Goal: Task Accomplishment & Management: Manage account settings

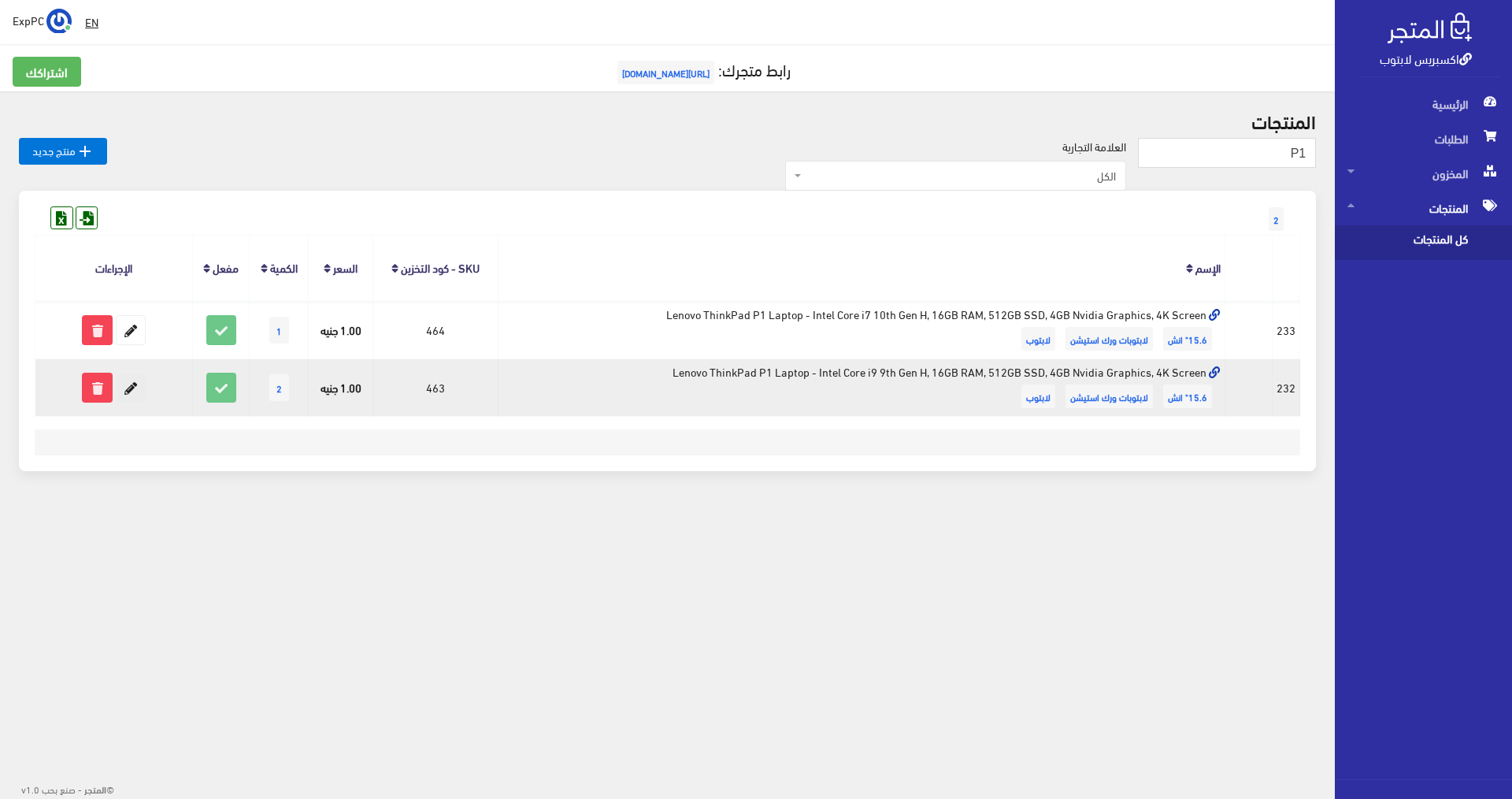
click at [130, 385] on icon at bounding box center [130, 387] width 28 height 28
click at [130, 388] on icon at bounding box center [130, 387] width 28 height 28
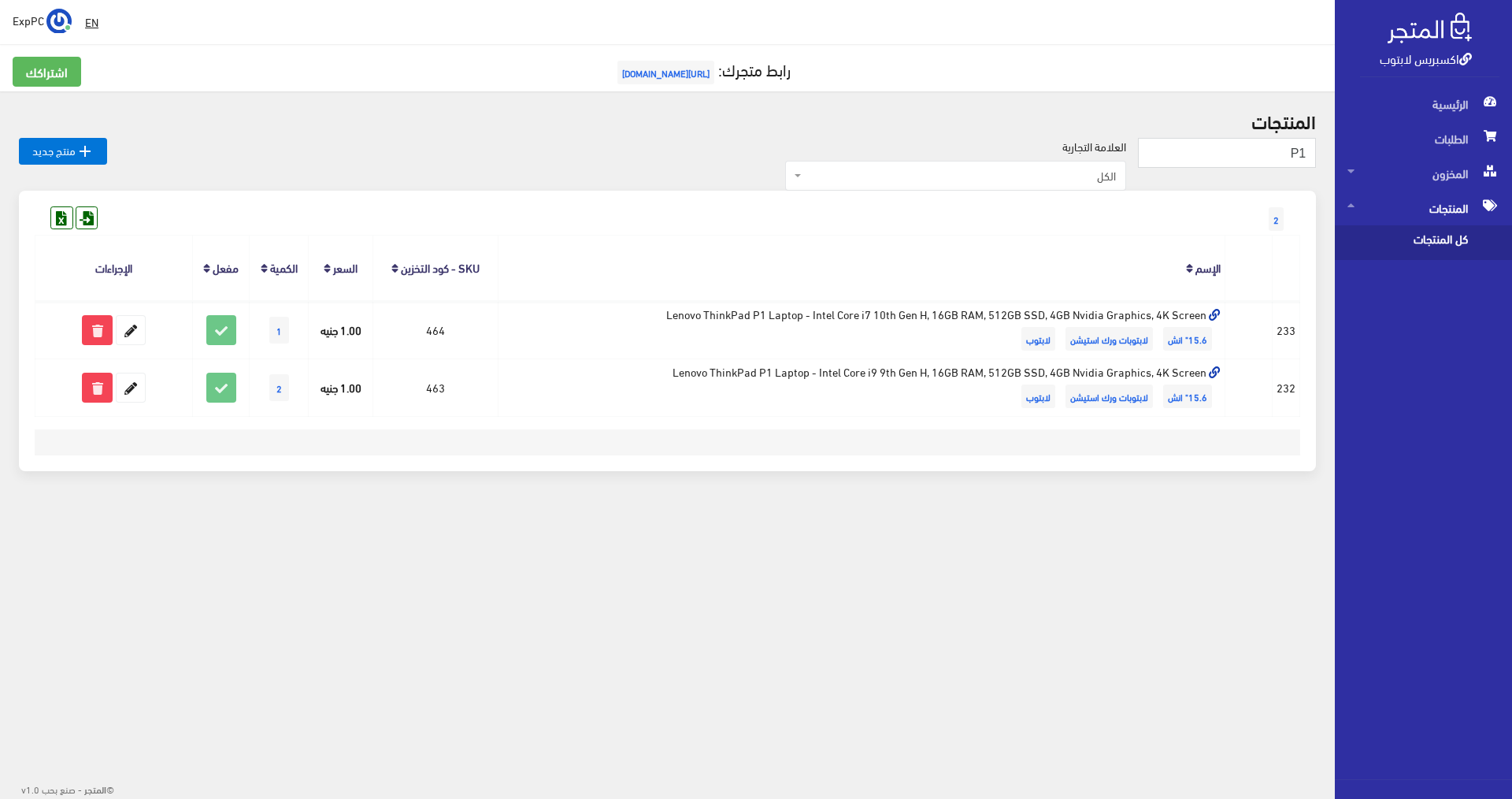
click at [666, 548] on div " EN ExpPC اشتراكي تسجيل الخروج 2" at bounding box center [667, 279] width 1335 height 559
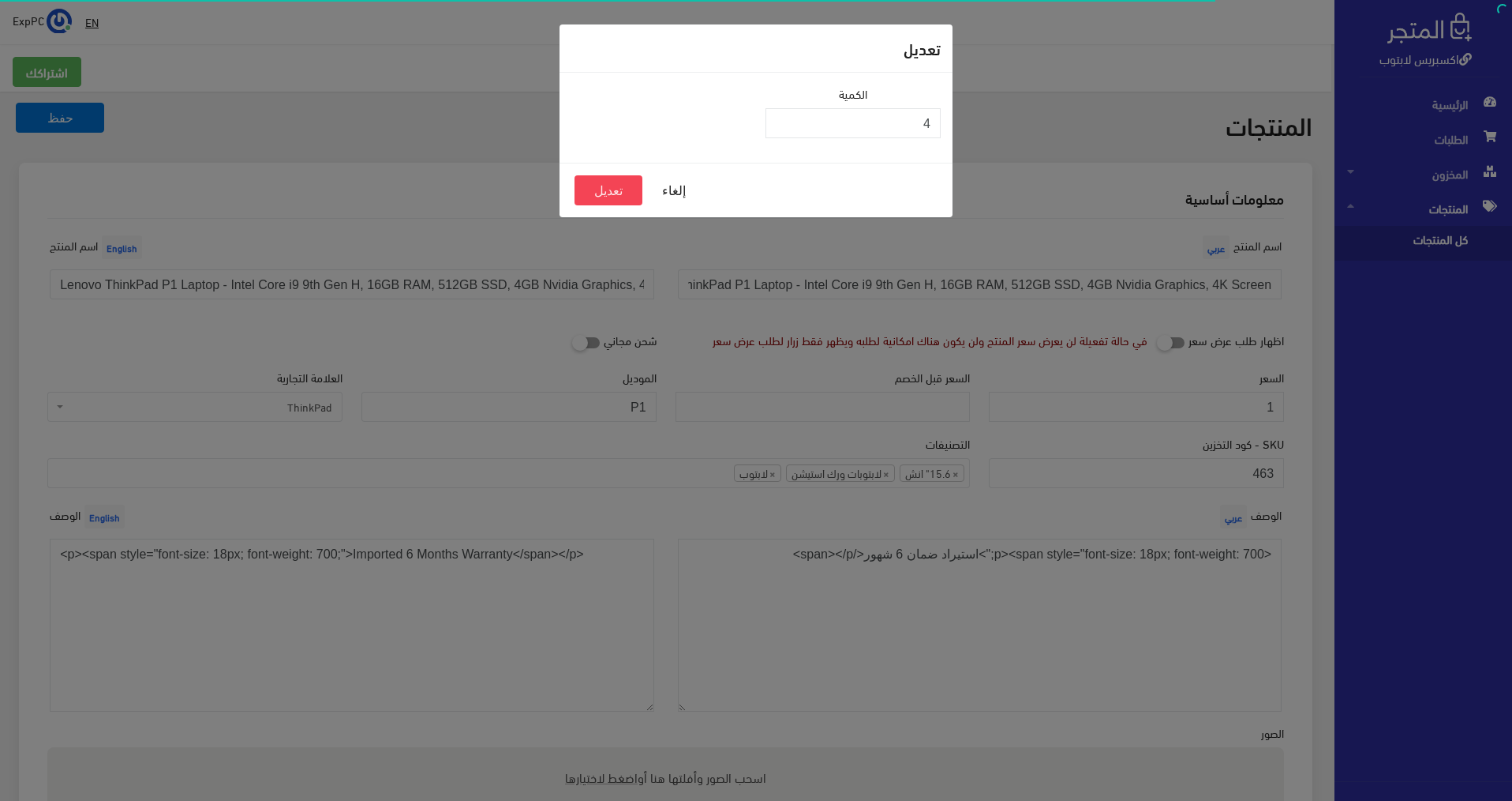
scroll to position [316, 0]
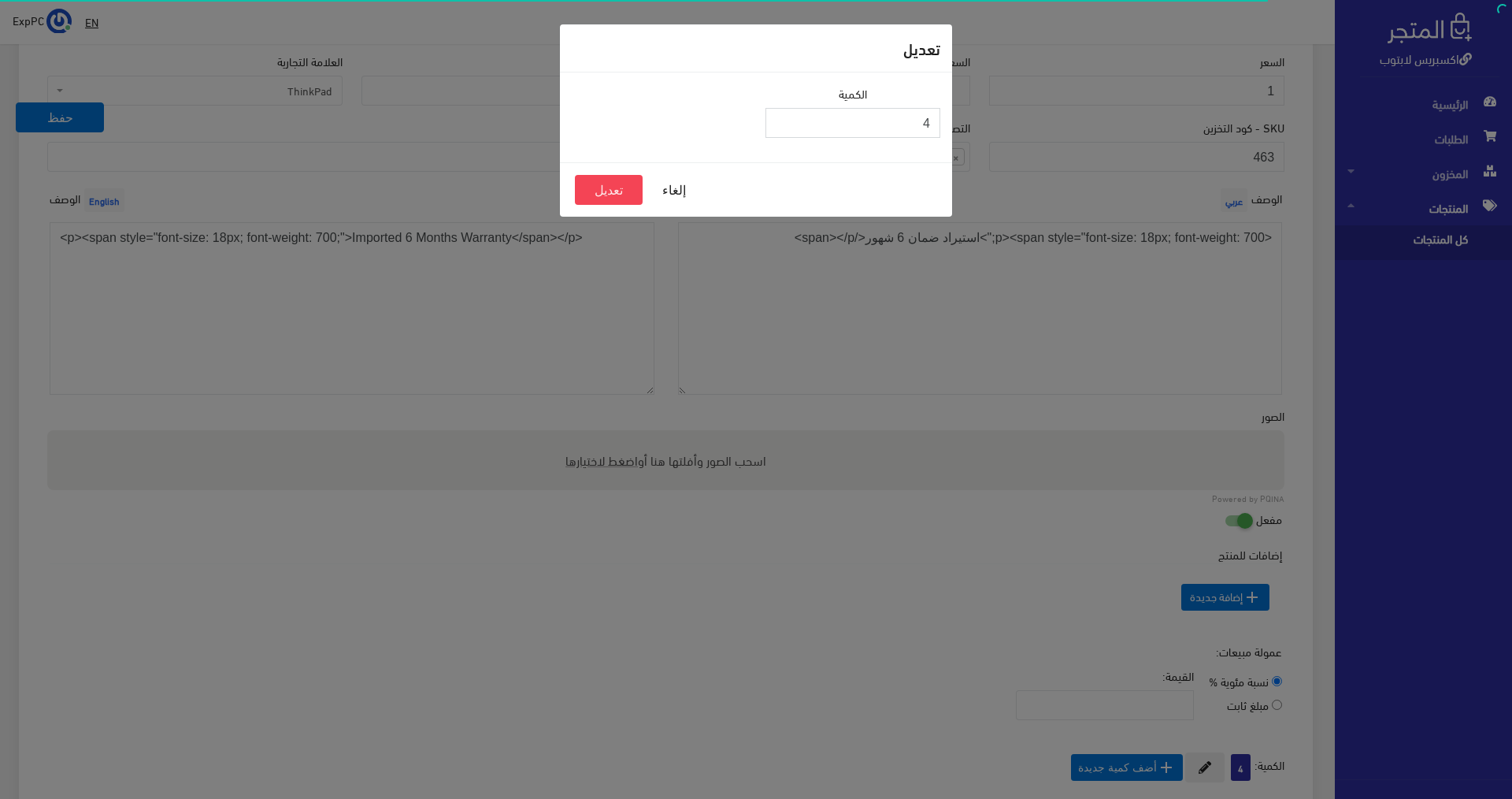
drag, startPoint x: 888, startPoint y: 126, endPoint x: 1054, endPoint y: 141, distance: 166.7
click at [1054, 141] on div "تعديل الكمية 4 إلغاء تعديل" at bounding box center [756, 400] width 1512 height 799
type input "3"
click at [586, 196] on button "تعديل" at bounding box center [609, 189] width 68 height 30
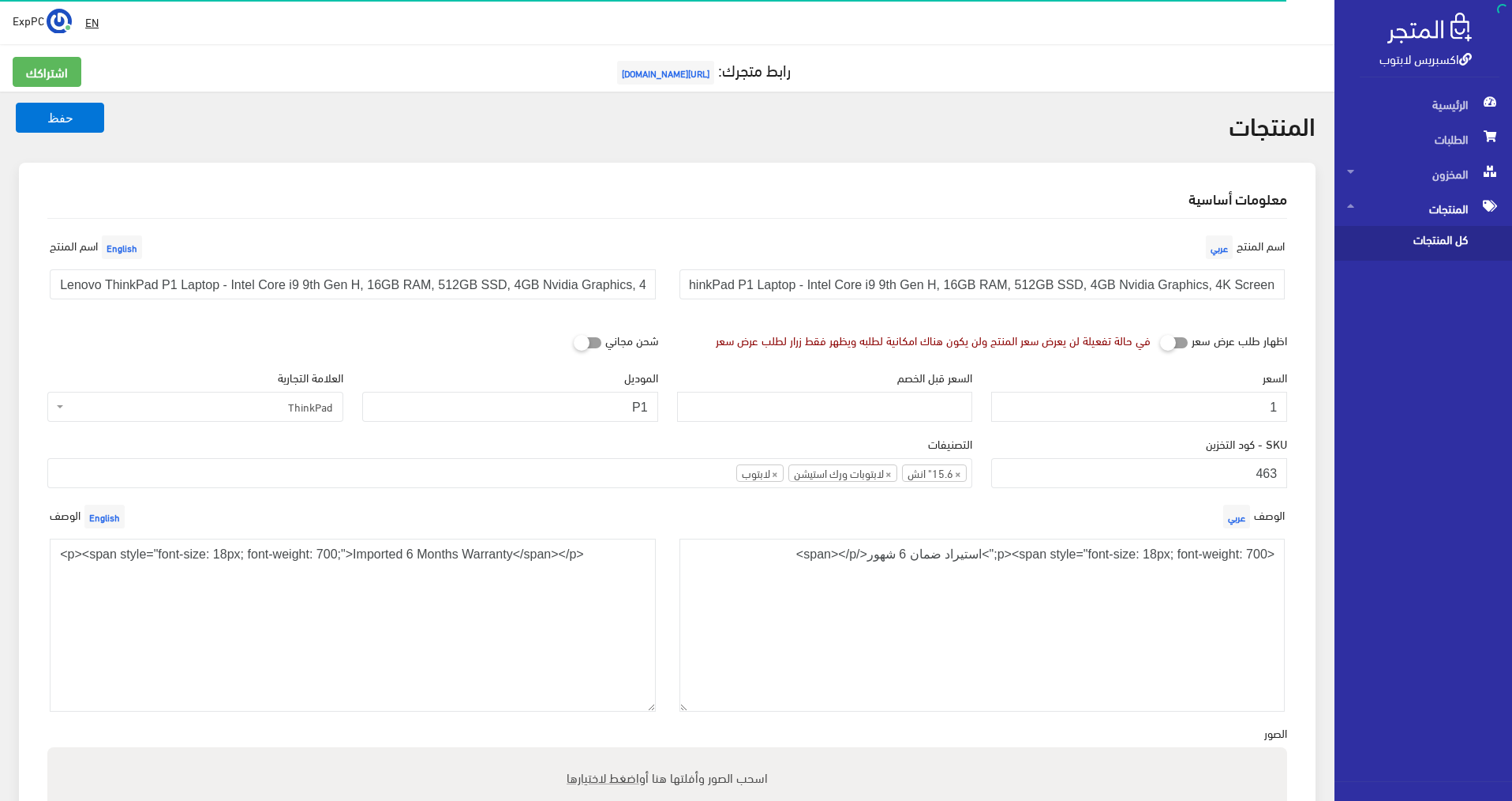
scroll to position [316, 0]
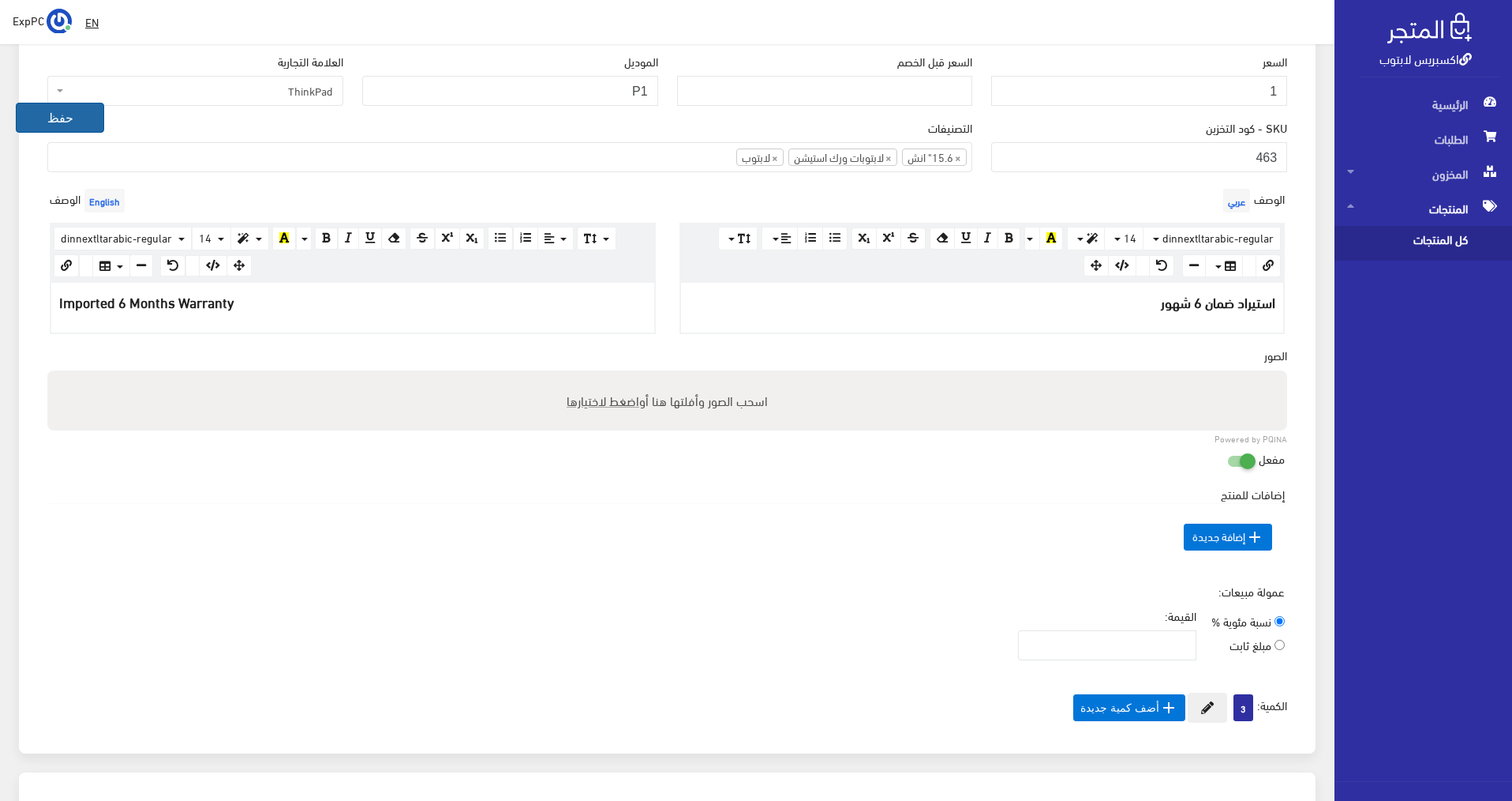
click at [75, 115] on button "حفظ" at bounding box center [60, 117] width 88 height 30
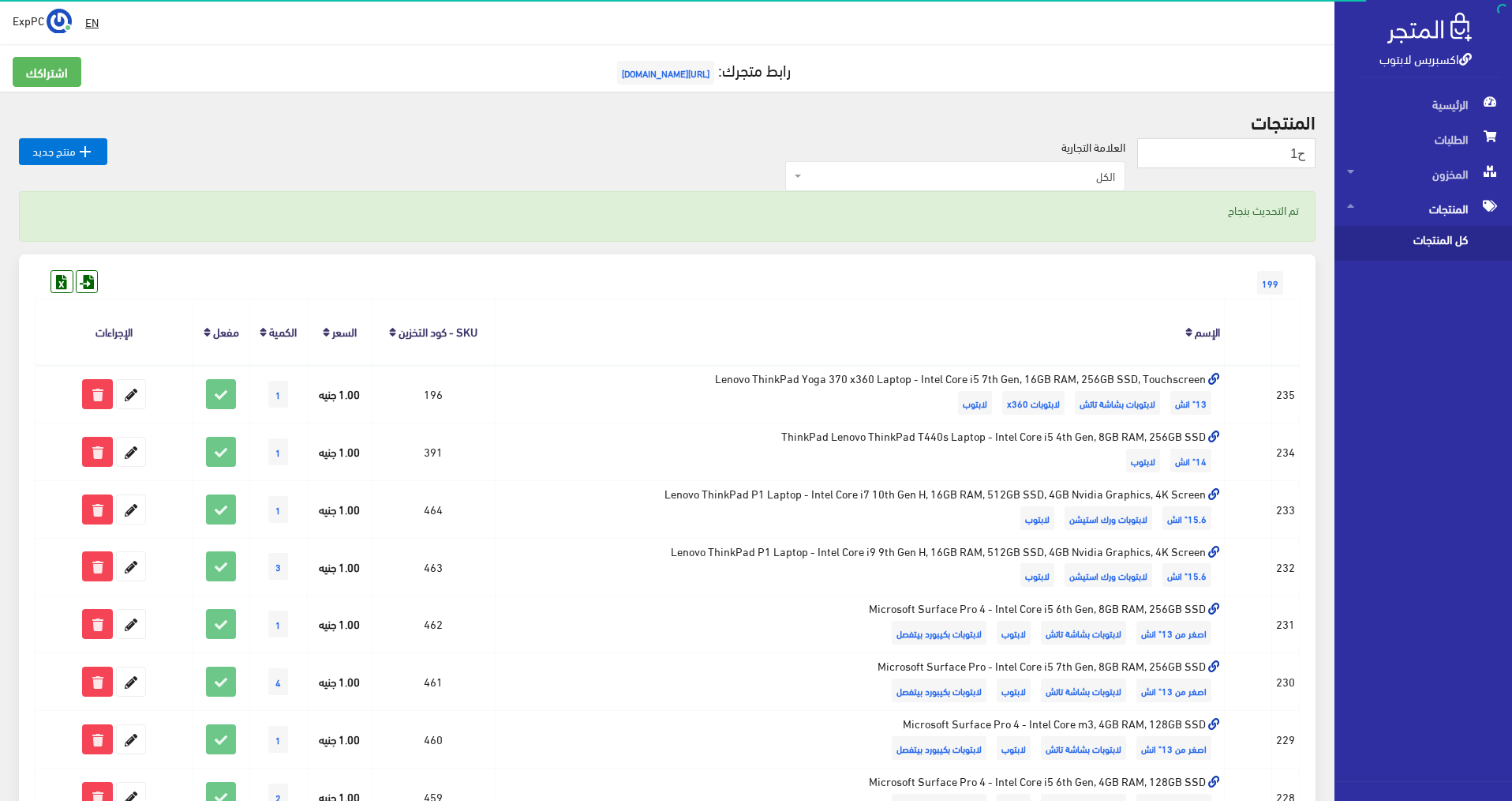
type input "ح1"
click at [1267, 175] on form "ح1" at bounding box center [1227, 159] width 179 height 42
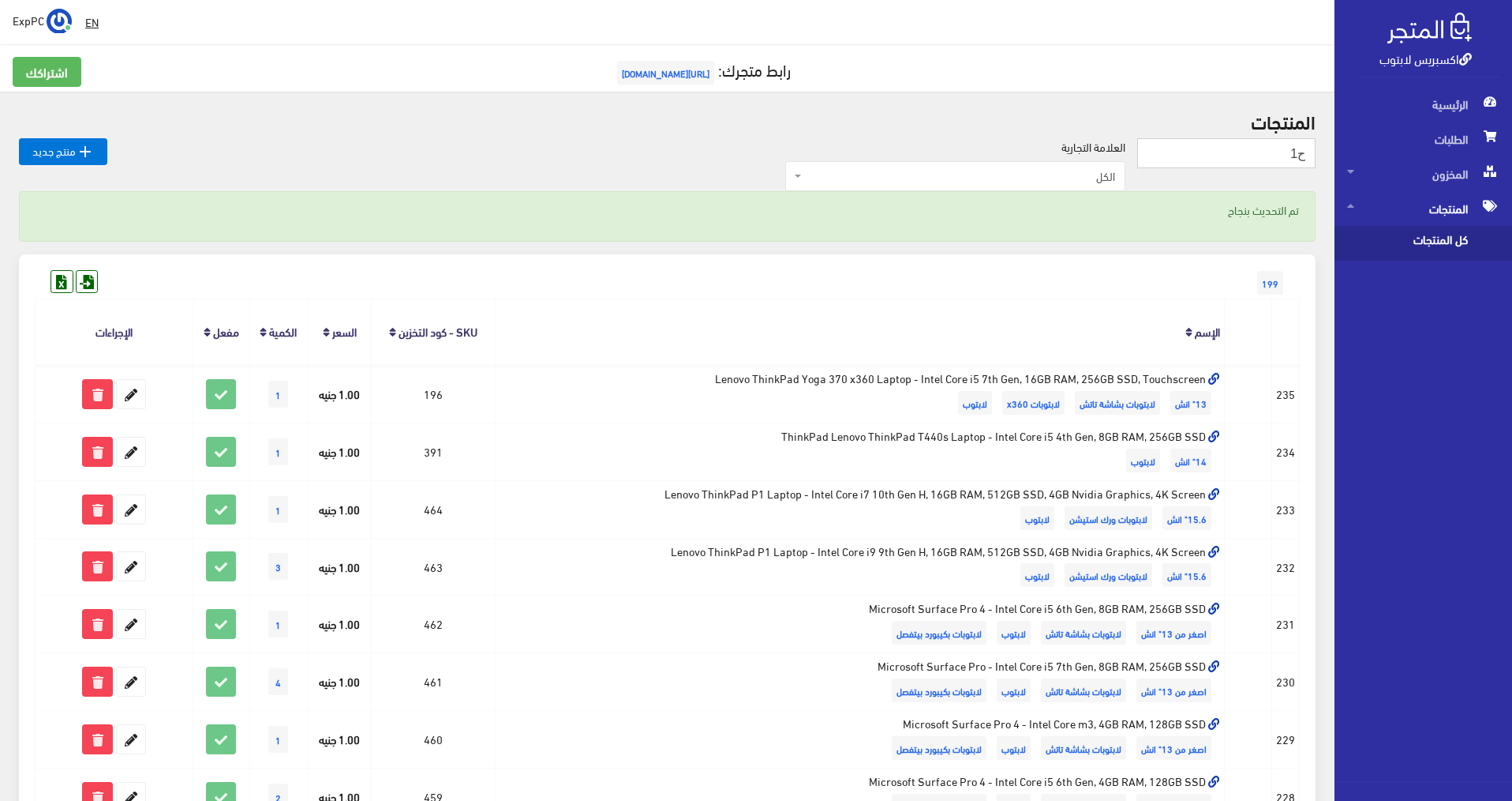
click at [1294, 155] on input "ح1" at bounding box center [1227, 153] width 179 height 30
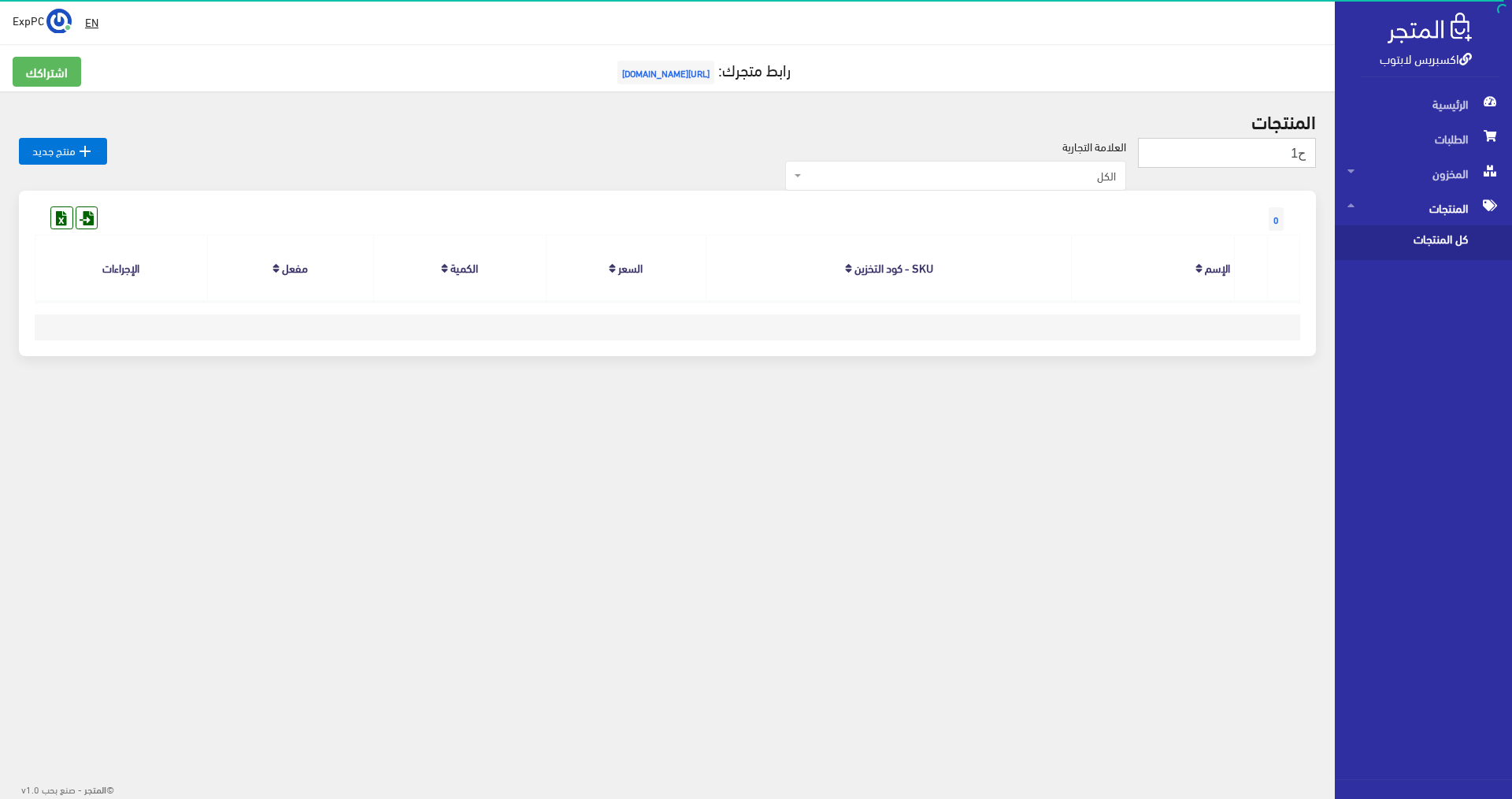
click at [1305, 152] on input "ح1" at bounding box center [1226, 152] width 178 height 30
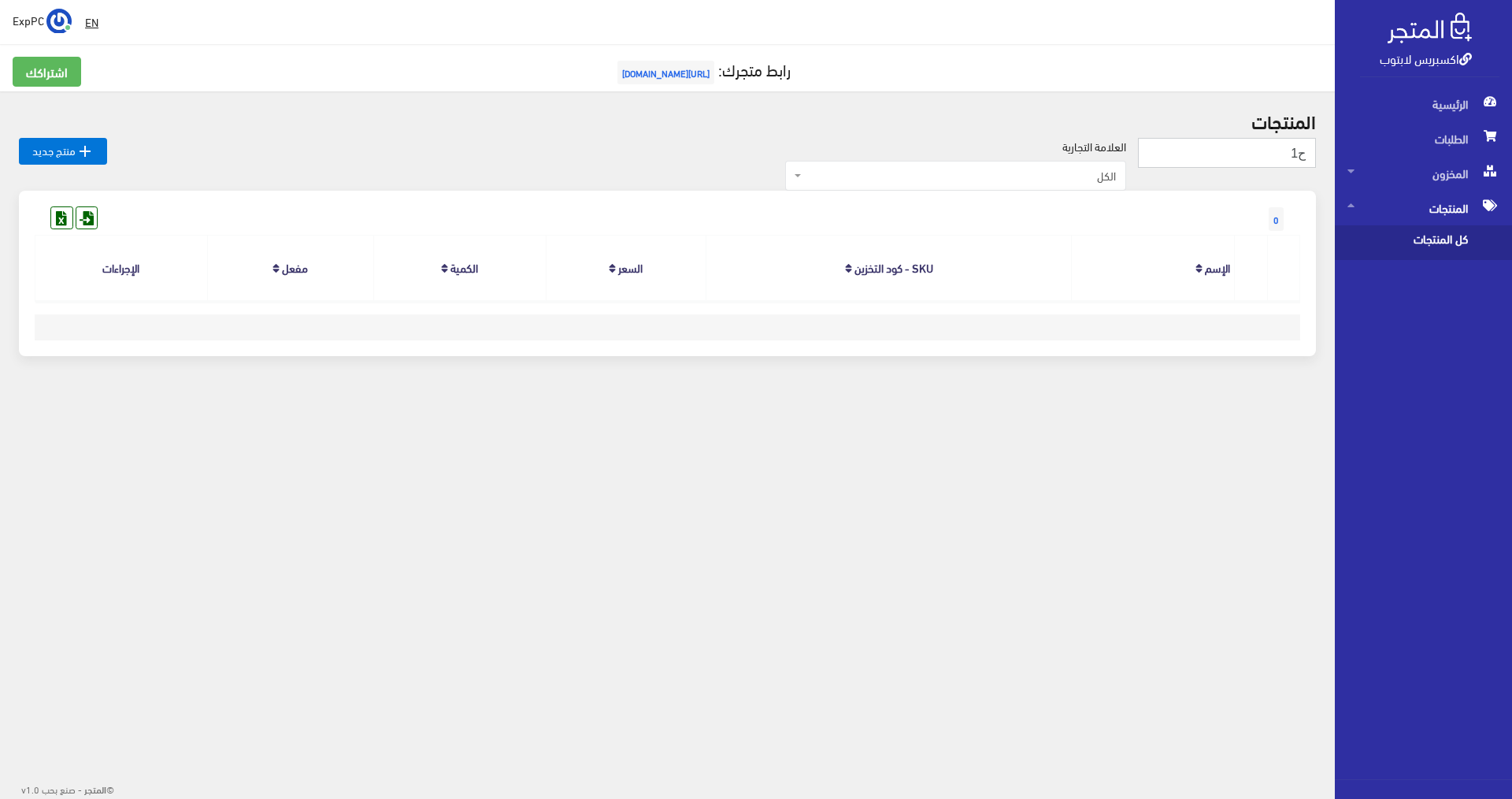
type input "P"
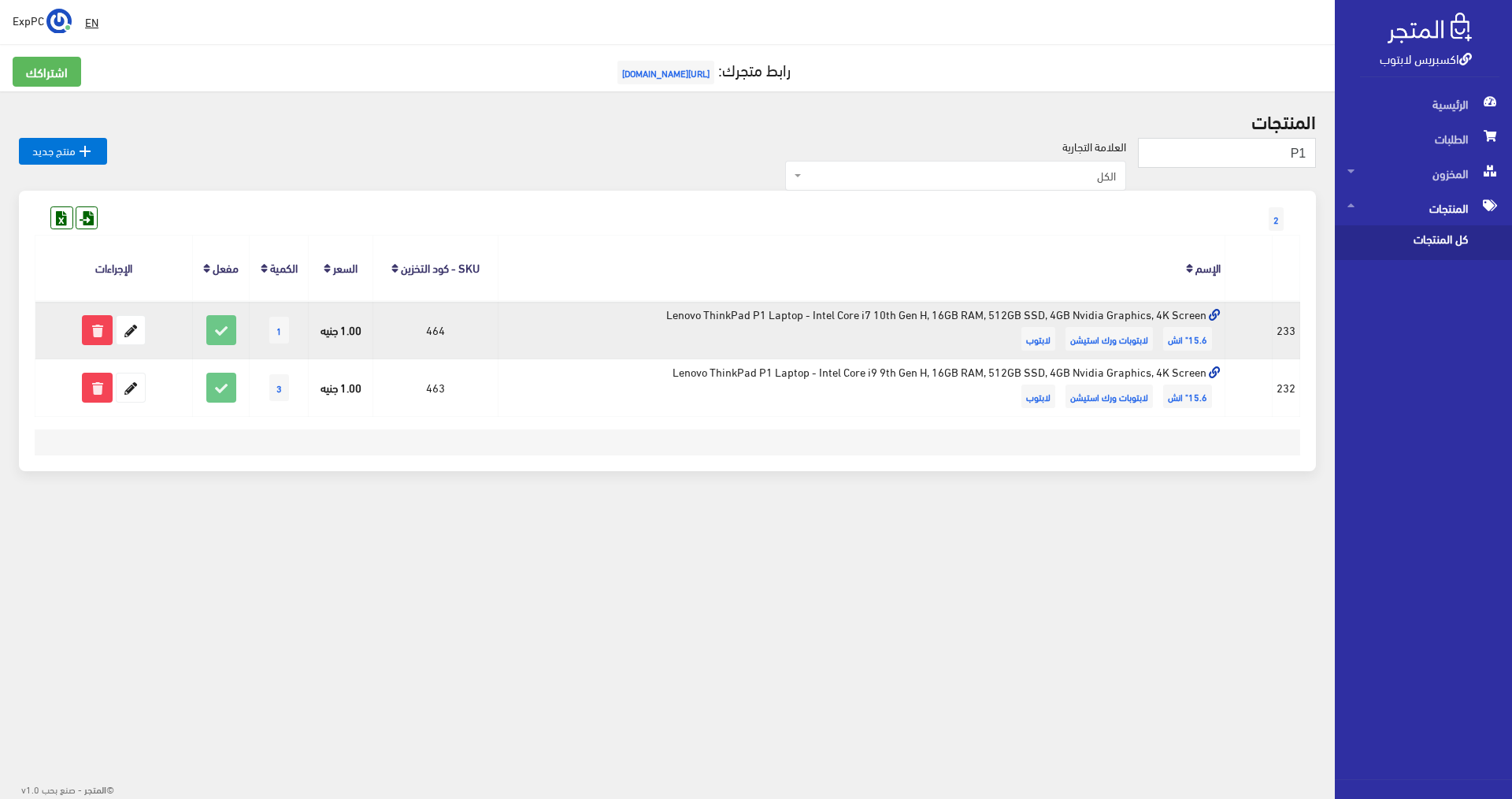
drag, startPoint x: 661, startPoint y: 319, endPoint x: 1209, endPoint y: 314, distance: 548.0
click at [1209, 314] on td "Lenovo ThinkPad P1 Laptop - Intel Core i7 10th Gen H, 16GB RAM, 512GB SSD, 4GB …" at bounding box center [861, 330] width 727 height 58
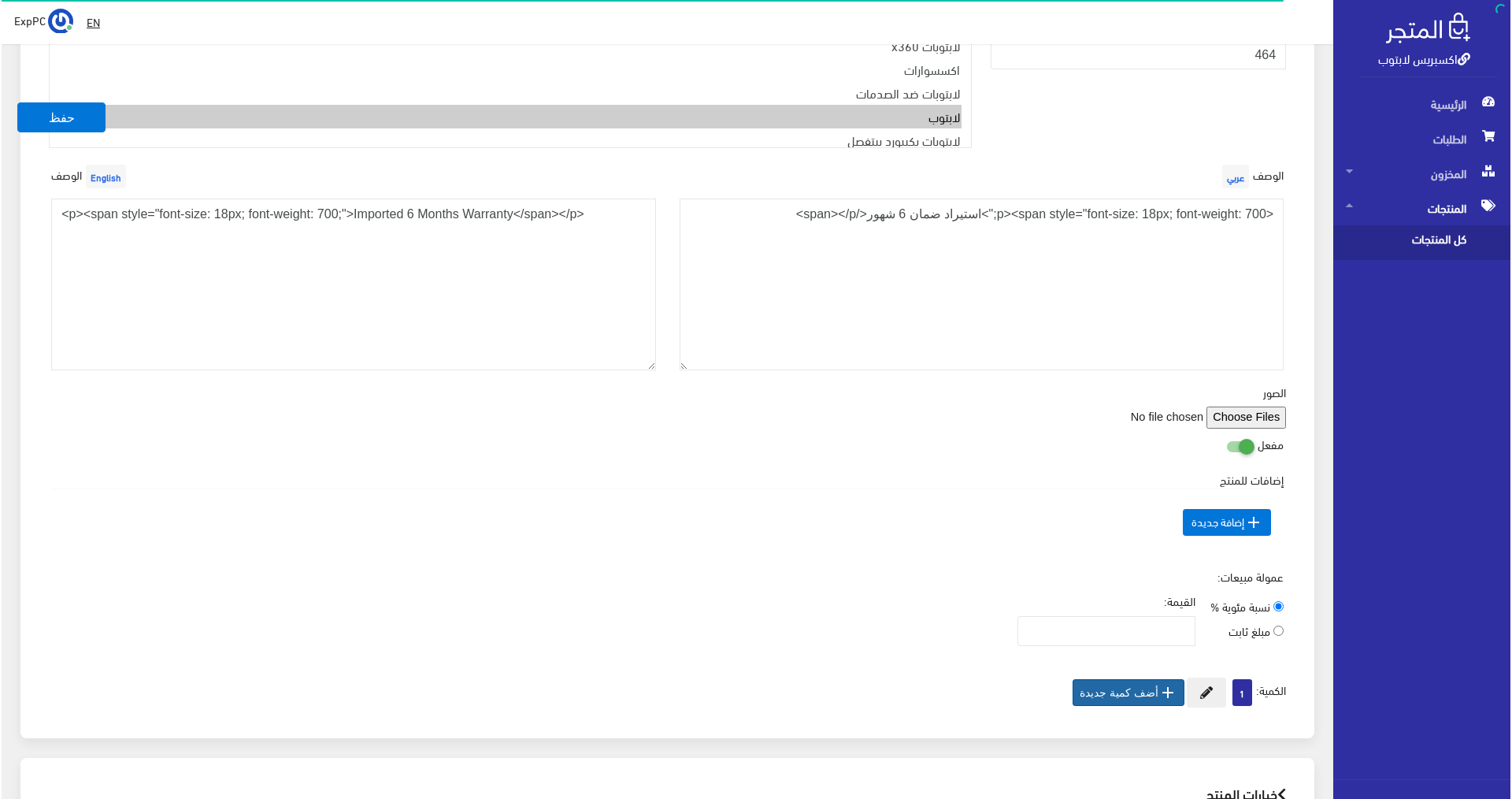
scroll to position [473, 0]
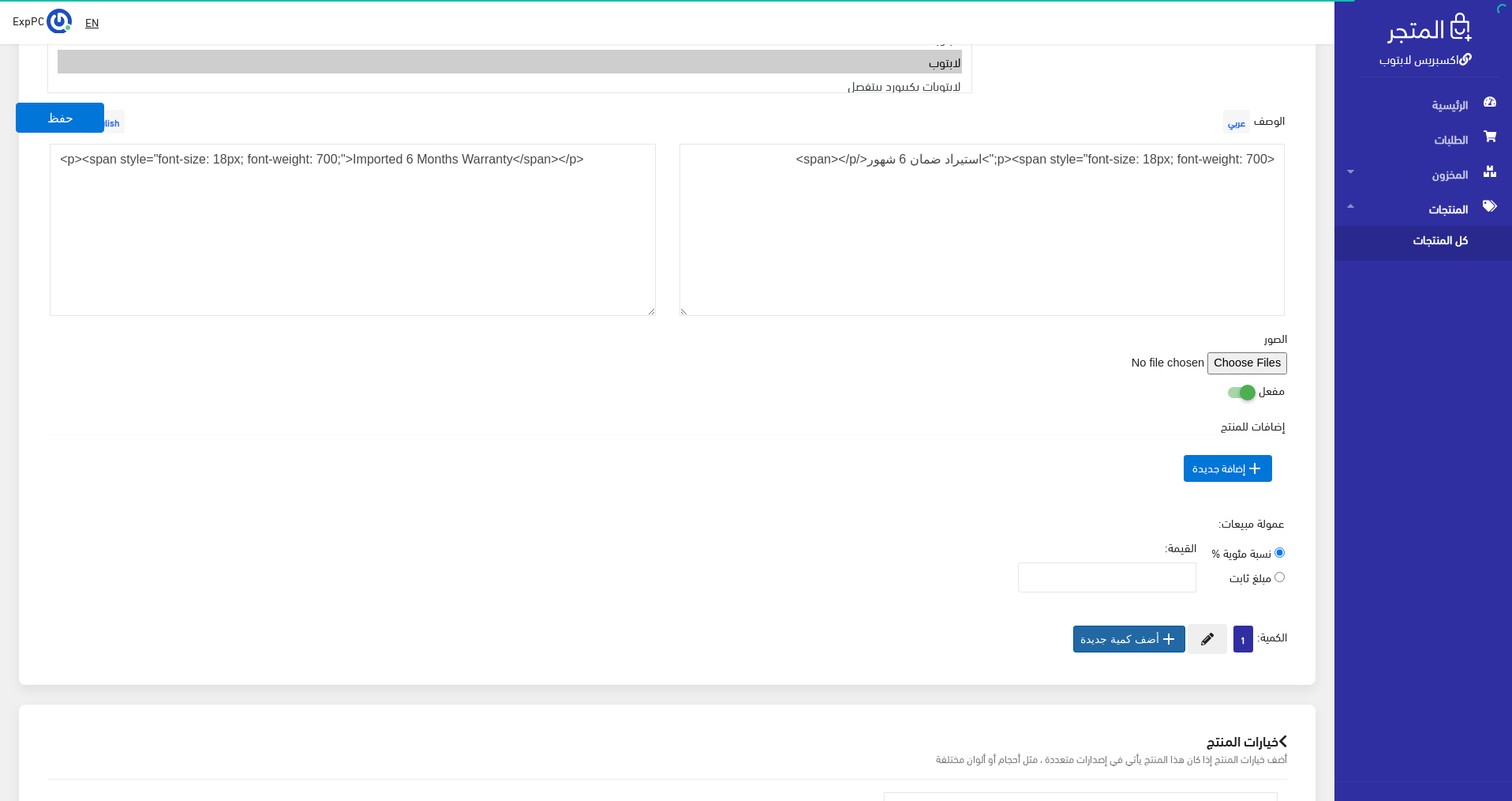
click at [1115, 625] on button " أضف كمية جديدة" at bounding box center [1129, 638] width 112 height 27
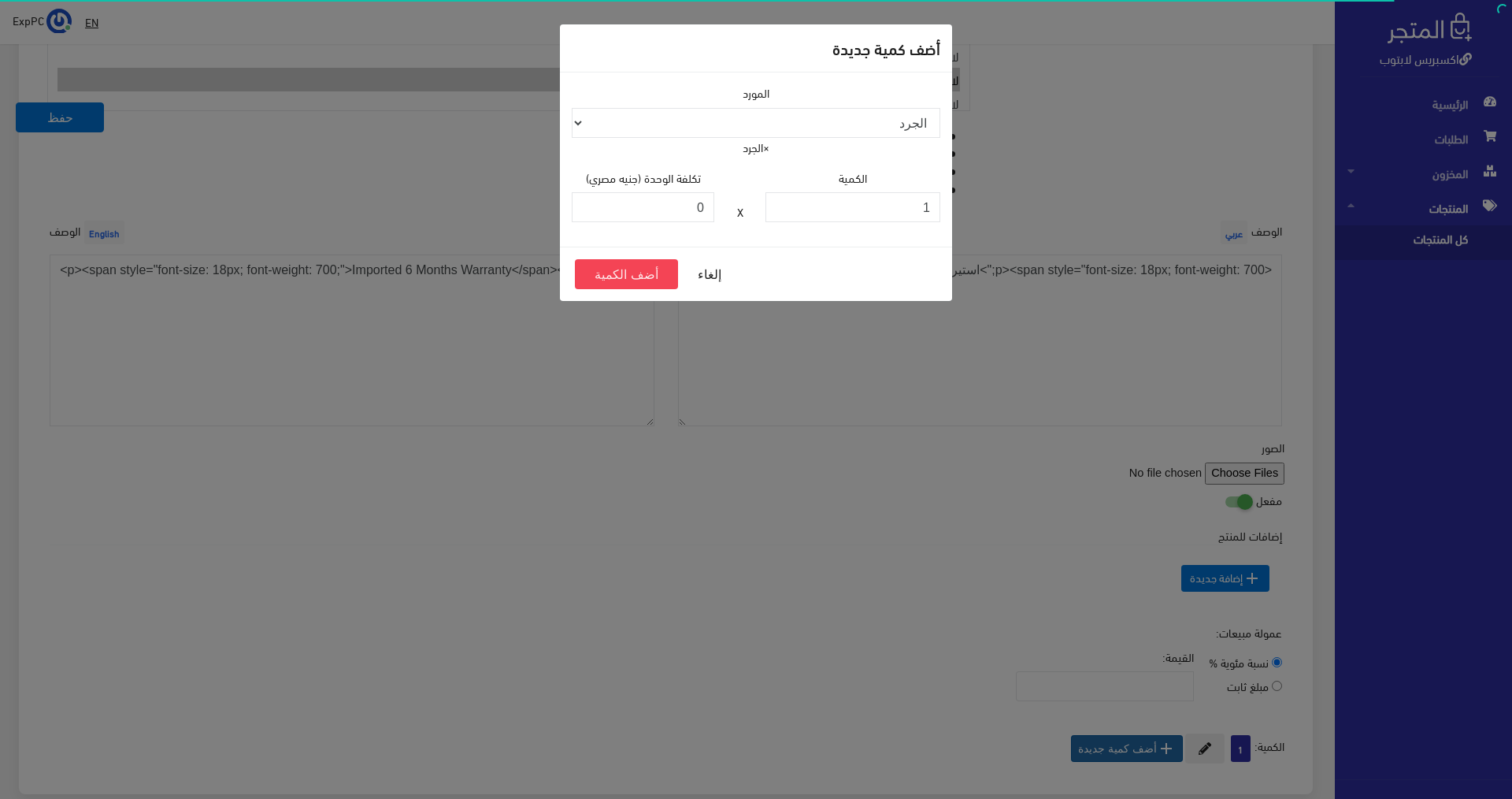
scroll to position [490, 0]
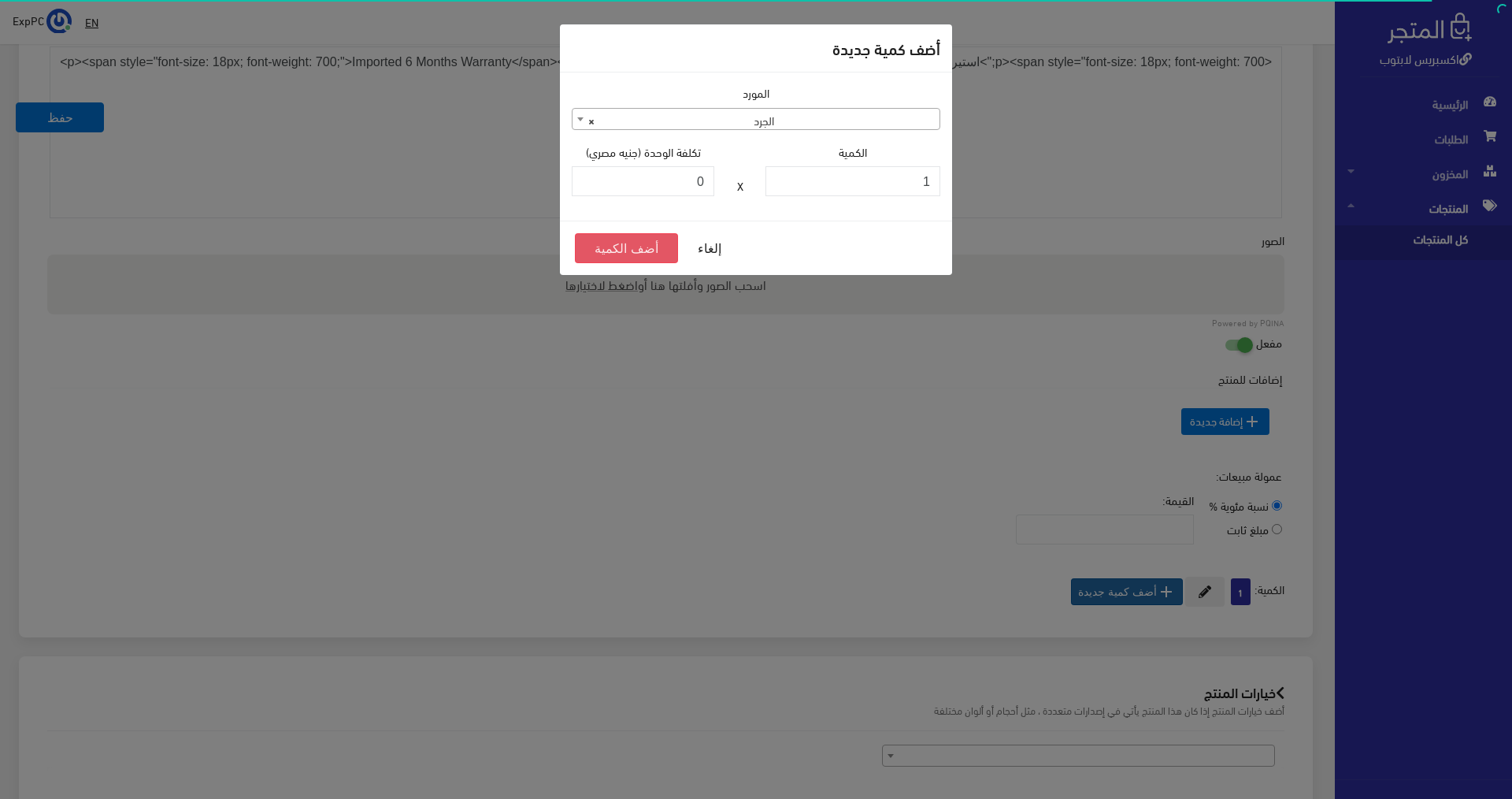
click at [642, 285] on div "أضف كمية جديدة المورد الجرد عميل فاتورة شراء × الجرد الكمية 1 X 0" at bounding box center [756, 400] width 1512 height 799
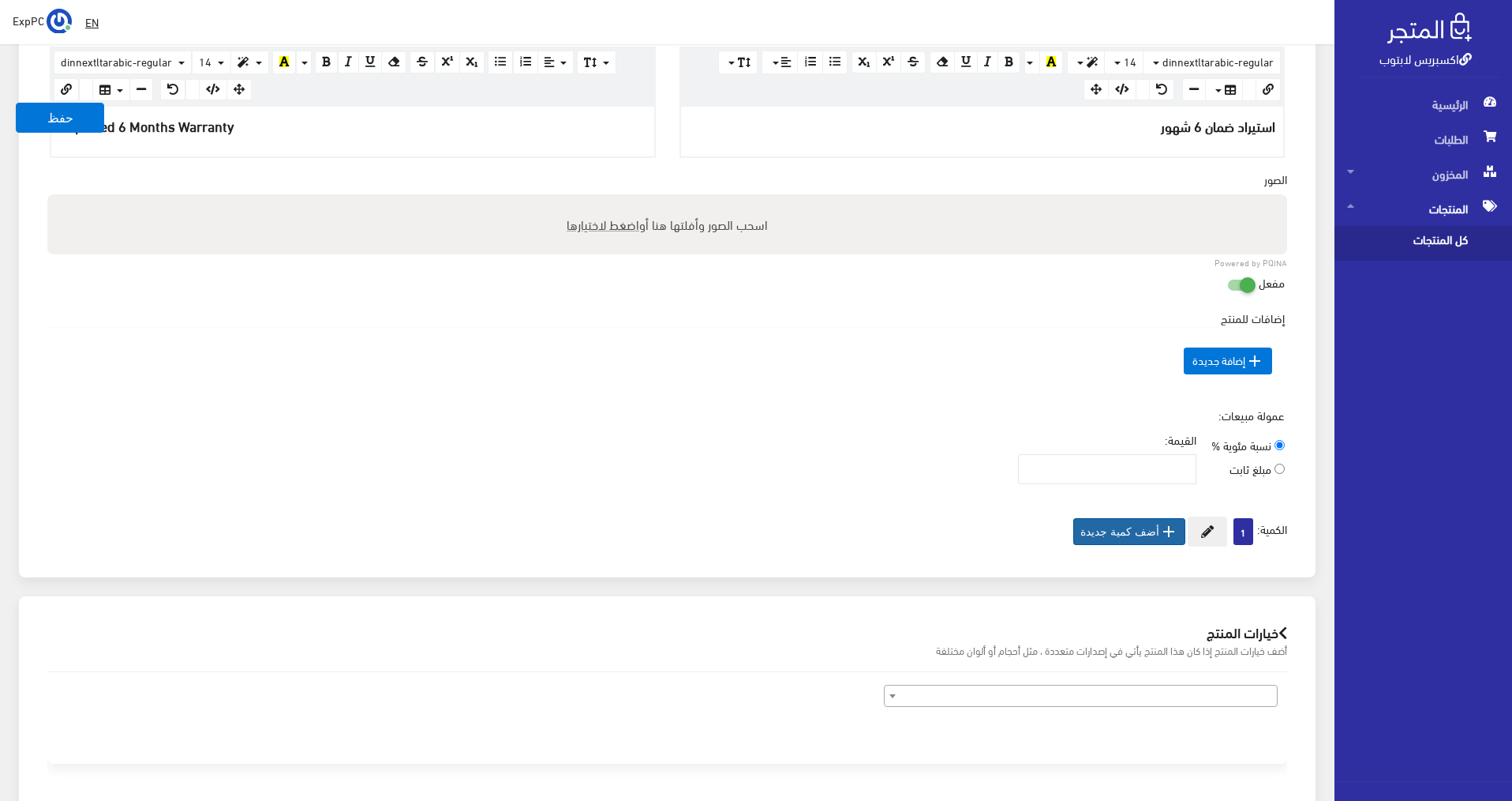
click at [1145, 535] on button " أضف كمية جديدة" at bounding box center [1129, 531] width 112 height 27
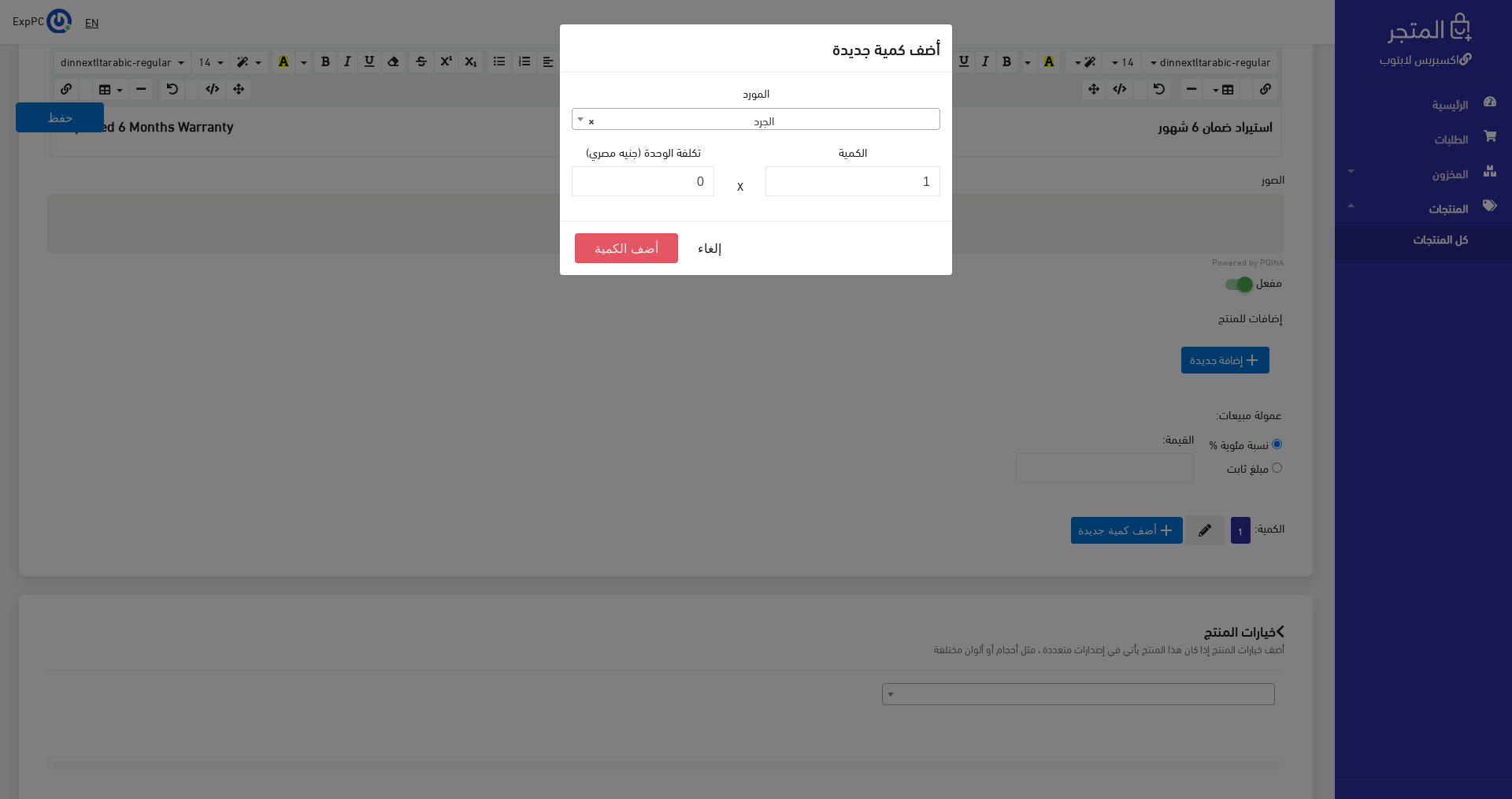
click at [634, 246] on button "أضف الكمية" at bounding box center [626, 248] width 103 height 30
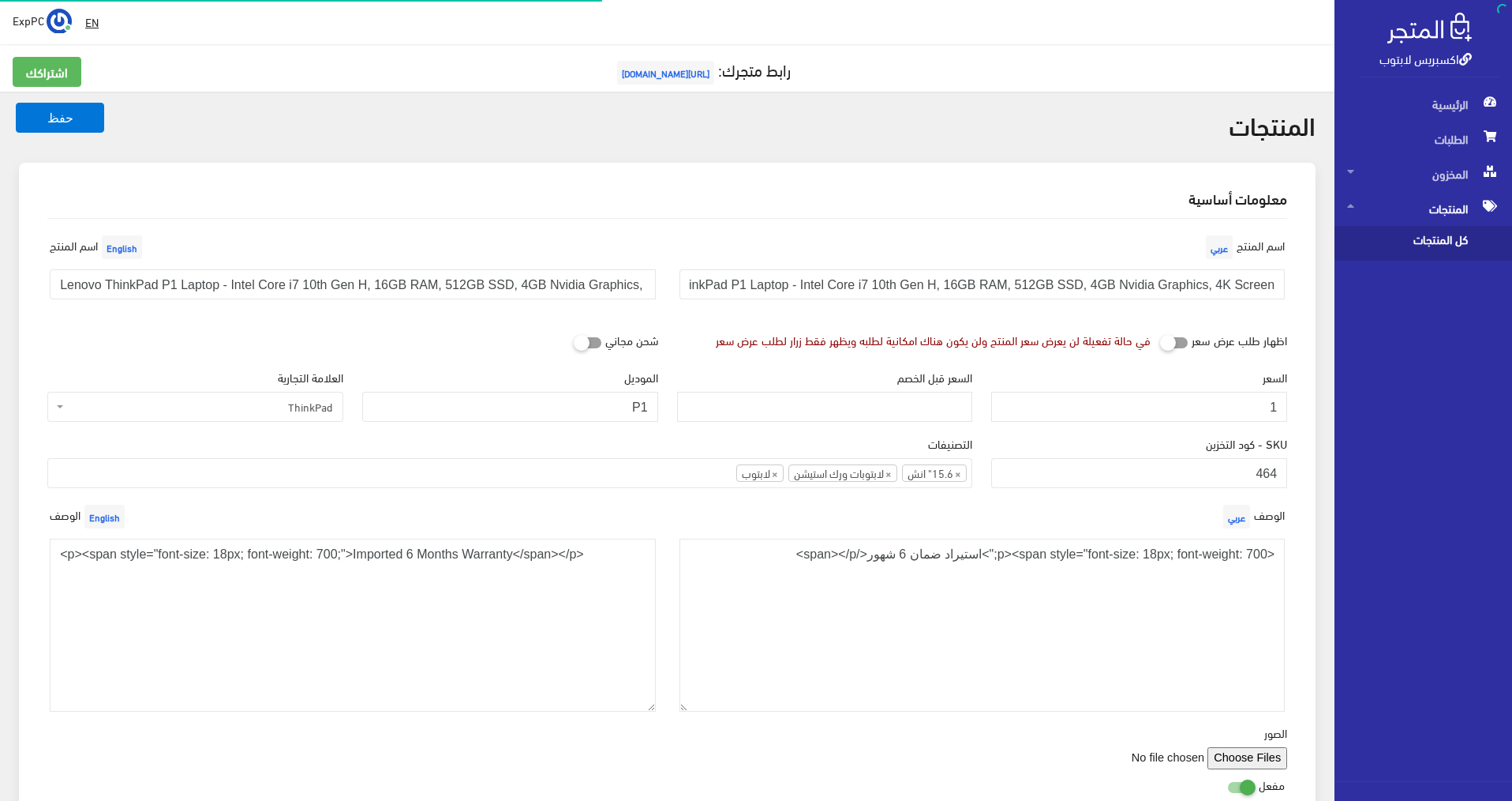
scroll to position [492, 0]
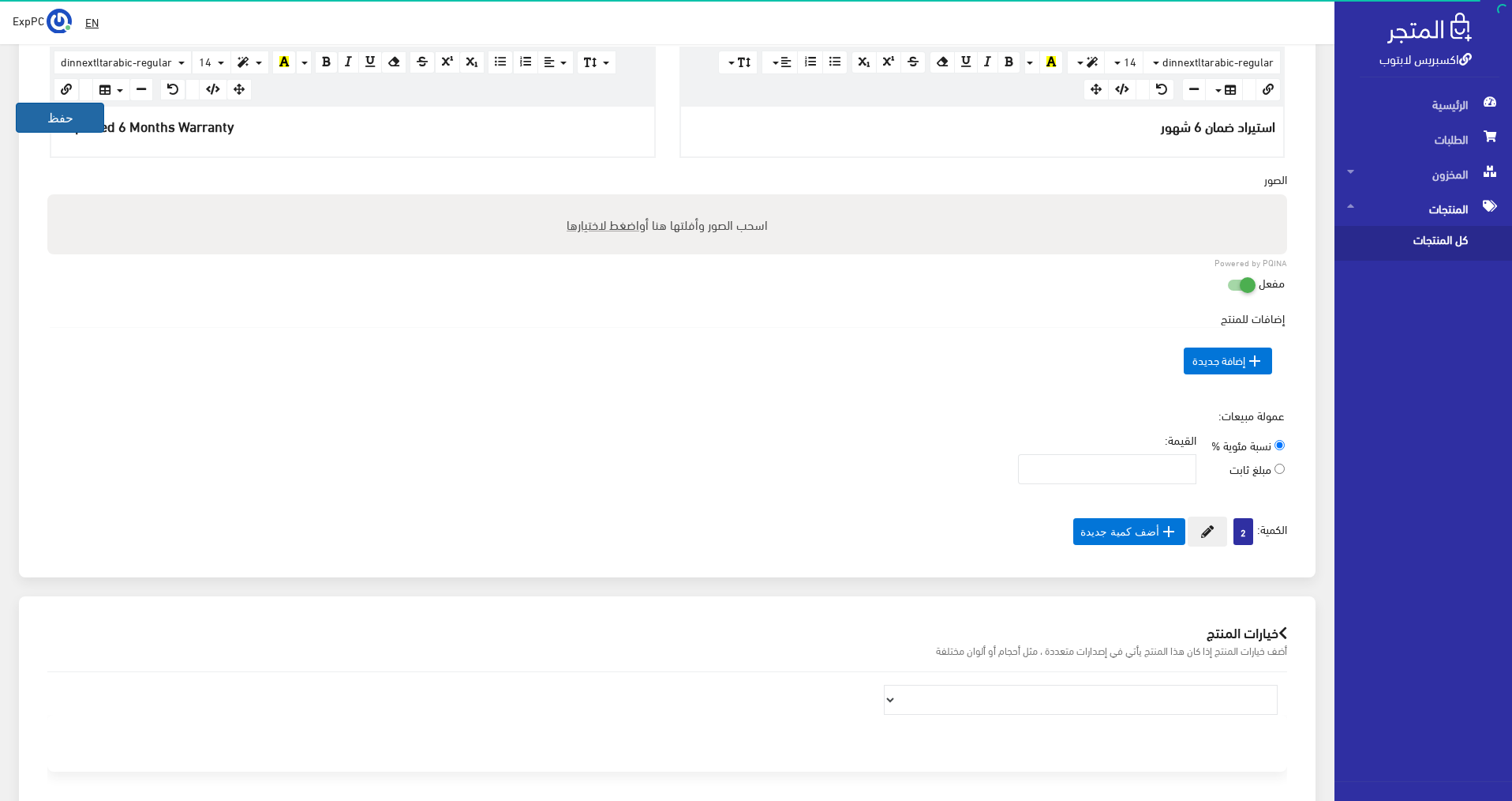
click at [71, 113] on button "حفظ" at bounding box center [60, 117] width 88 height 30
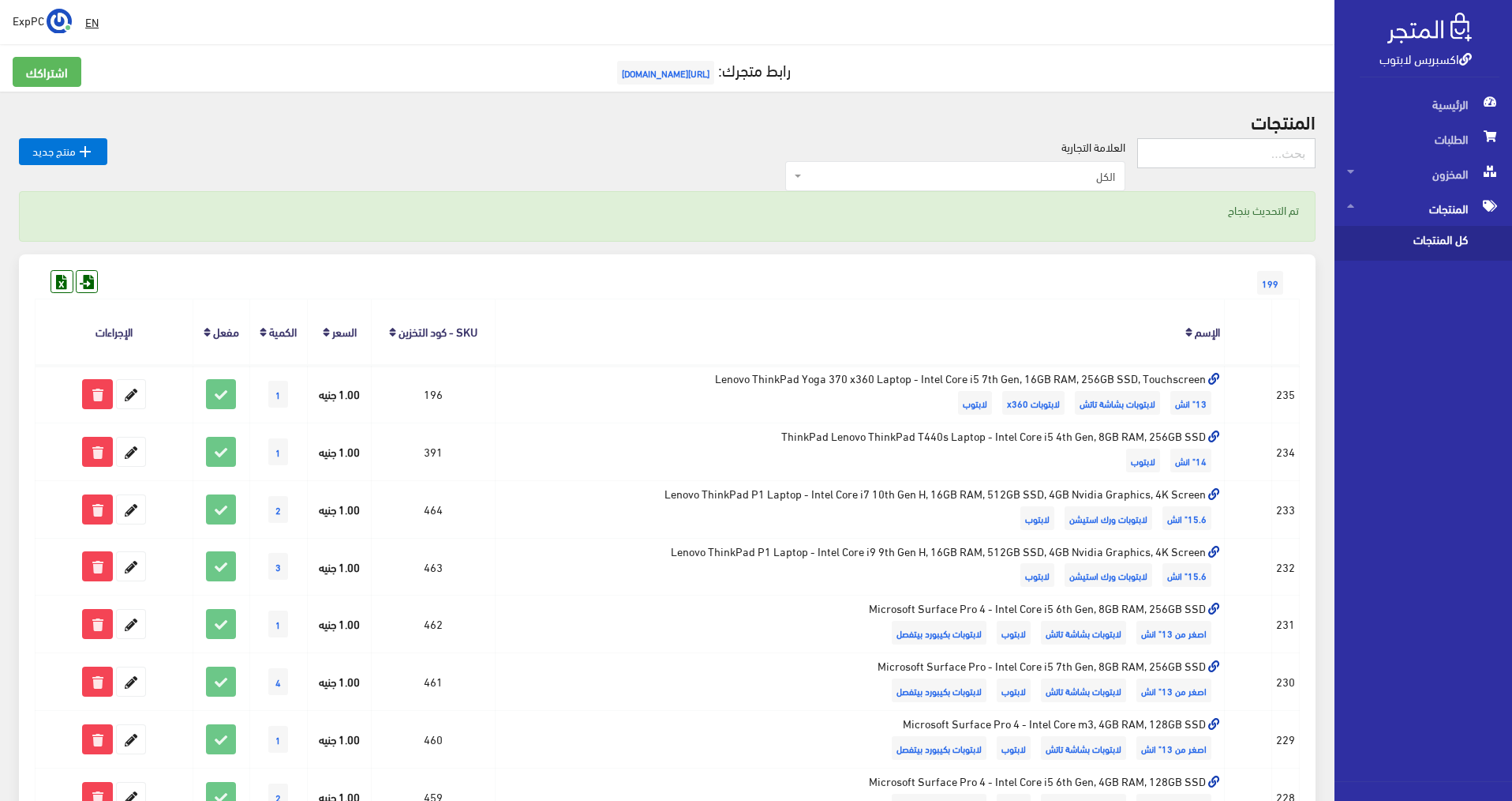
click at [1172, 153] on input "text" at bounding box center [1227, 153] width 179 height 30
click at [45, 157] on link " منتج جديد" at bounding box center [63, 151] width 88 height 27
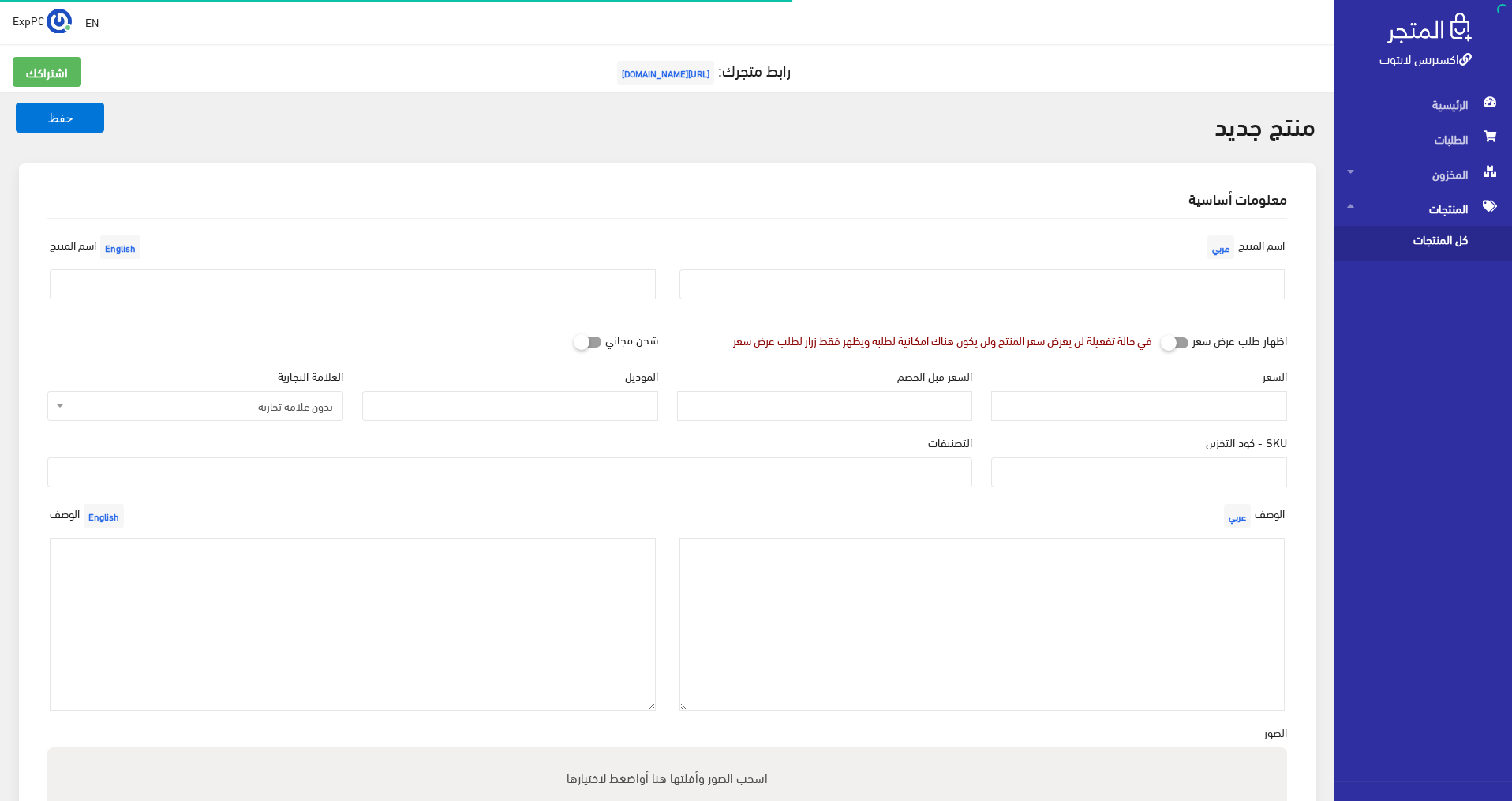
select select
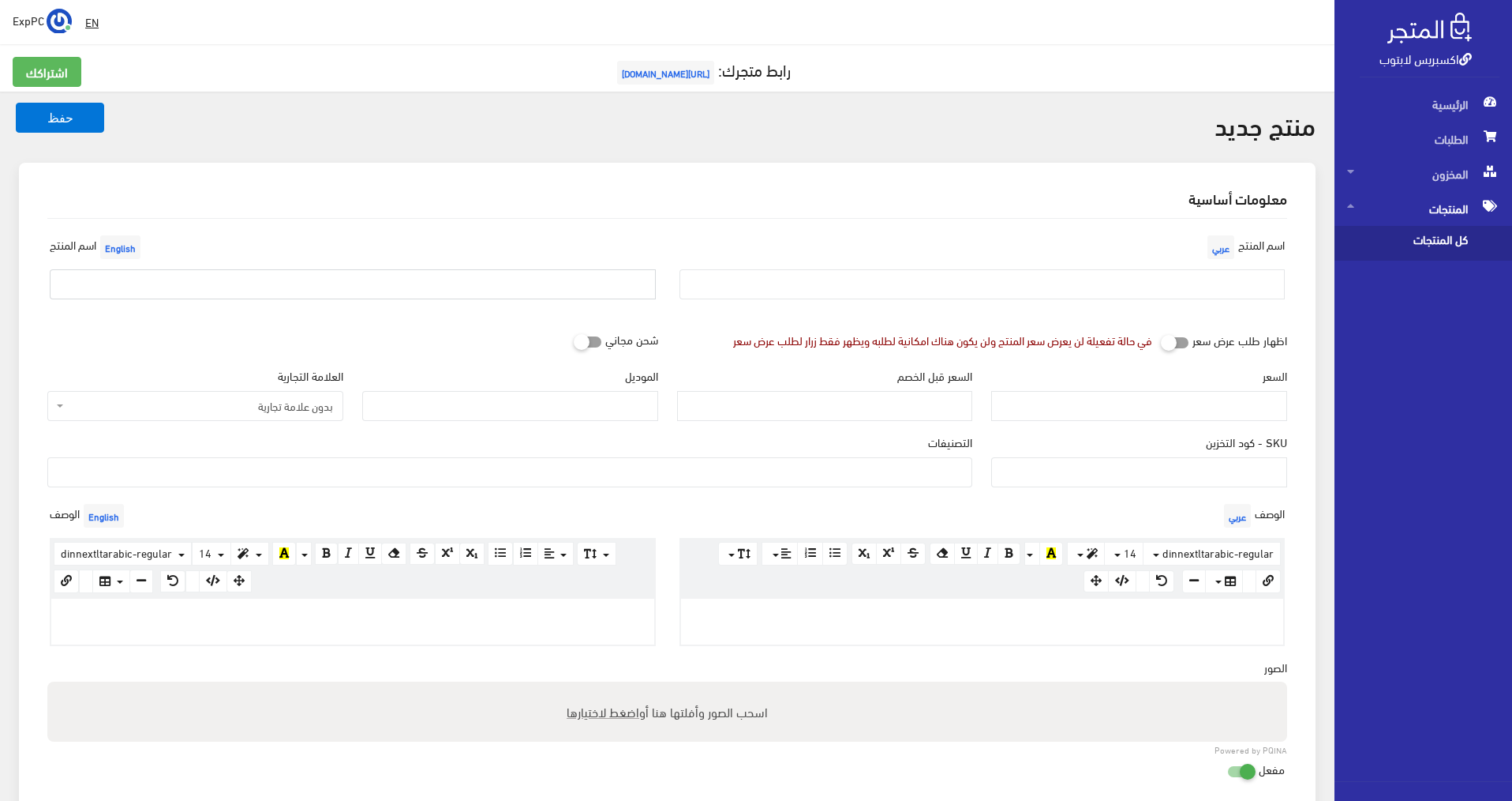
click at [329, 273] on input "text" at bounding box center [352, 284] width 606 height 30
paste input "Lenovo ThinkPad P1 Laptop - Intel Core i7 10th Gen H, 16GB RAM, 512GB SSD, 4GB …"
type input "Lenovo ThinkPad P1 Laptop - Intel Core i7 10th Gen H, 16GB RAM, 512GB SSD, 4GB …"
click at [824, 294] on input "text" at bounding box center [982, 284] width 606 height 30
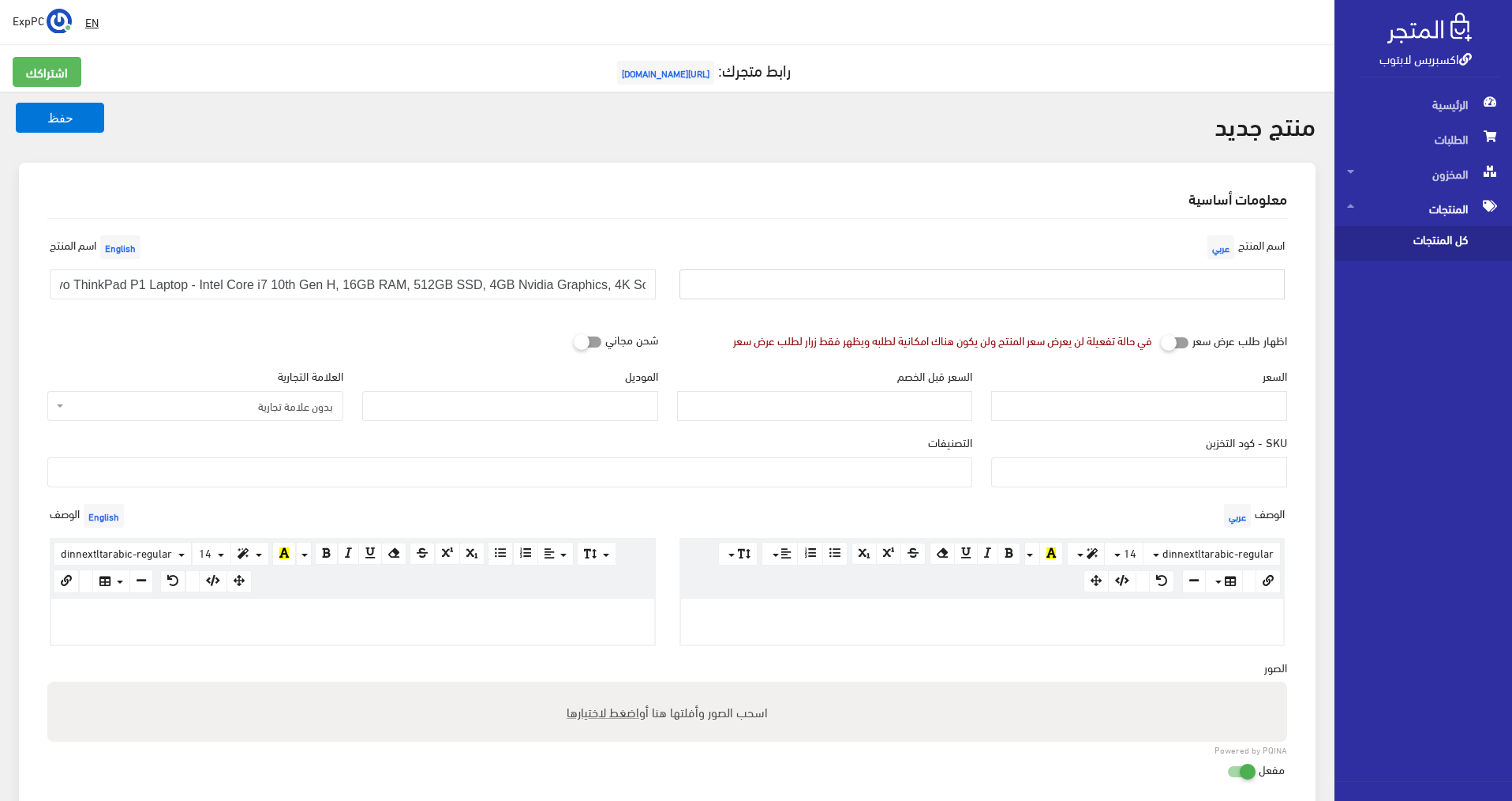
scroll to position [0, 0]
paste input "Lenovo ThinkPad P1 Laptop - Intel Core i7 10th Gen H, 16GB RAM, 512GB SSD, 4GB …"
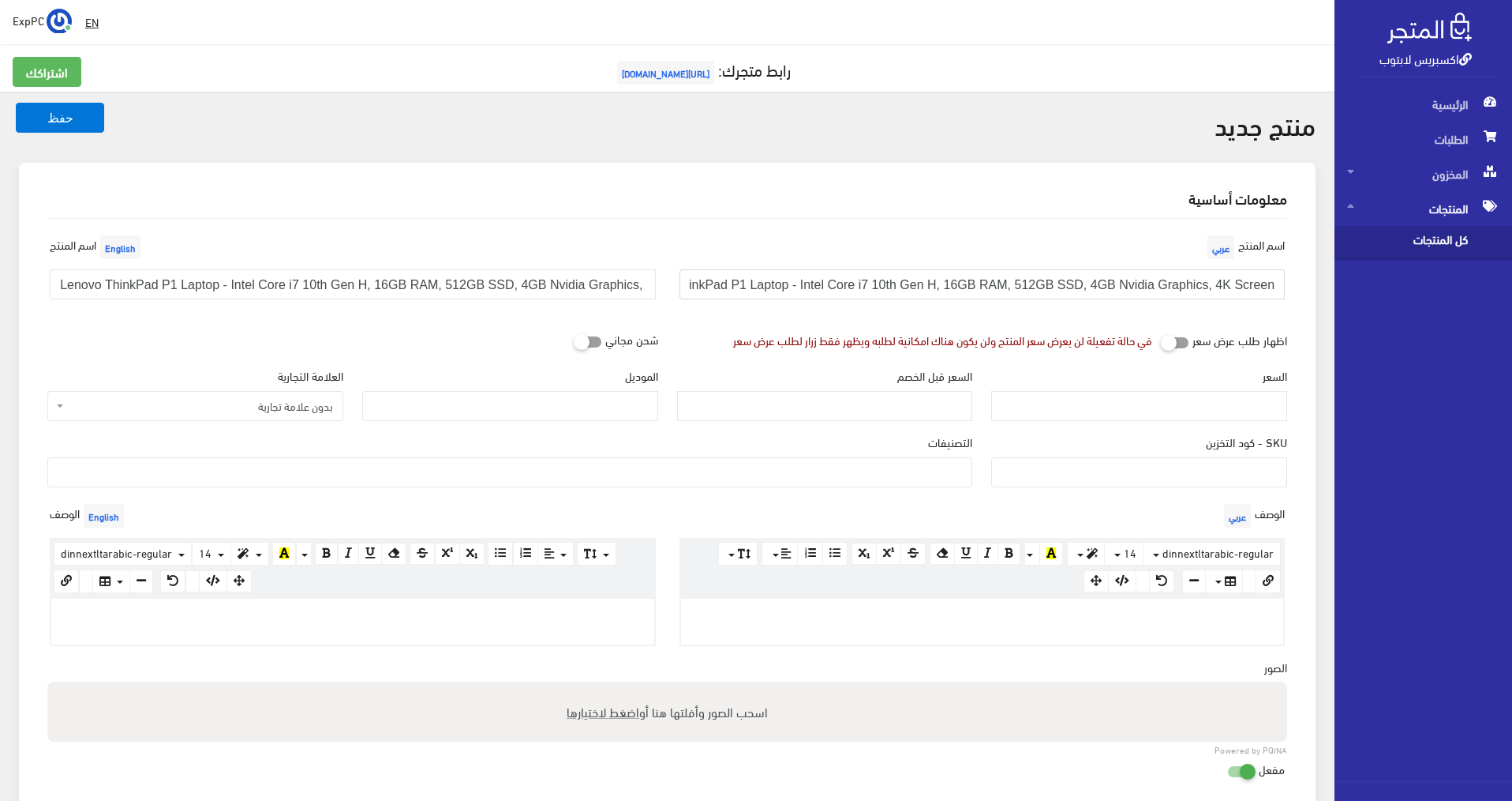
scroll to position [0, -31]
type input "Lenovo ThinkPad P1 Laptop - Intel Core i7 10th Gen H, 16GB RAM, 512GB SSD, 4GB …"
click at [280, 402] on span "بدون علامة تجارية" at bounding box center [200, 405] width 266 height 16
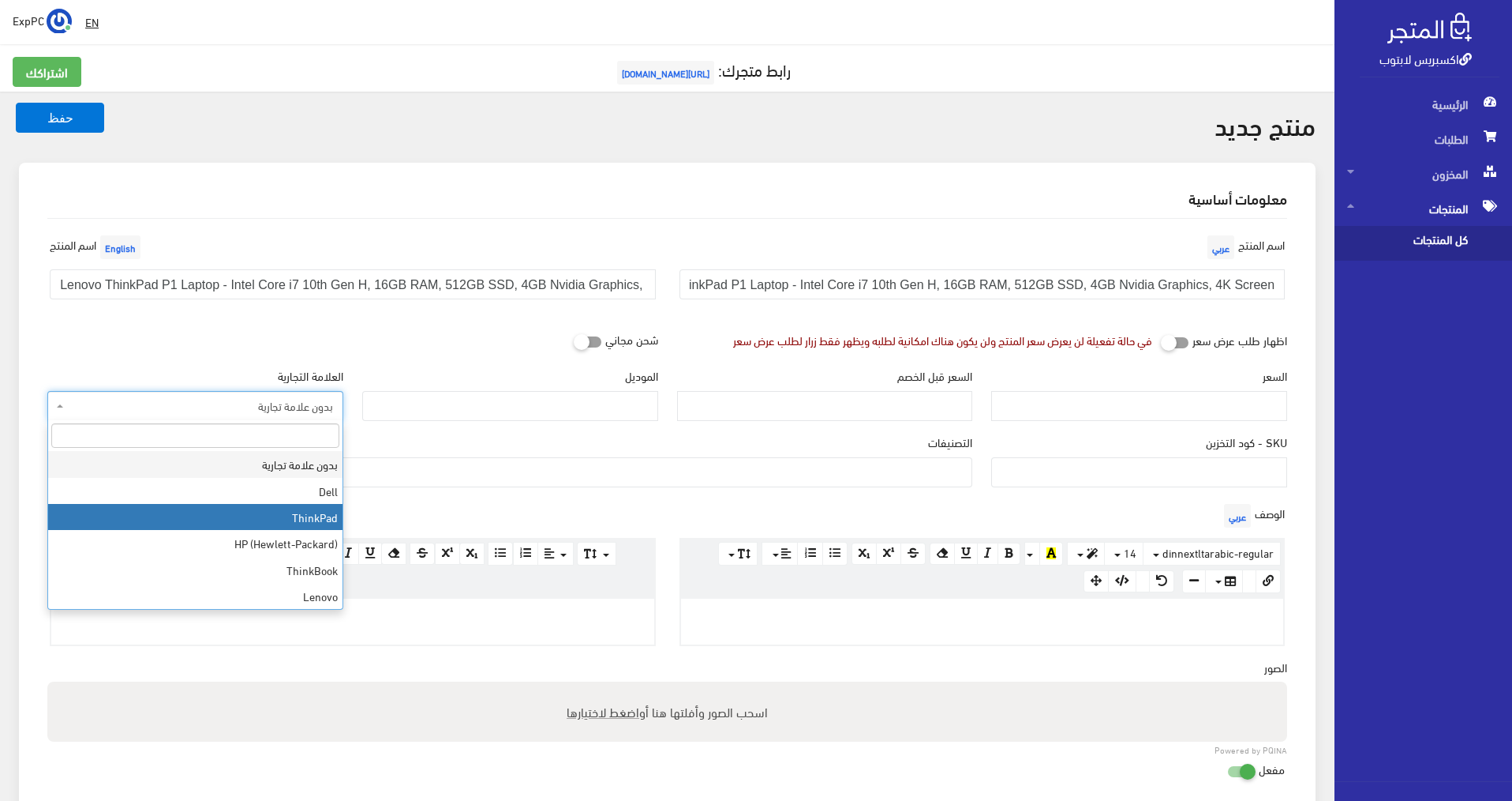
select select "2"
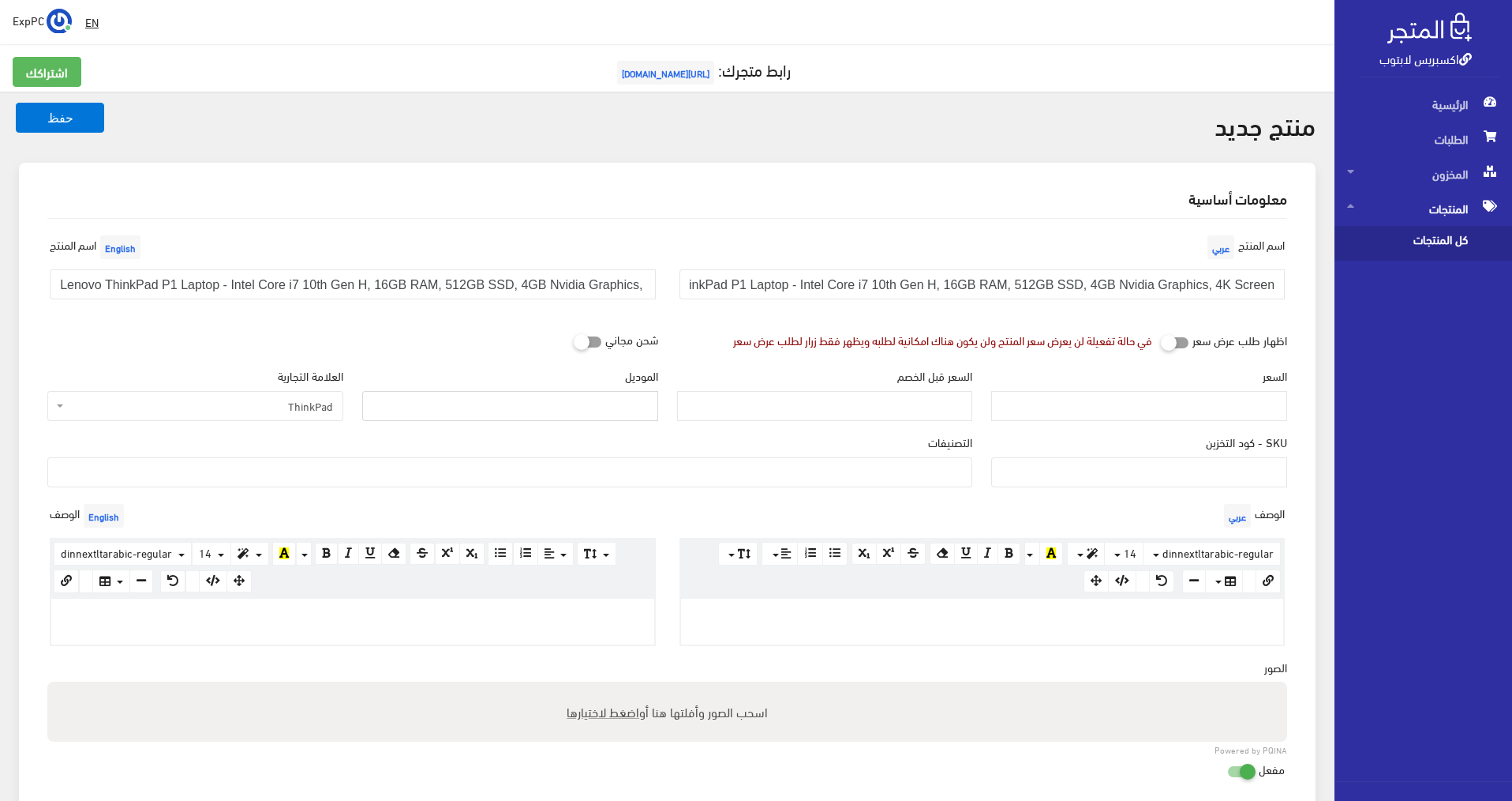
click at [568, 397] on input "الموديل" at bounding box center [511, 406] width 296 height 30
type input "p"
type input "P1"
click at [1237, 470] on input "SKU - كود التخزين" at bounding box center [1139, 472] width 296 height 30
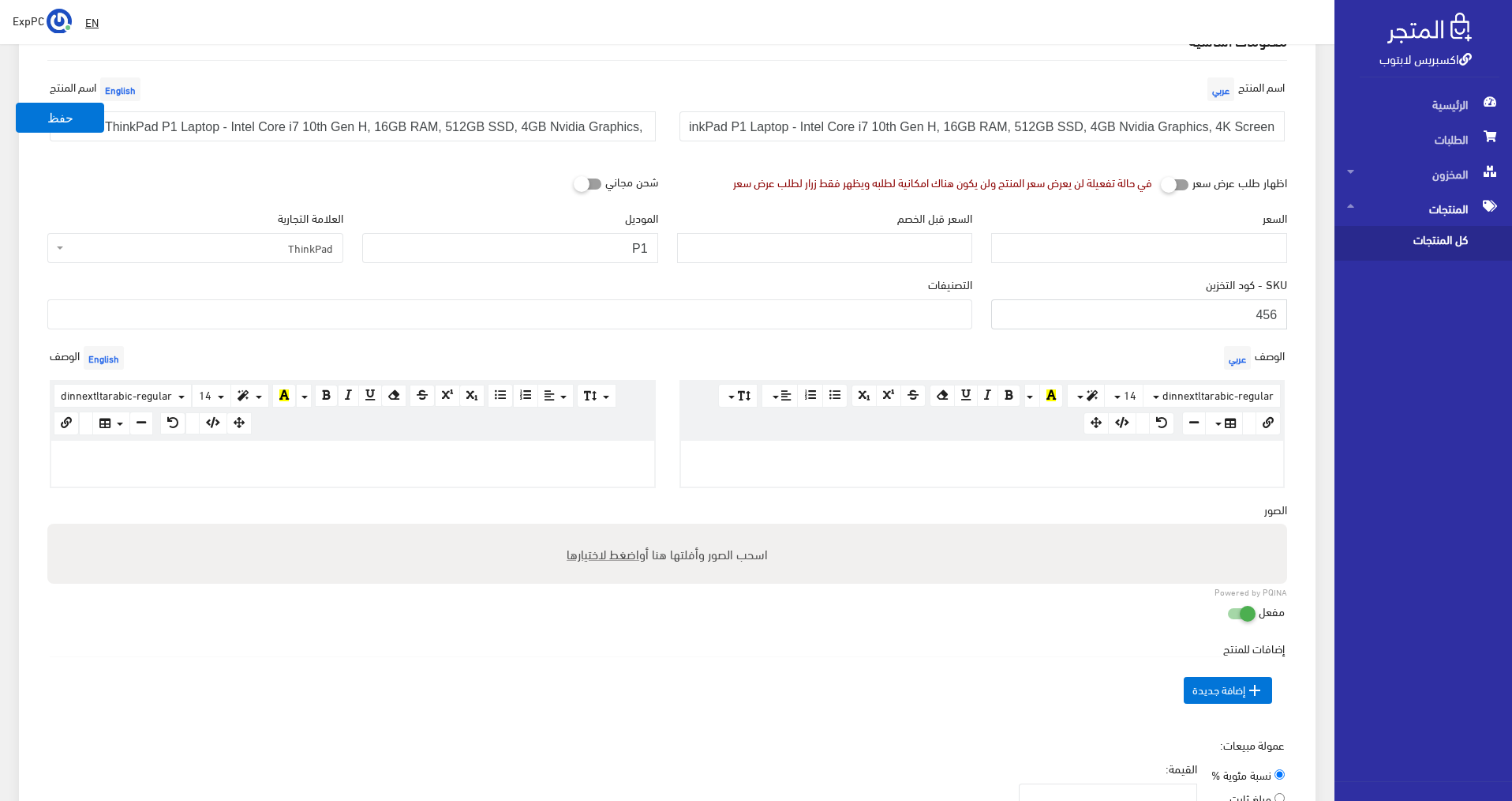
type input "456"
click at [306, 448] on p at bounding box center [352, 457] width 587 height 17
paste div
click at [821, 448] on p at bounding box center [983, 457] width 587 height 17
paste div
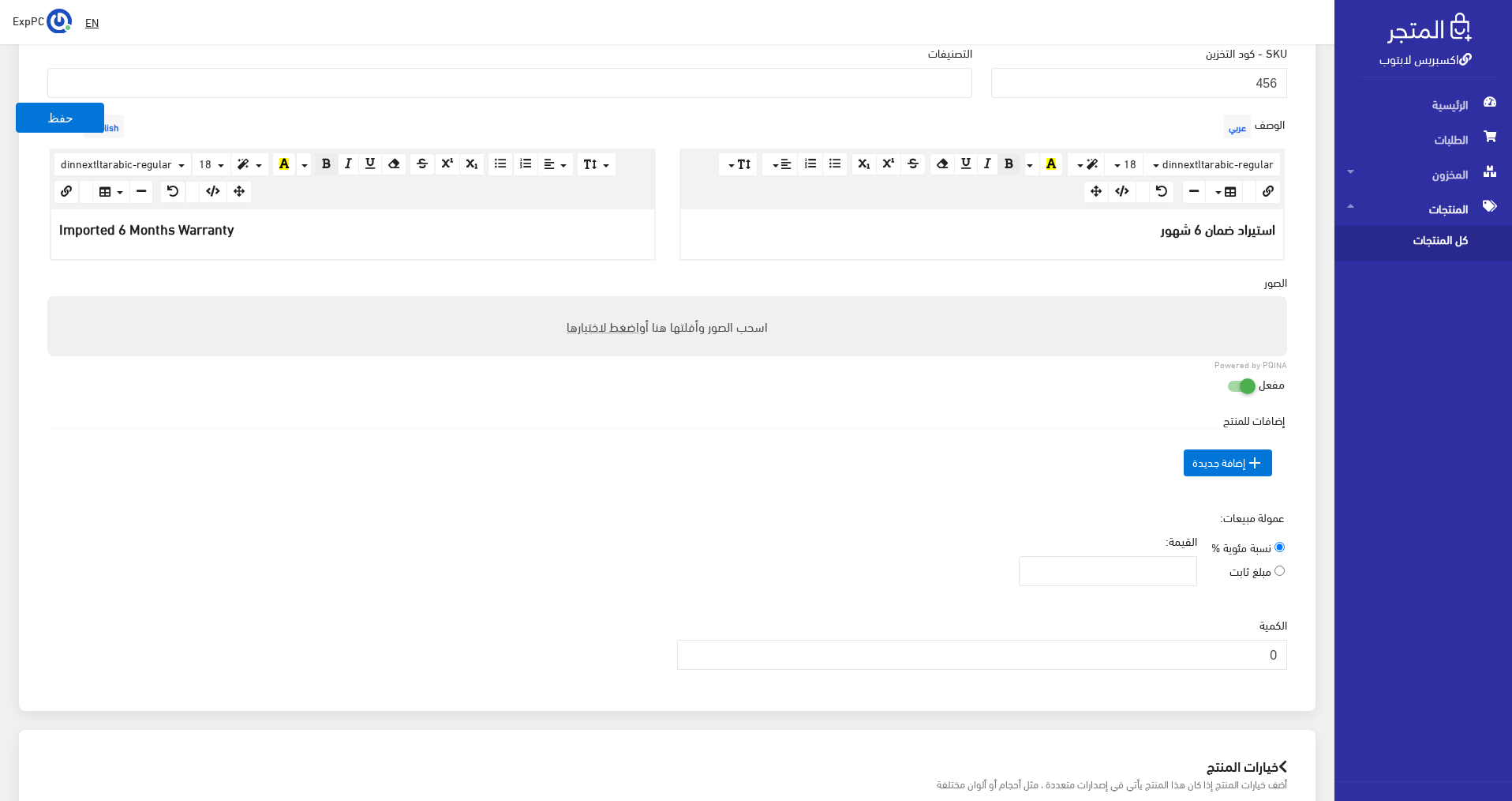
scroll to position [474, 0]
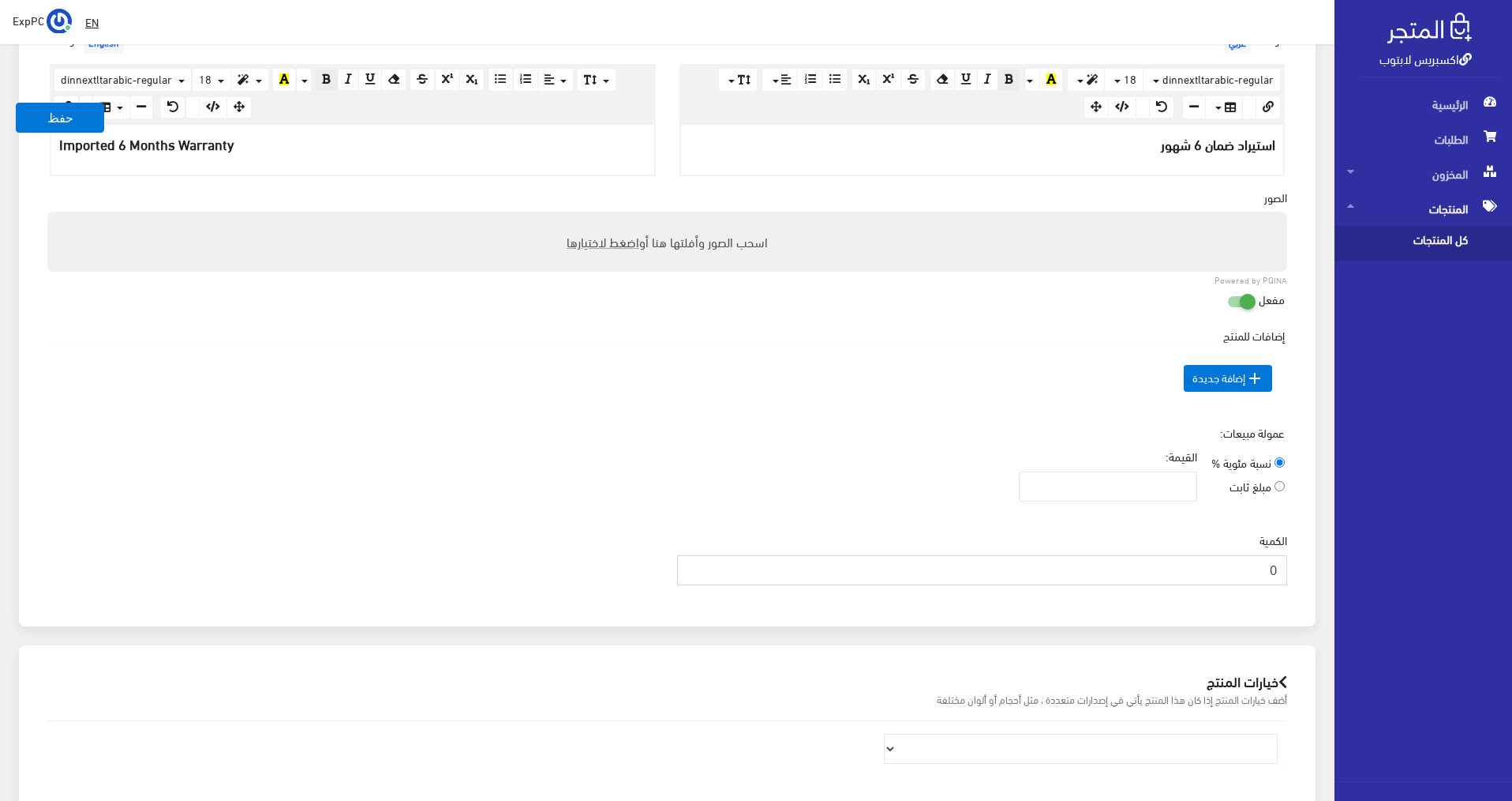
drag, startPoint x: 1234, startPoint y: 562, endPoint x: 1332, endPoint y: 548, distance: 99.0
click at [1332, 548] on div "منتج جديد حفظ معلومات أساسية اسم المنتج عربي English" at bounding box center [667, 308] width 1334 height 1379
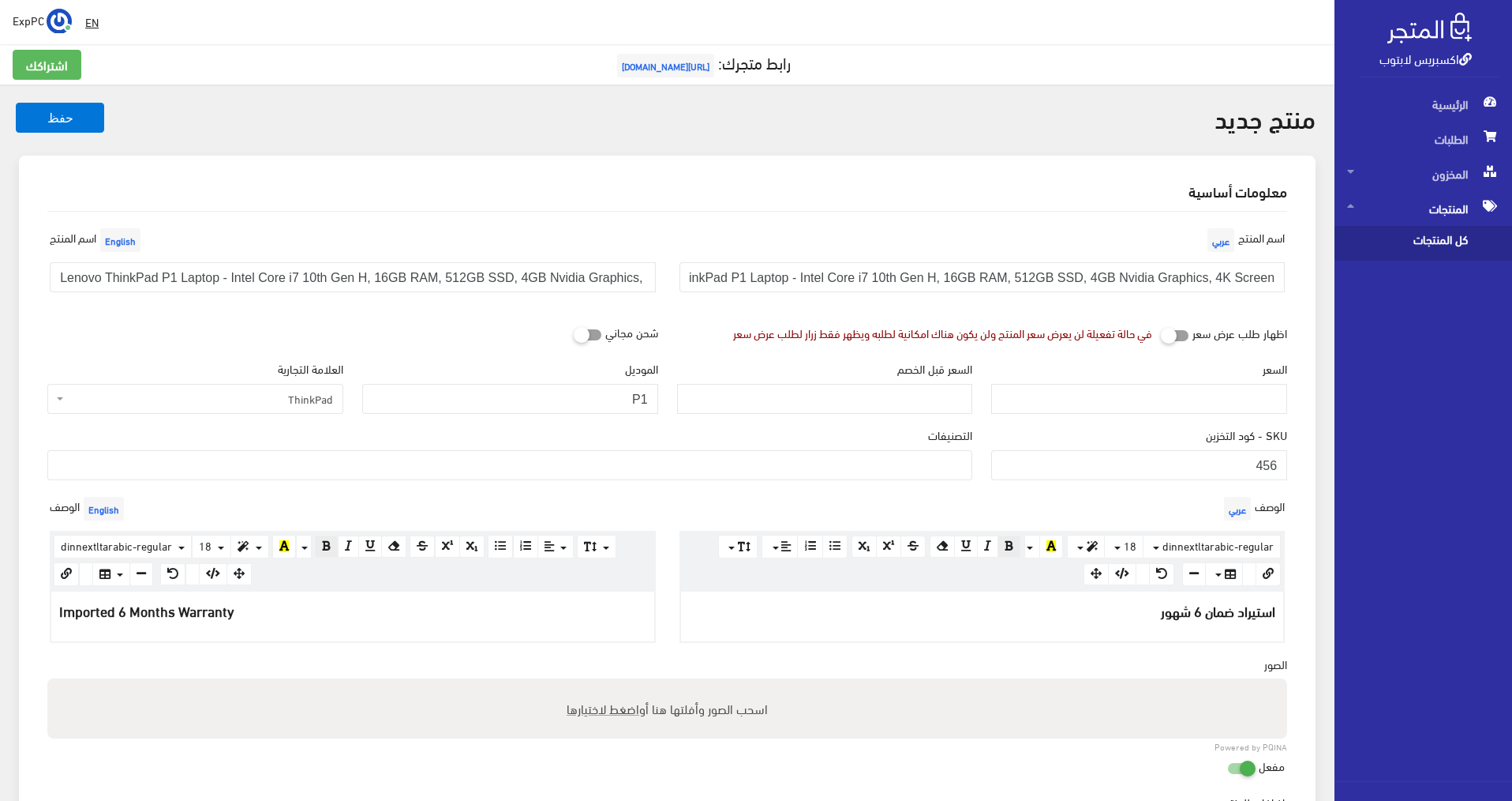
scroll to position [0, 0]
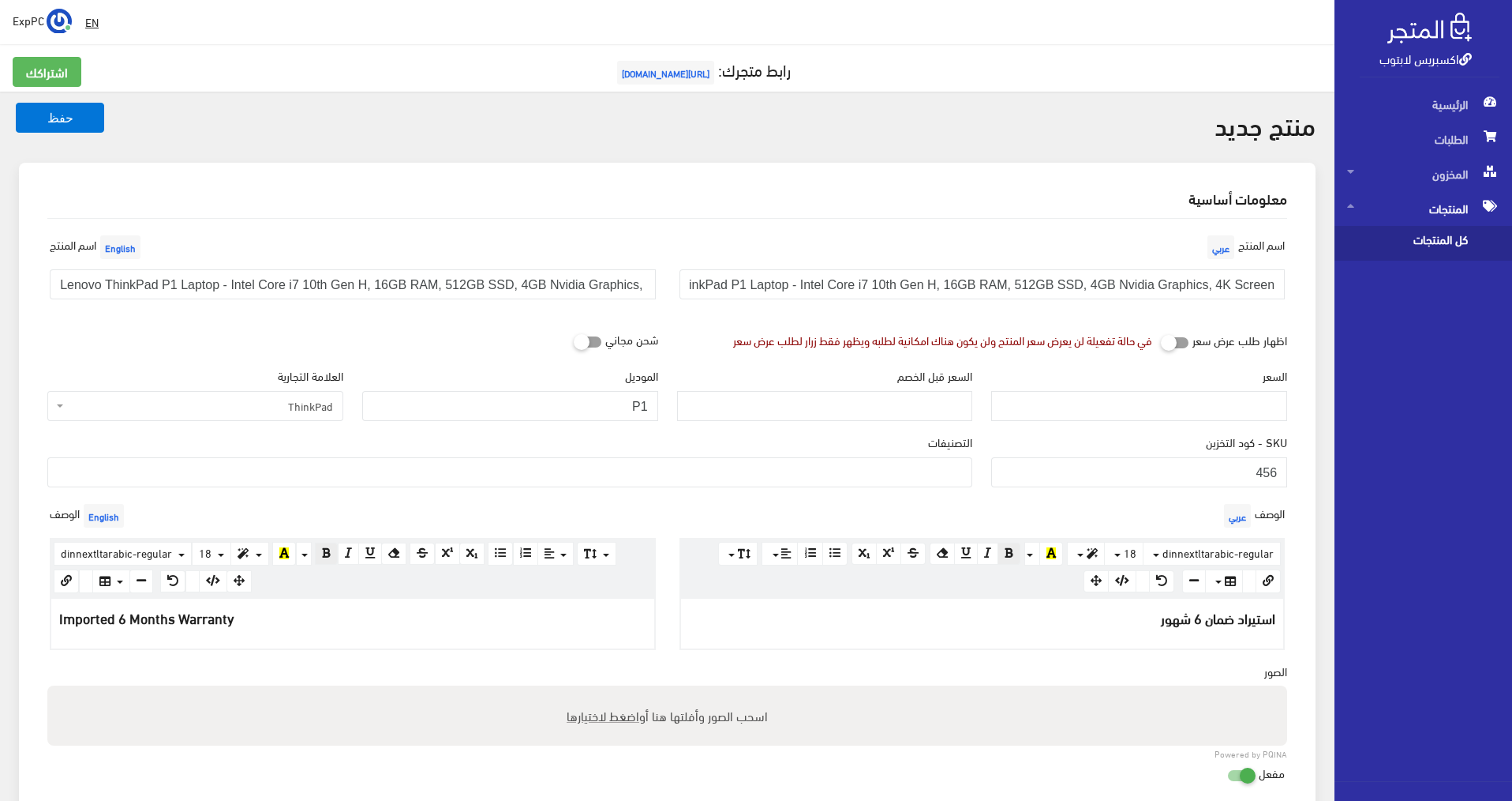
type input "1"
click at [300, 285] on input "Lenovo ThinkPad P1 Laptop - Intel Core i7 10th Gen H, 16GB RAM, 512GB SSD, 4GB …" at bounding box center [352, 284] width 606 height 30
drag, startPoint x: 308, startPoint y: 280, endPoint x: 297, endPoint y: 281, distance: 11.0
click at [297, 281] on input "Lenovo ThinkPad P1 Laptop - Intel Core i7 10th Gen H, 16GB RAM, 512GB SSD, 4GB …" at bounding box center [352, 284] width 606 height 30
type input "Lenovo ThinkPad P1 Laptop - Intel Core i7 9th Gen H, 16GB RAM, 512GB SSD, 4GB N…"
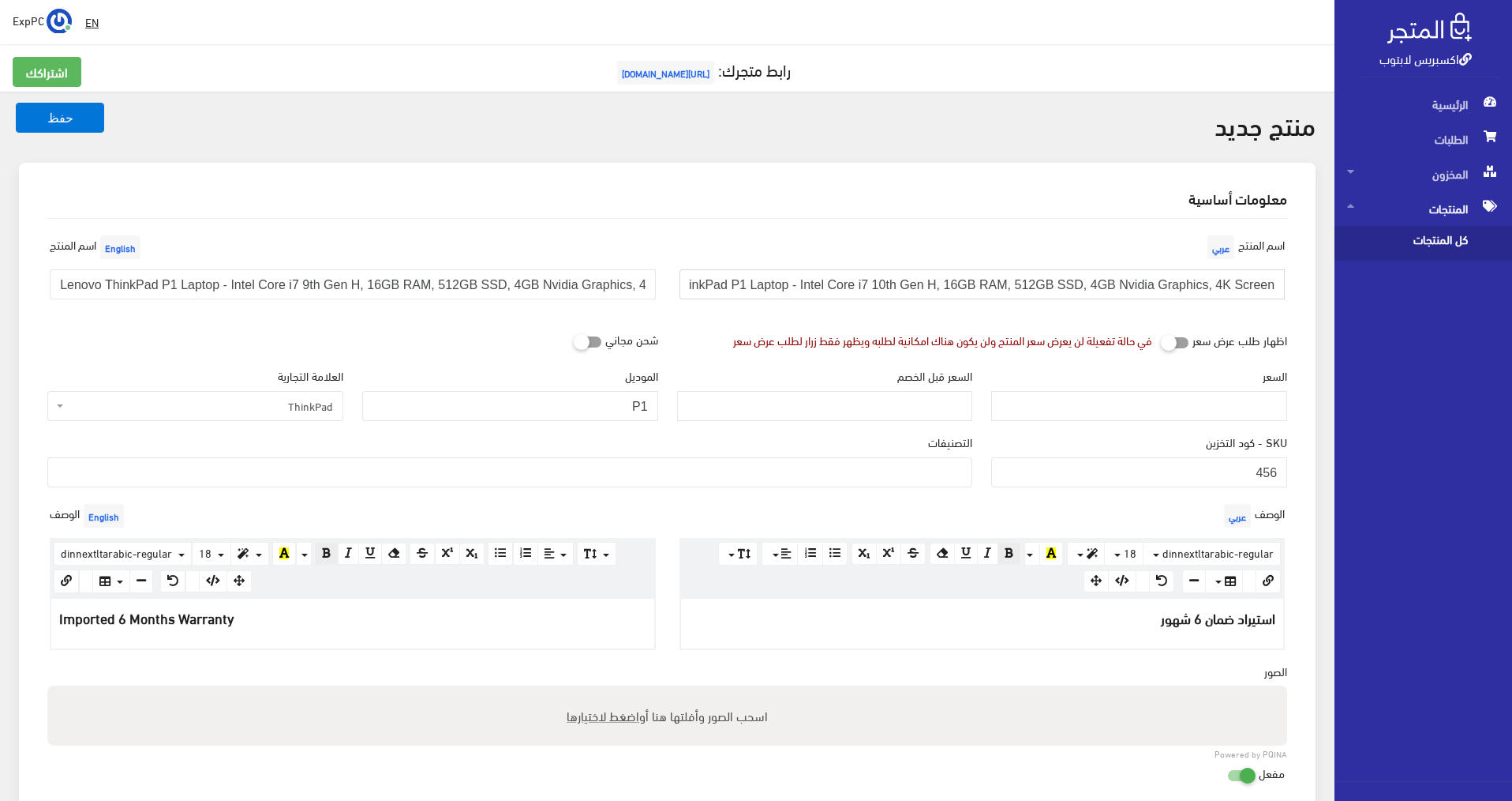
drag, startPoint x: 898, startPoint y: 291, endPoint x: 906, endPoint y: 291, distance: 8.0
click at [906, 291] on input "Lenovo ThinkPad P1 Laptop - Intel Core i7 10th Gen H, 16GB RAM, 512GB SSD, 4GB …" at bounding box center [982, 284] width 606 height 30
type input "Lenovo ThinkPad P1 Laptop - Intel Core i7 9th Gen H, 16GB RAM, 512GB SSD, 4GB N…"
click at [1186, 396] on input "السعر" at bounding box center [1139, 406] width 296 height 30
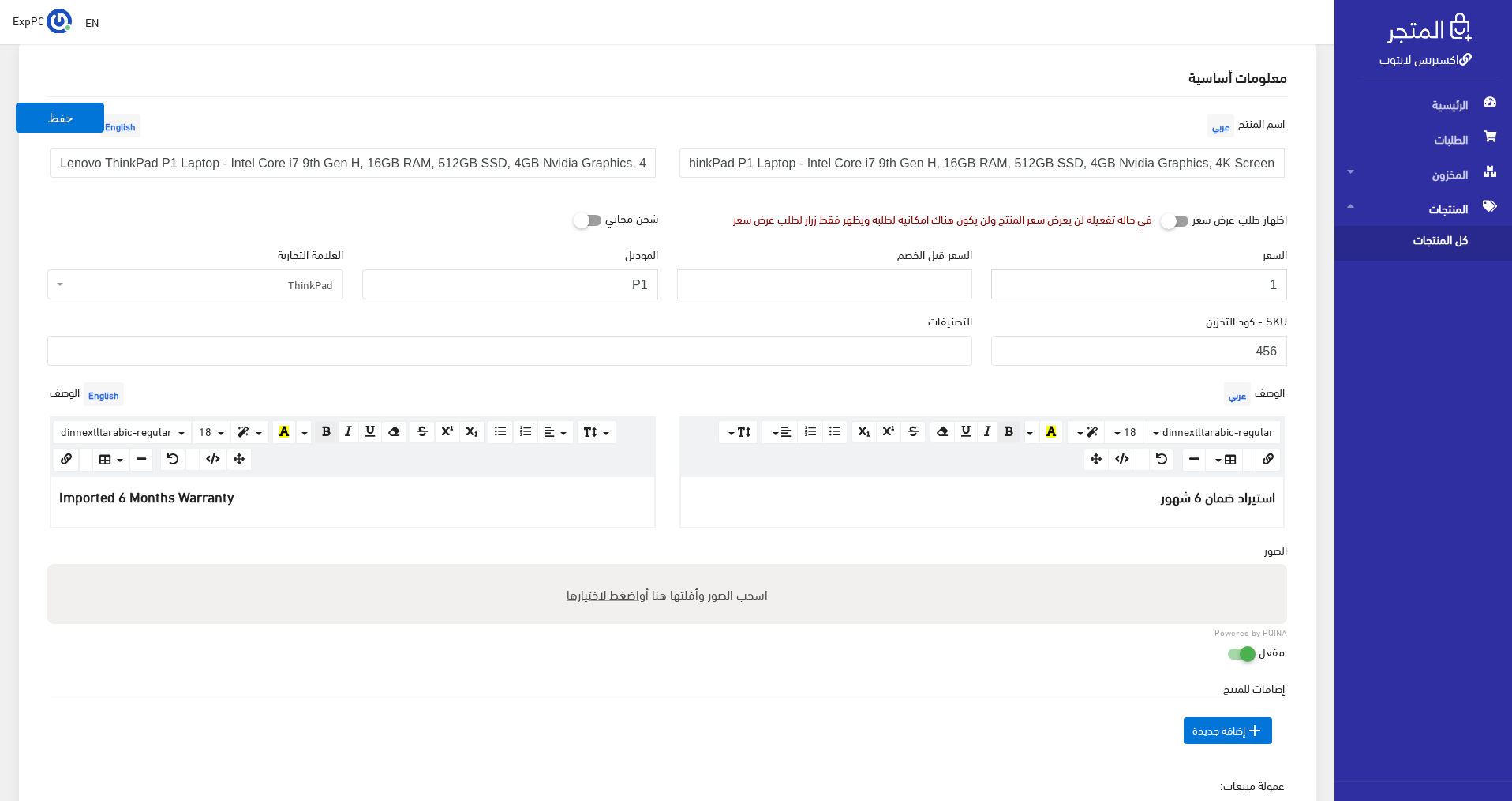
scroll to position [158, 0]
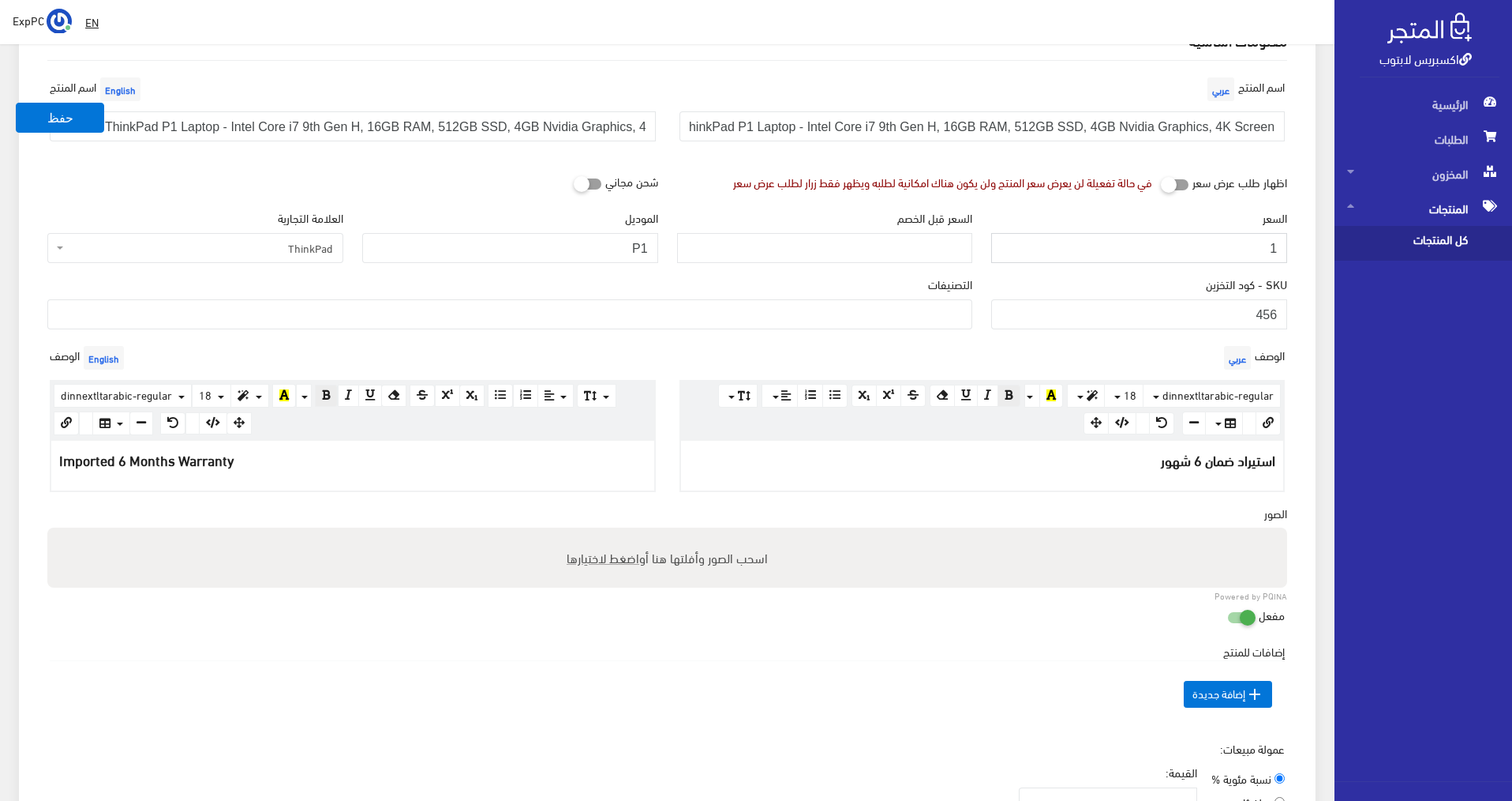
type input "1"
click at [800, 312] on ul at bounding box center [509, 312] width 923 height 25
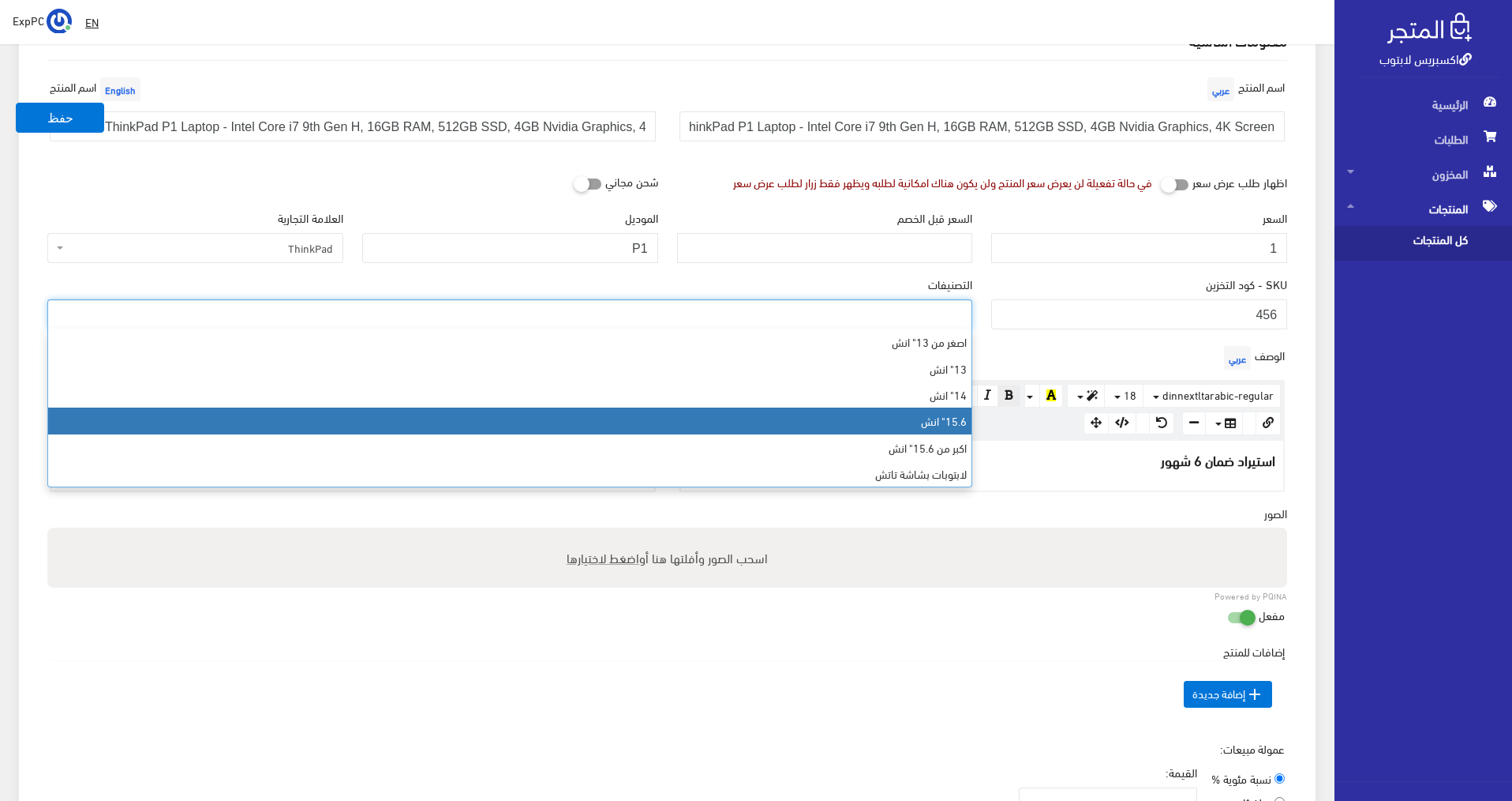
click at [949, 424] on li "15.6" انش" at bounding box center [509, 421] width 923 height 26
select select "7"
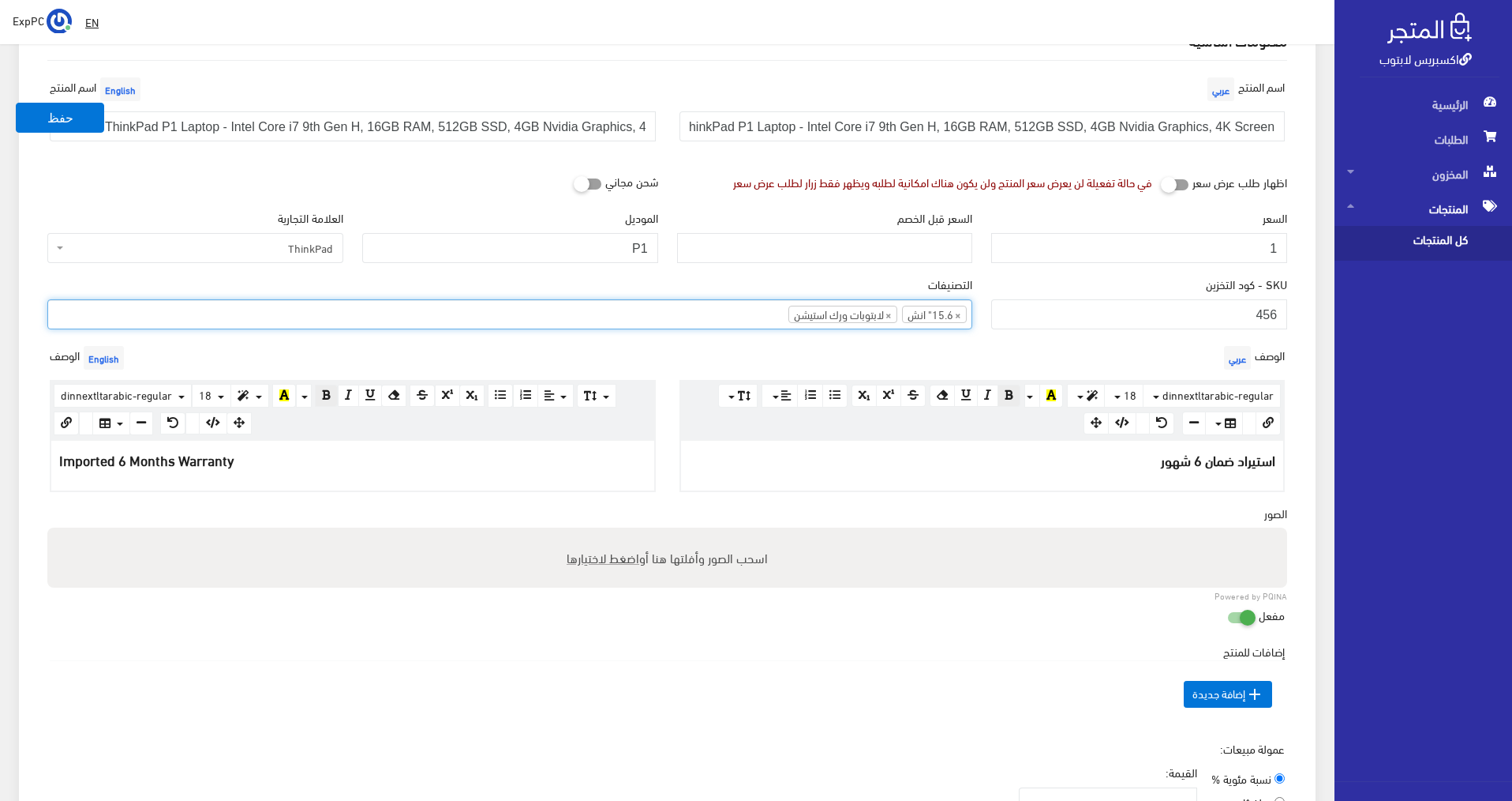
click at [756, 318] on ul "× 15.6" انش × لابتوبات ورك استيشن" at bounding box center [509, 312] width 923 height 25
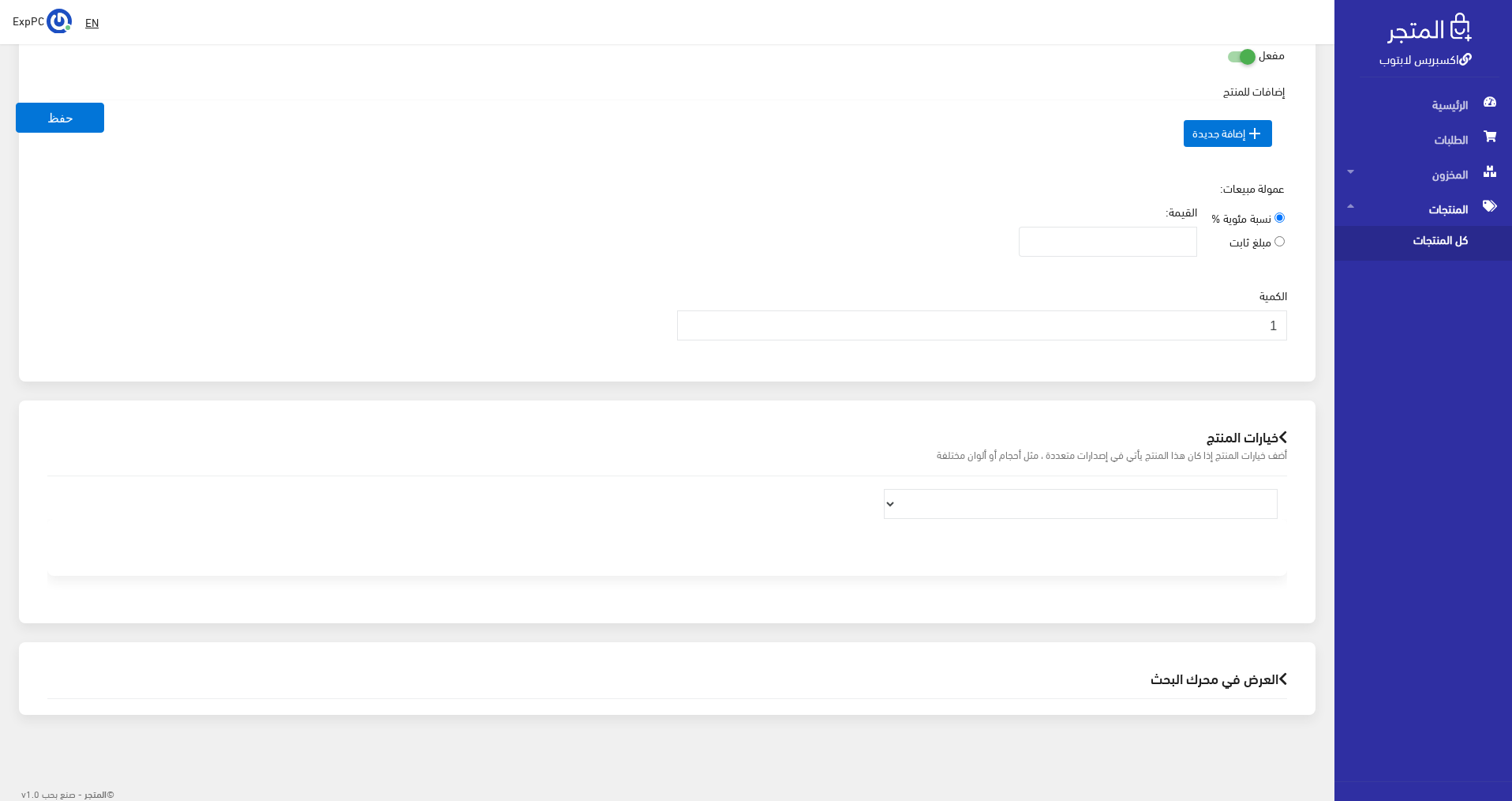
scroll to position [719, 0]
click at [52, 119] on button "حفظ" at bounding box center [60, 117] width 88 height 30
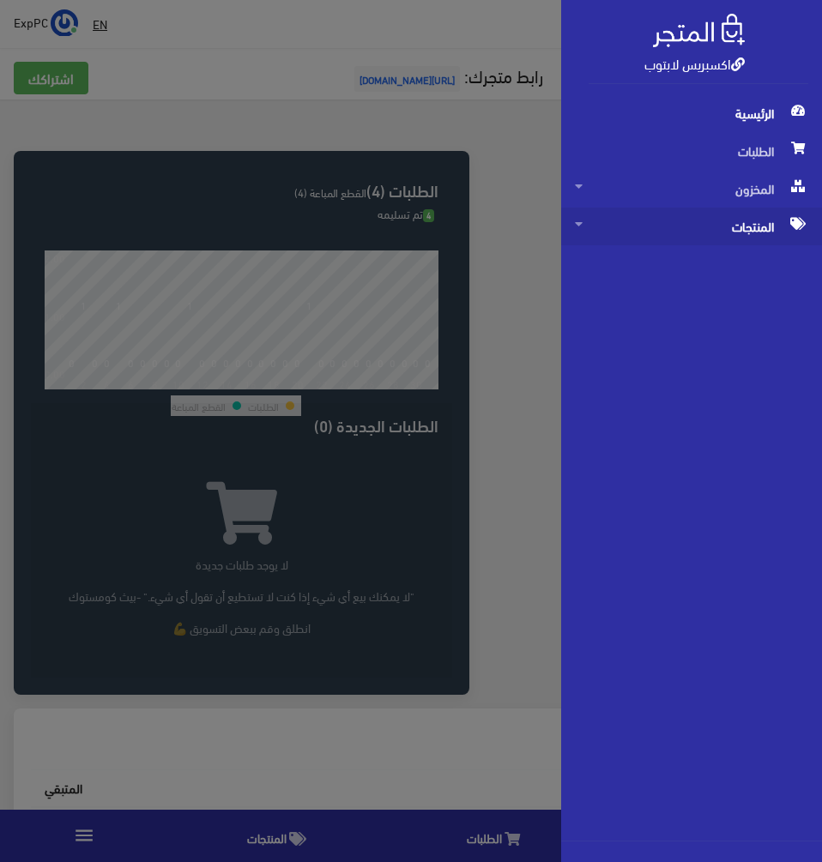
click at [740, 239] on span "المنتجات" at bounding box center [691, 227] width 233 height 38
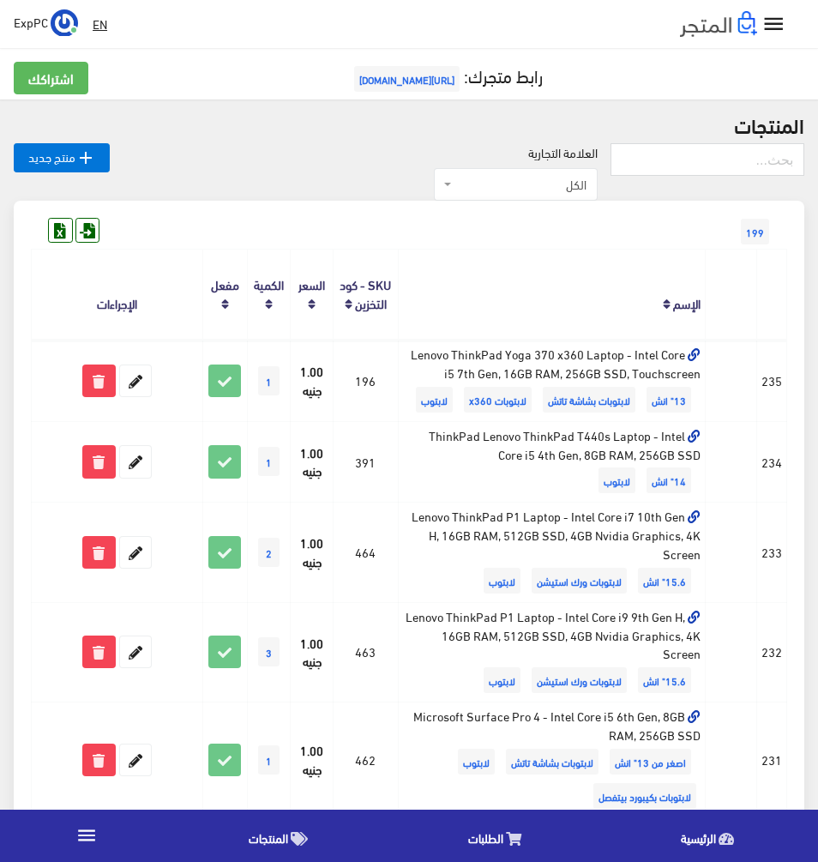
click at [368, 297] on link "SKU - كود التخزين" at bounding box center [365, 293] width 51 height 43
click at [370, 294] on link "SKU - كود التخزين" at bounding box center [365, 293] width 51 height 43
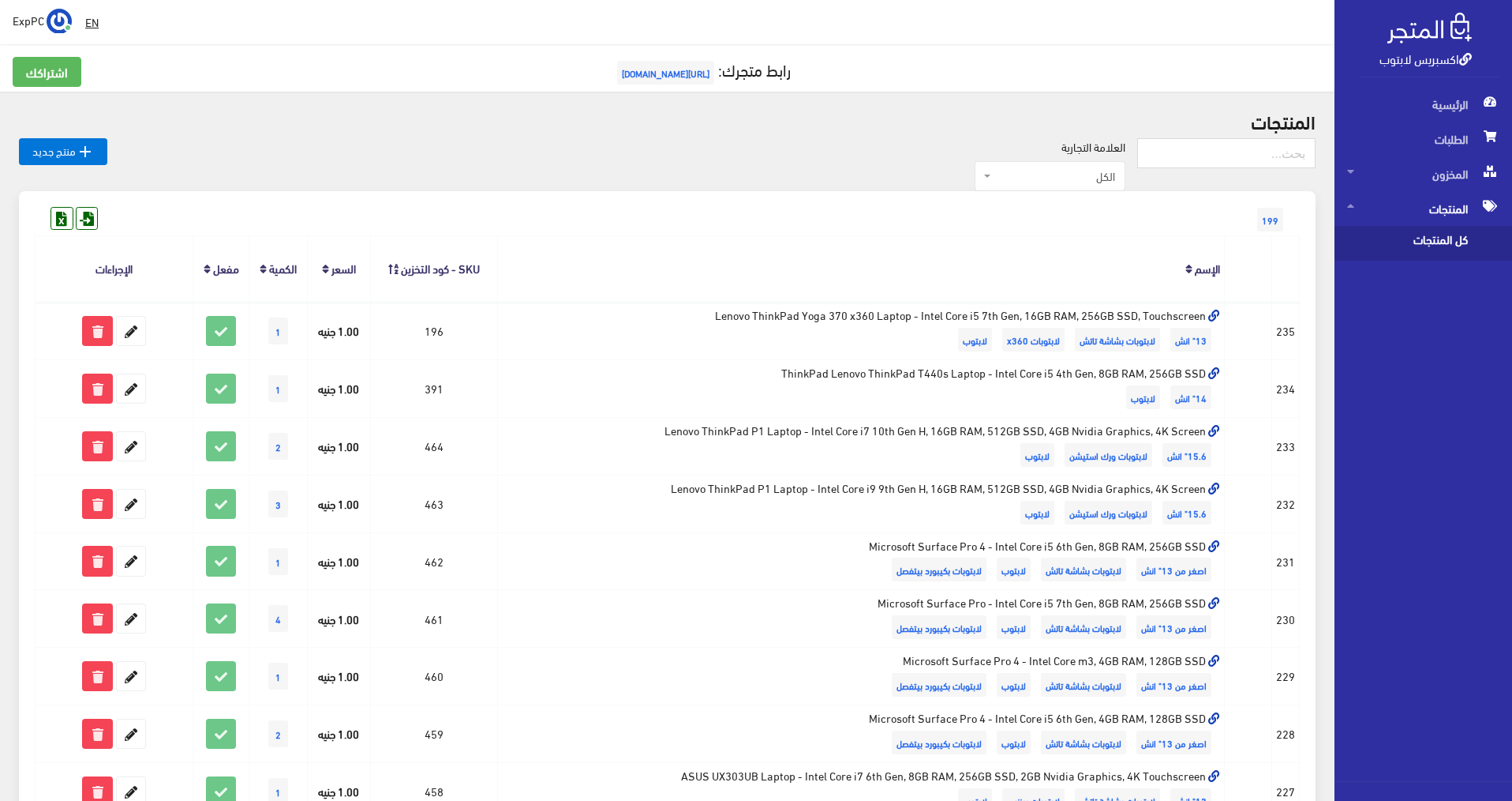
click at [394, 263] on icon at bounding box center [393, 269] width 10 height 12
click at [410, 268] on link "SKU - كود التخزين" at bounding box center [441, 268] width 79 height 22
click at [419, 269] on link "SKU - كود التخزين" at bounding box center [441, 268] width 79 height 22
click at [1216, 140] on input "text" at bounding box center [1227, 153] width 179 height 30
type input "465"
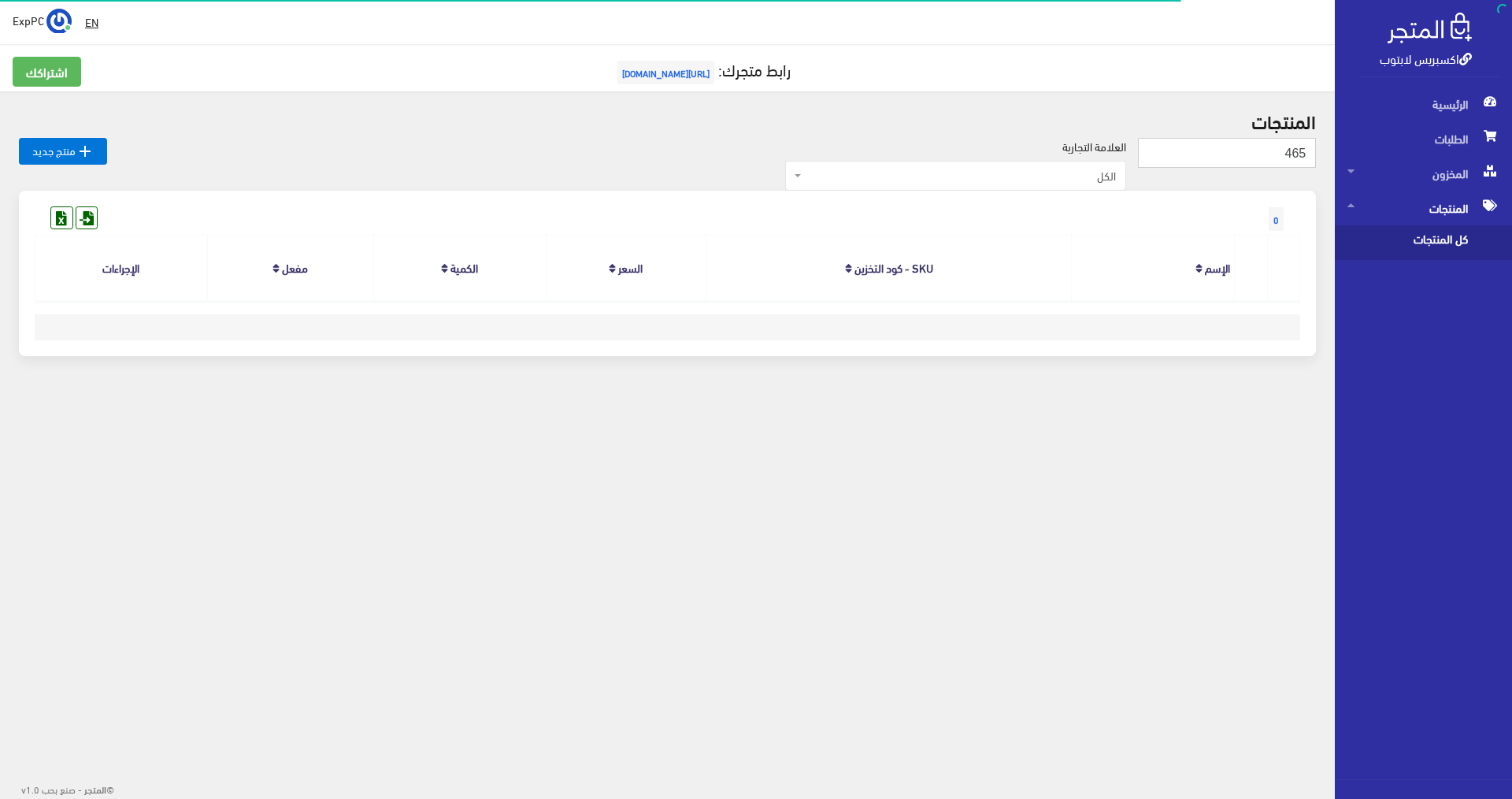
drag, startPoint x: 1302, startPoint y: 153, endPoint x: 1324, endPoint y: 154, distance: 22.0
click at [1324, 154] on div "المنتجات 465  منتج جديد العلامة التجارية الكل Dell ThinkPad HP (Hewlett-Packar…" at bounding box center [667, 242] width 1335 height 302
type input "464"
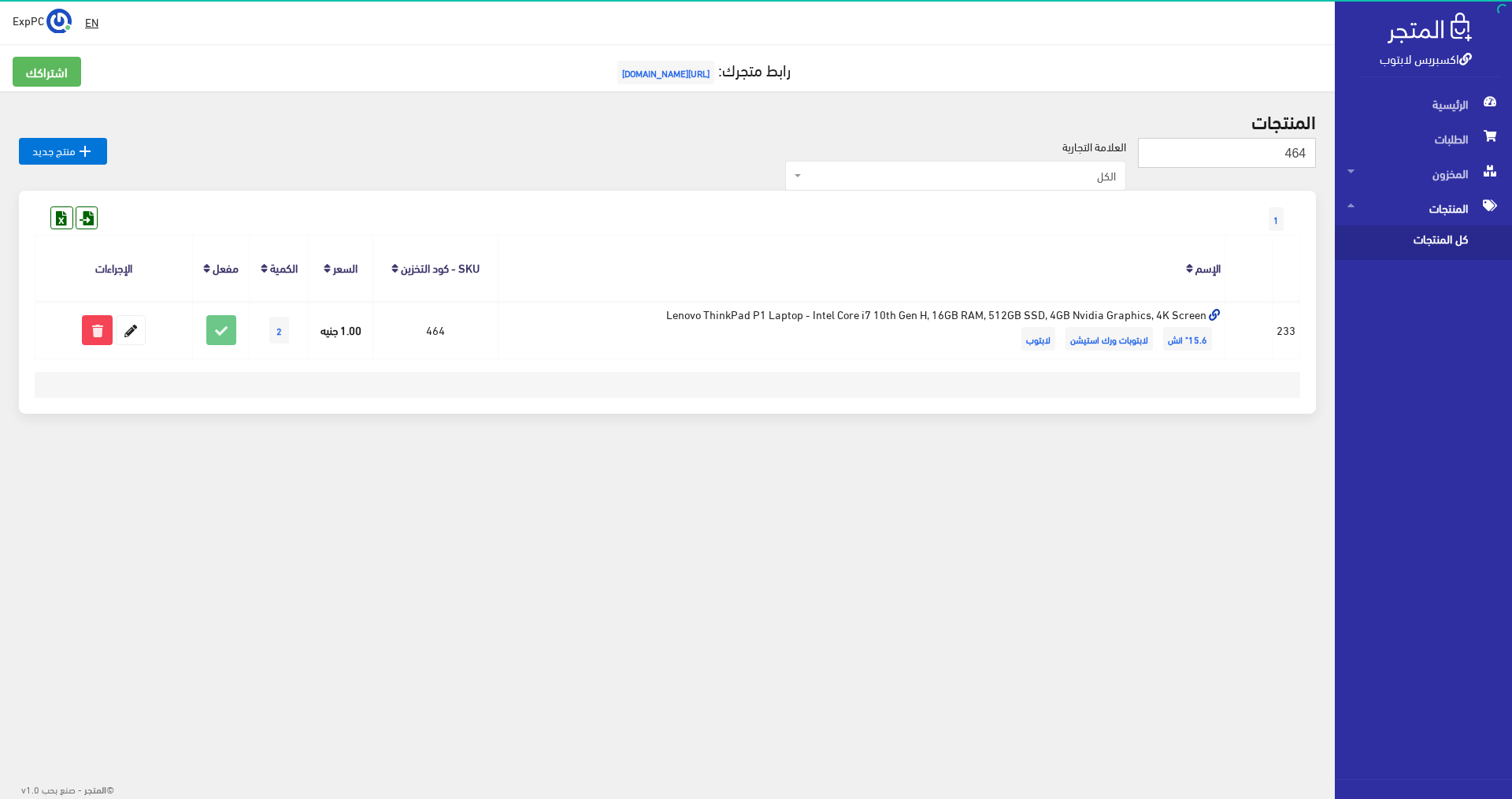
drag, startPoint x: 1299, startPoint y: 150, endPoint x: 1316, endPoint y: 155, distance: 17.7
click at [1316, 155] on div "المنتجات 464  منتج جديد العلامة التجارية الكل Dell ThinkPad HP (Hewlett-Packar…" at bounding box center [667, 271] width 1335 height 360
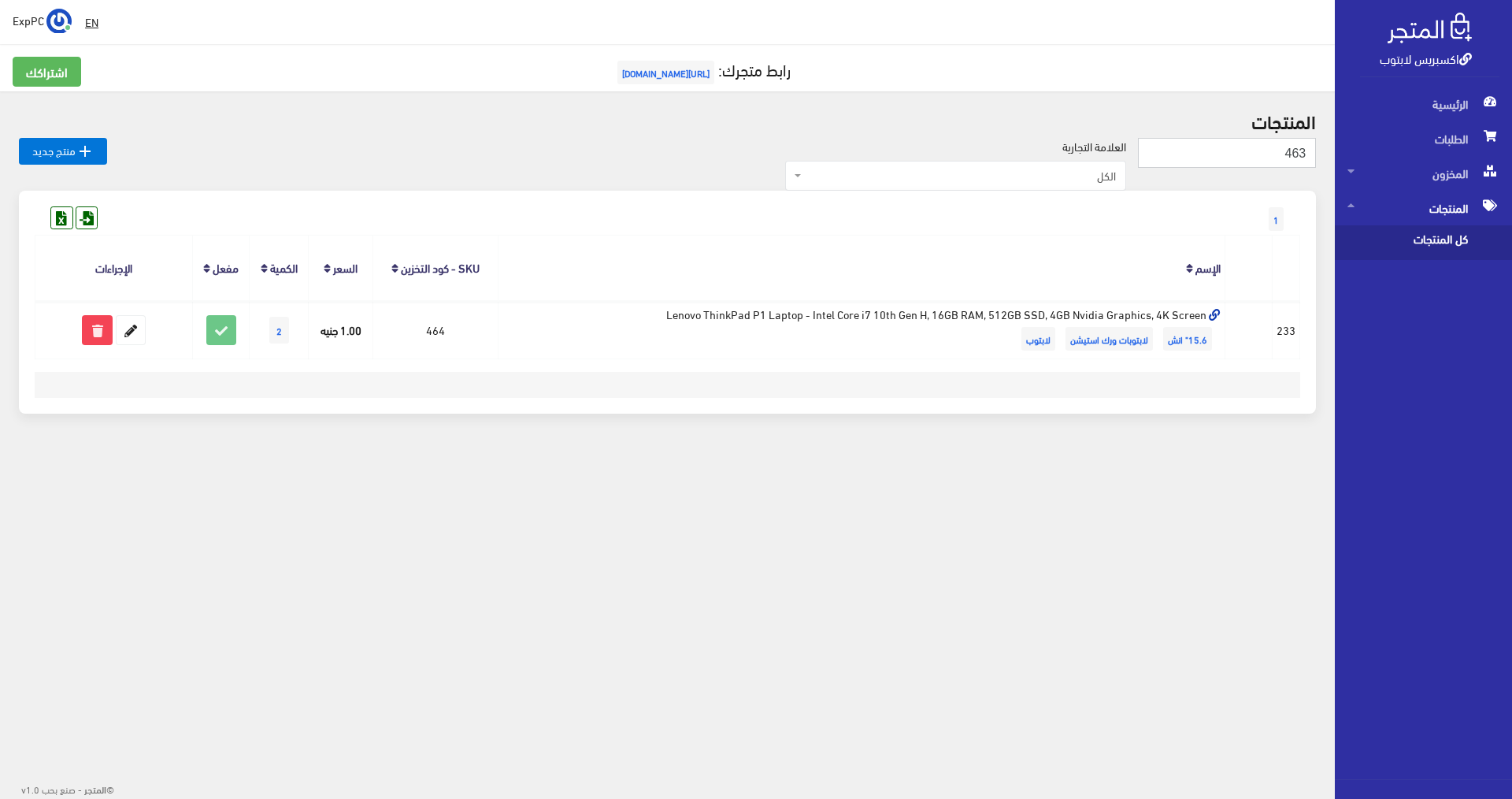
type input "463"
click at [1292, 154] on input "463" at bounding box center [1226, 152] width 178 height 30
type input "465"
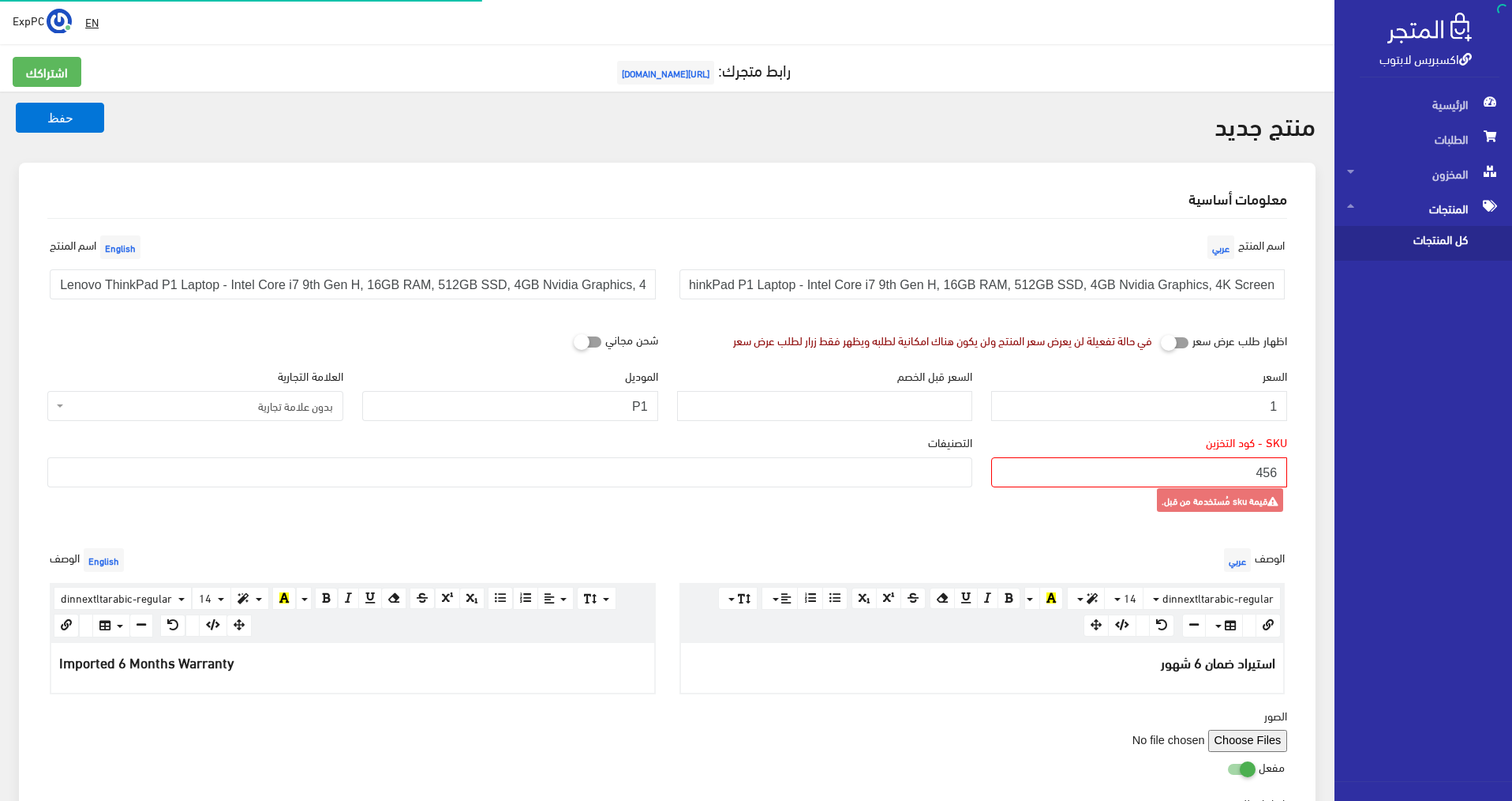
select select
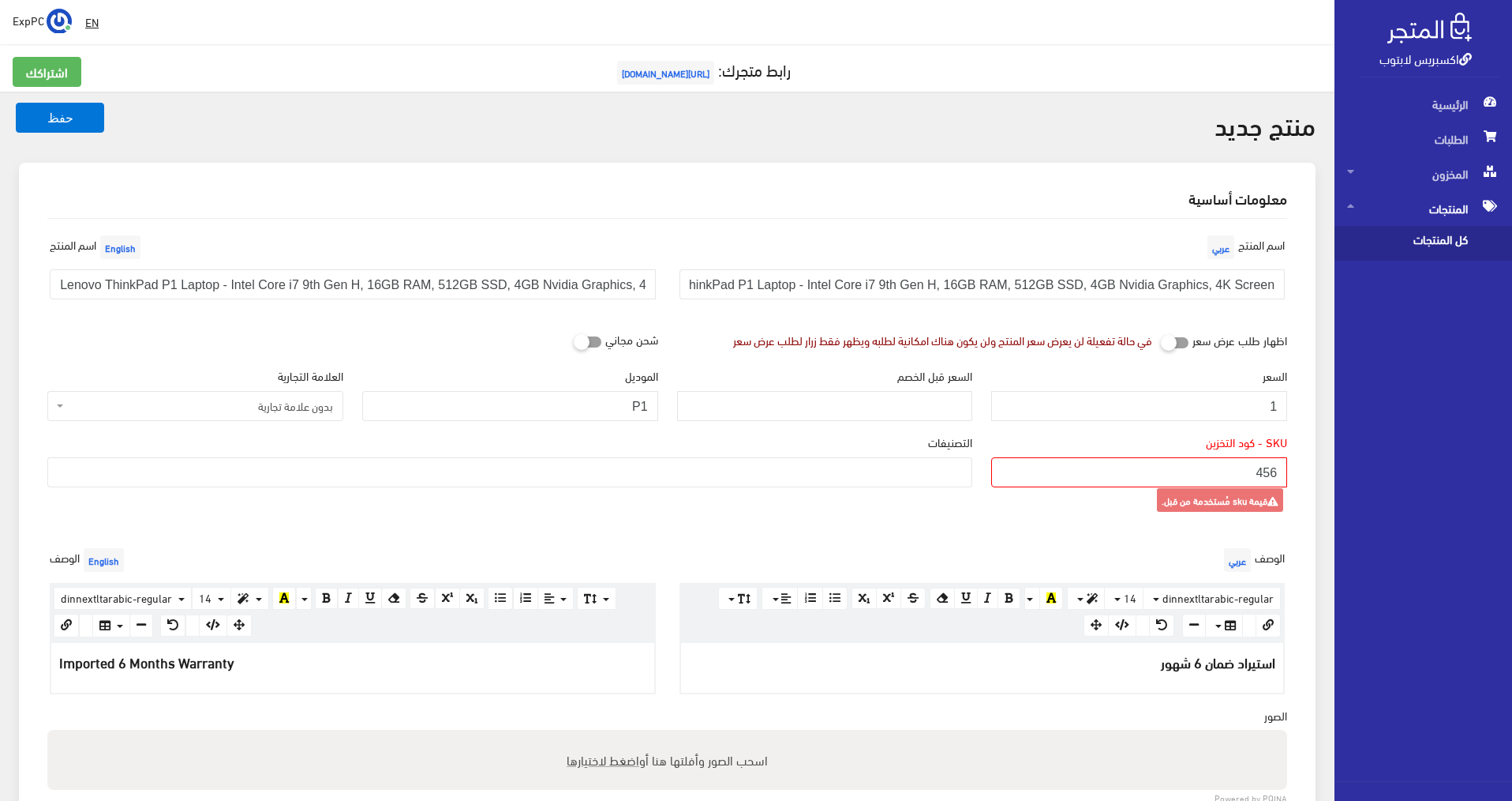
click at [1270, 468] on input "456" at bounding box center [1139, 472] width 296 height 30
drag, startPoint x: 1280, startPoint y: 469, endPoint x: 1263, endPoint y: 468, distance: 17.0
click at [1263, 468] on input "456" at bounding box center [1139, 472] width 296 height 30
type input "465"
click at [16, 102] on button "حفظ" at bounding box center [60, 117] width 88 height 30
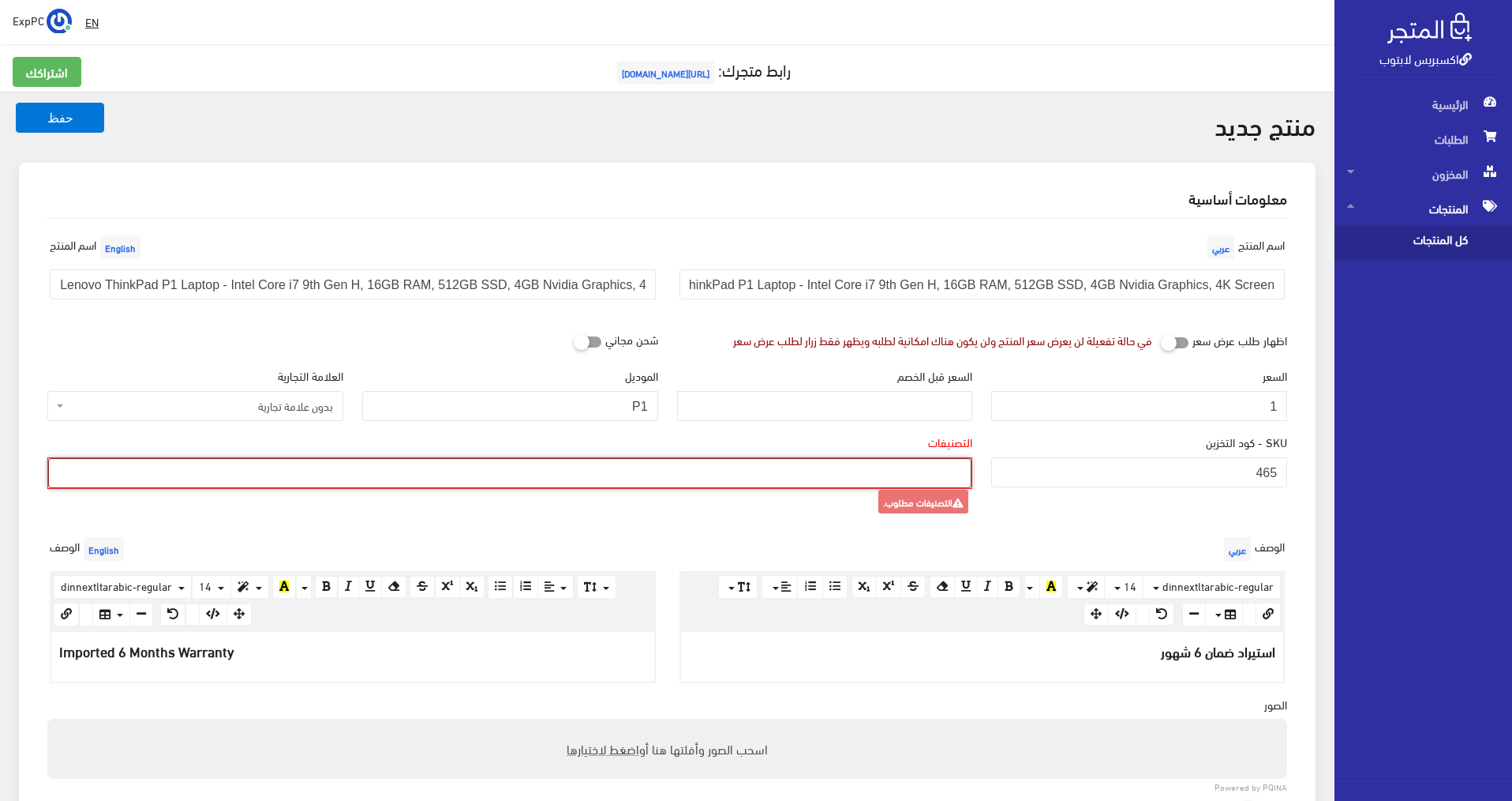
click at [929, 476] on ul at bounding box center [510, 470] width 922 height 25
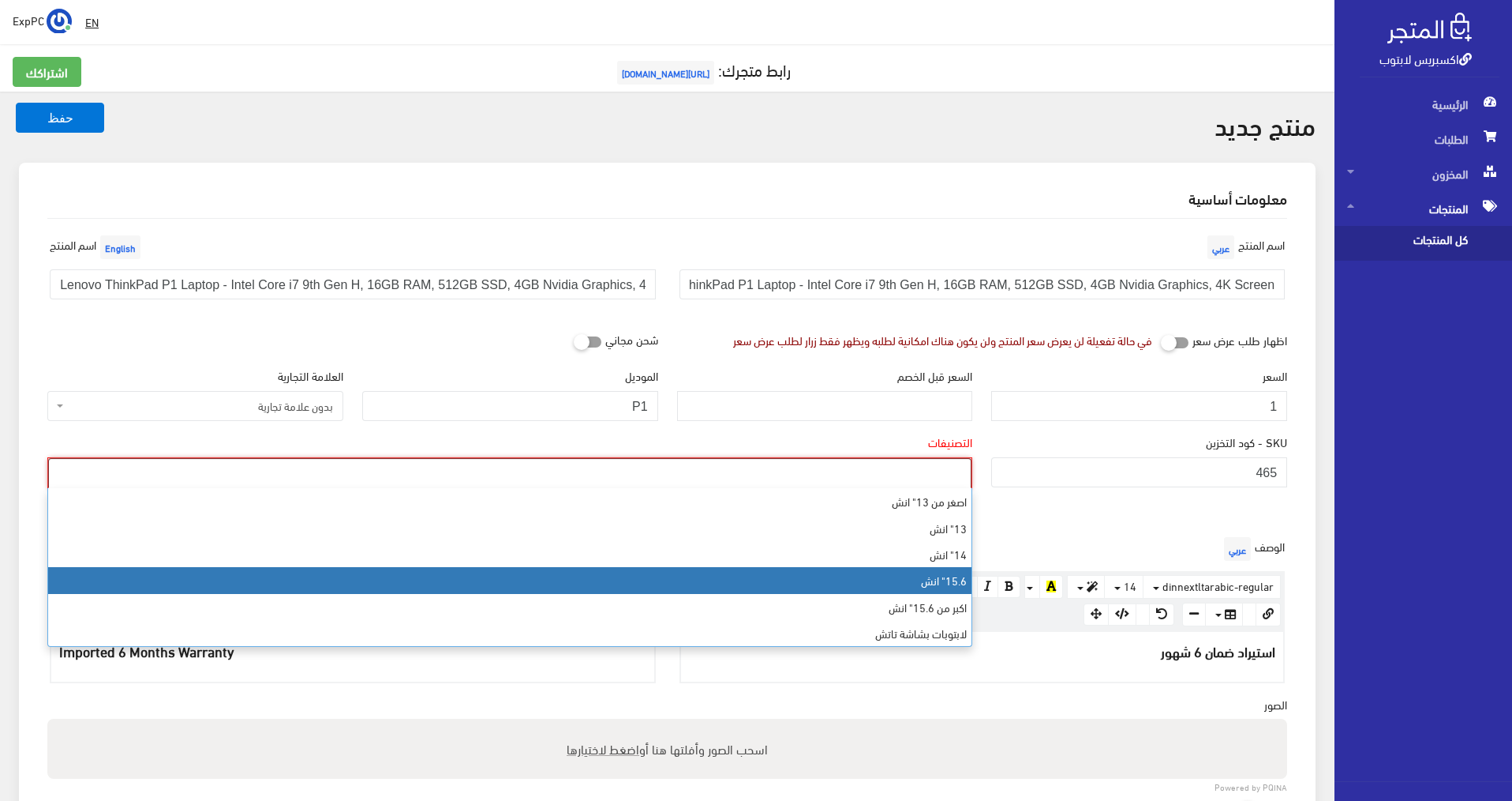
select select "7"
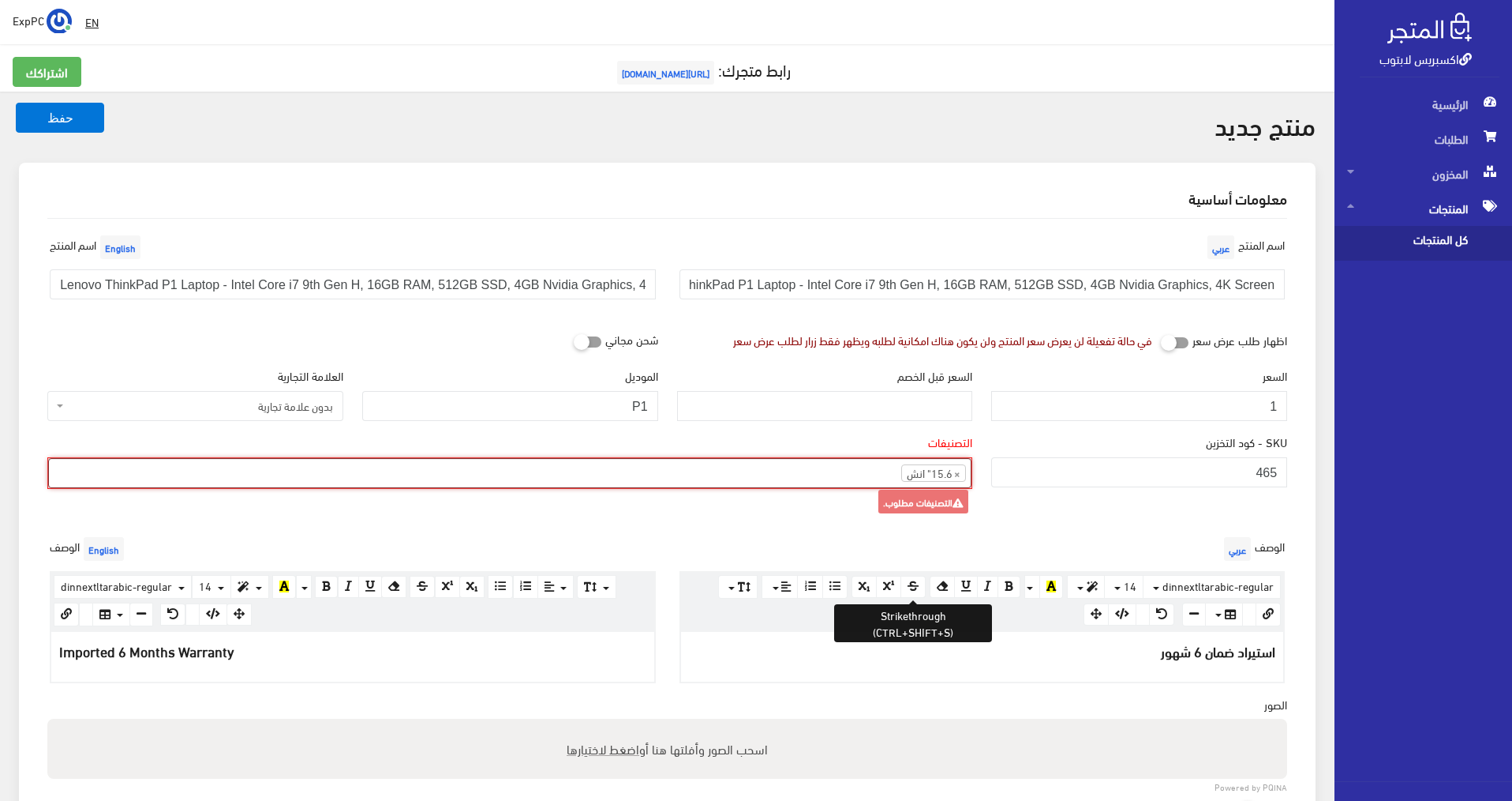
scroll to position [57, 0]
click at [835, 464] on ul "× 15.6" انش" at bounding box center [510, 470] width 922 height 25
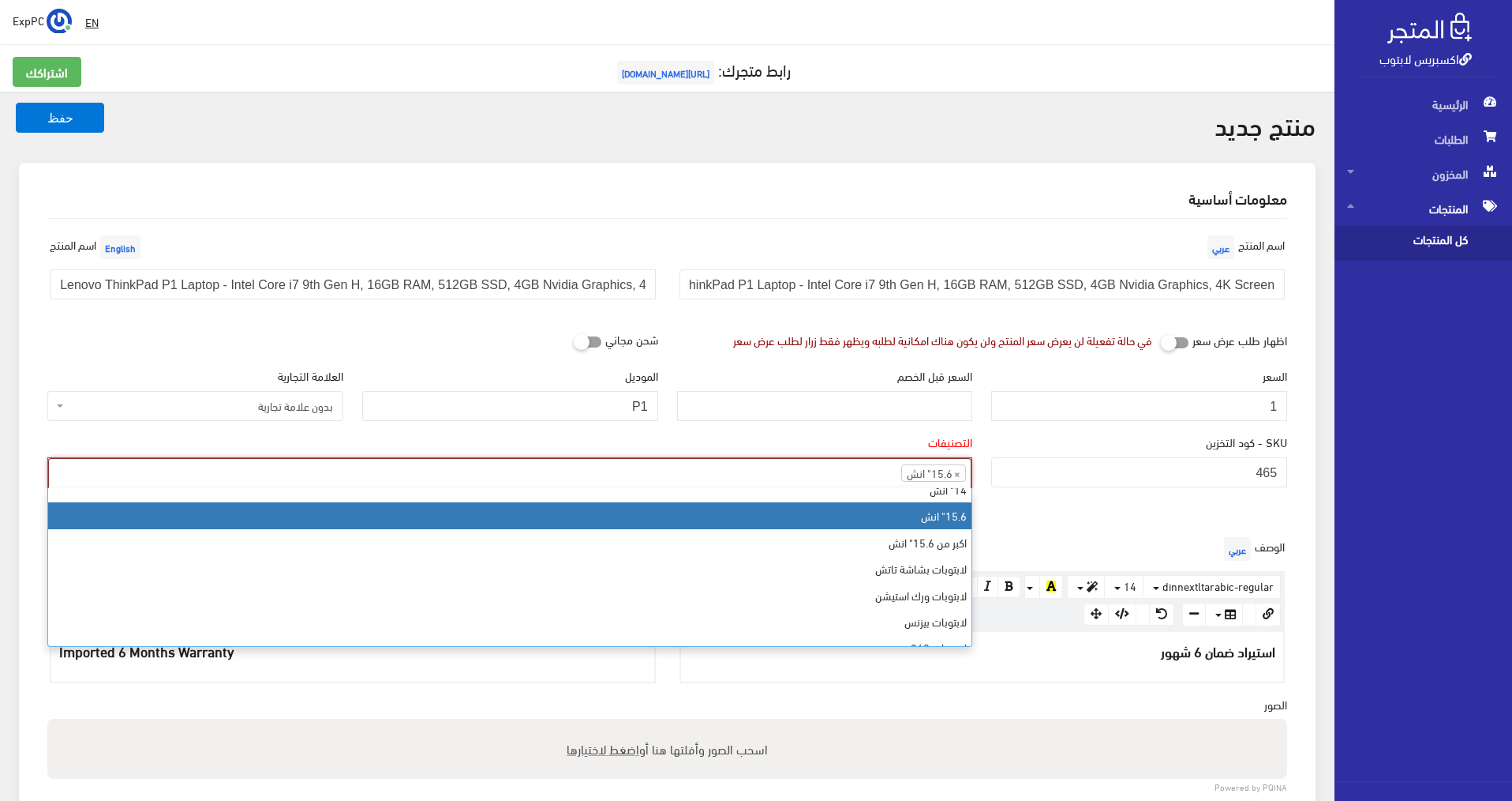
scroll to position [158, 0]
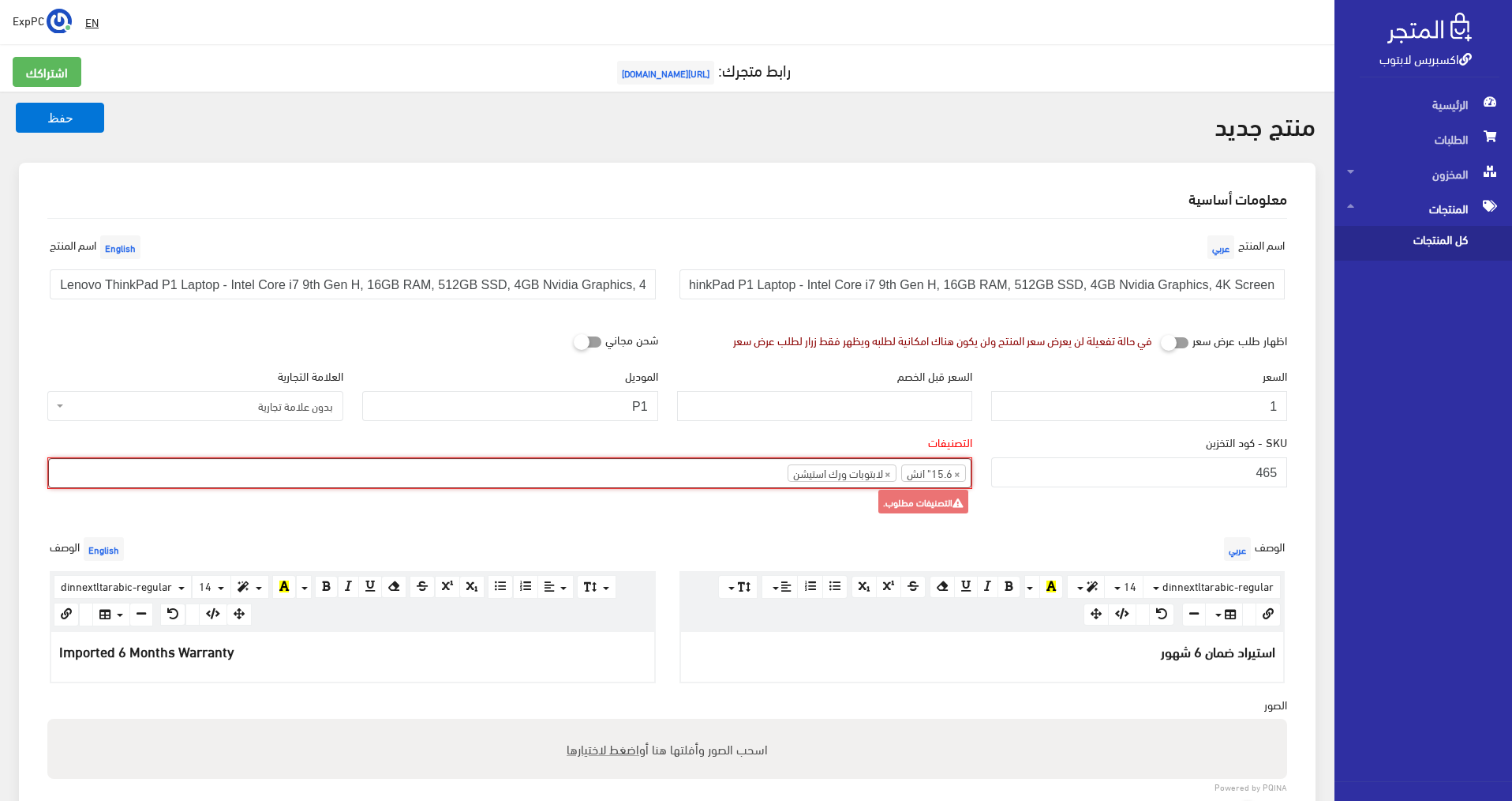
click at [751, 481] on ul "× 15.6" انش × لابتوبات ورك استيشن" at bounding box center [510, 470] width 922 height 25
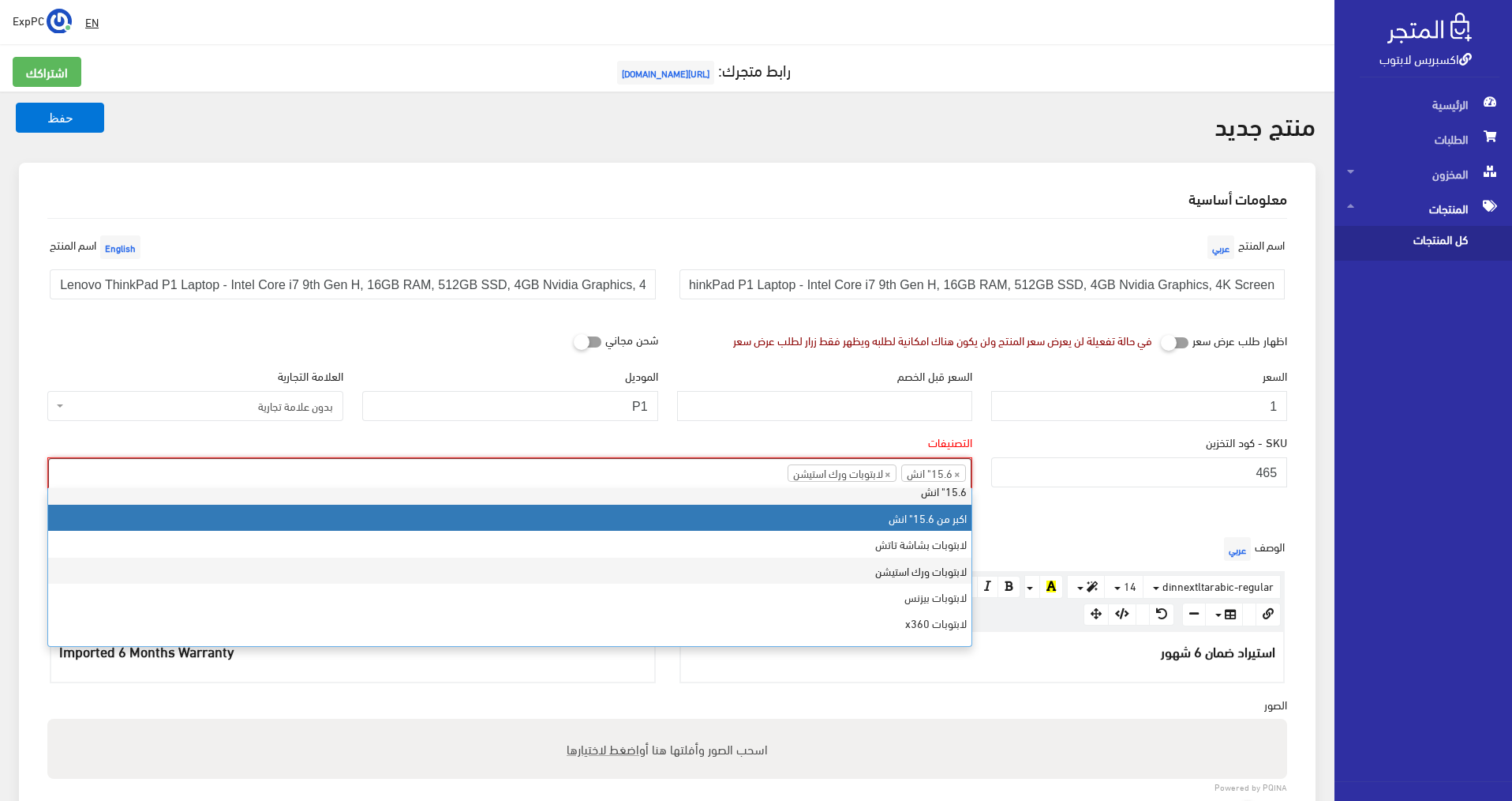
scroll to position [185, 0]
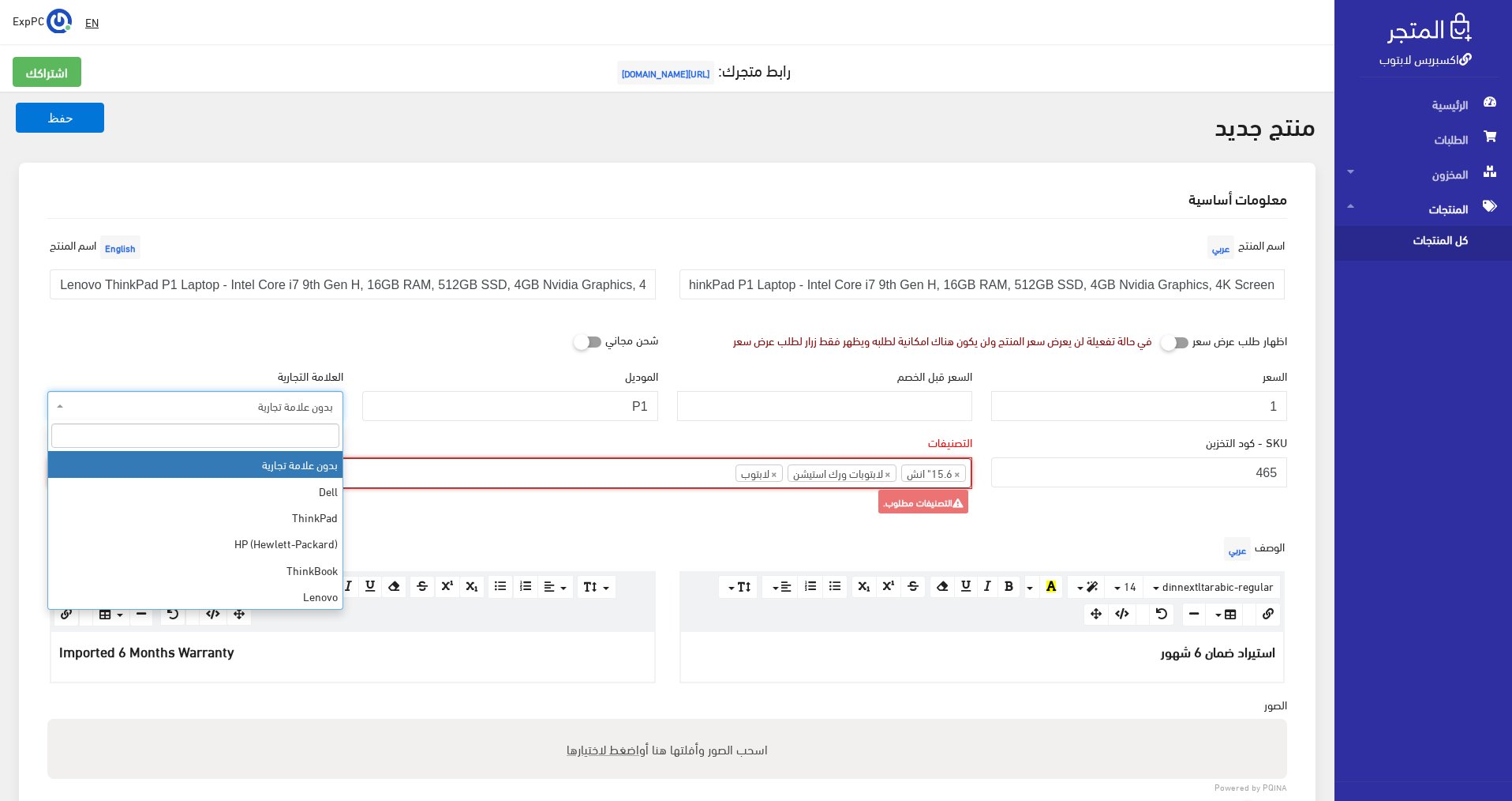
click at [308, 402] on span "بدون علامة تجارية" at bounding box center [200, 405] width 266 height 16
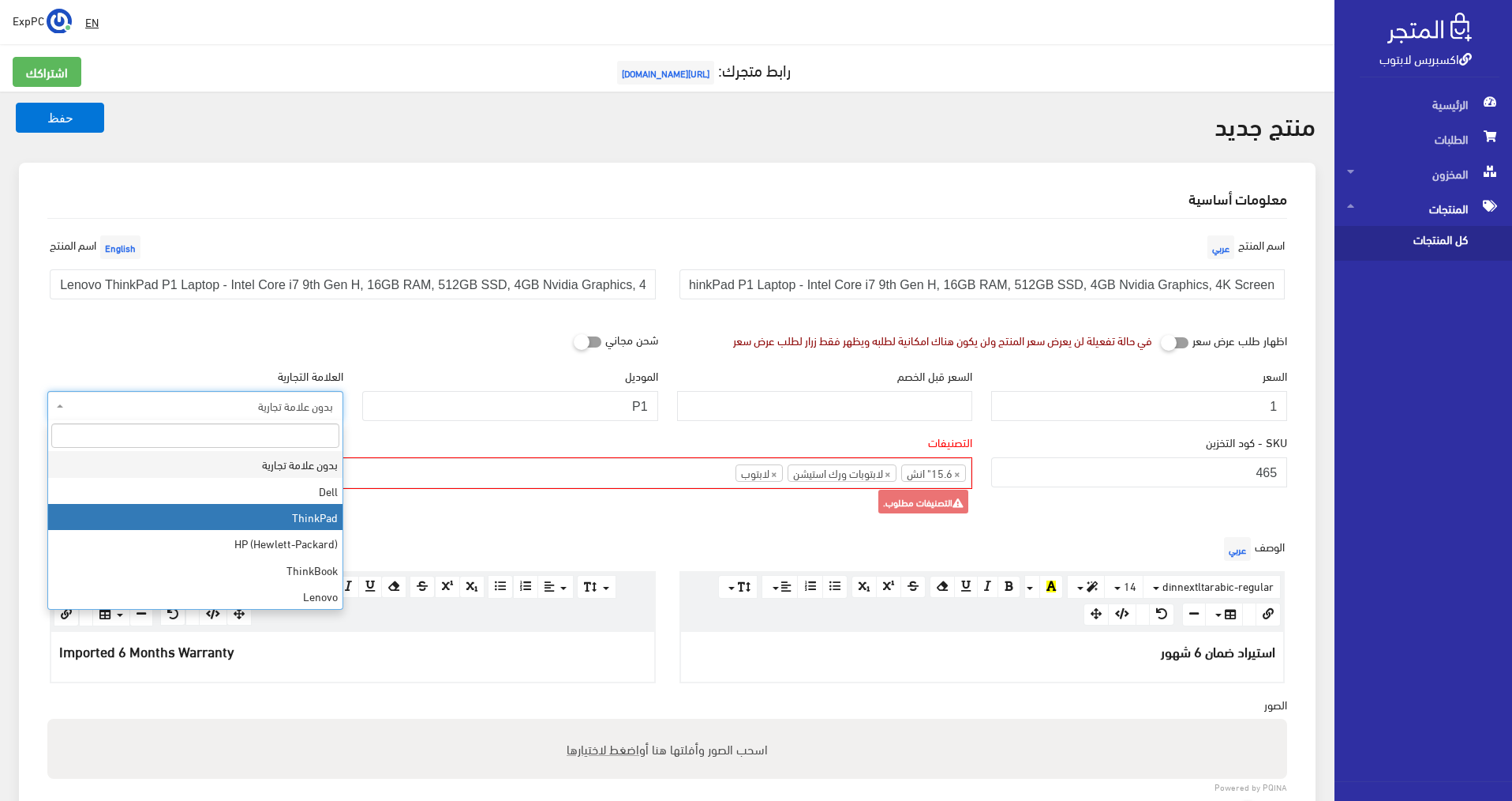
select select "2"
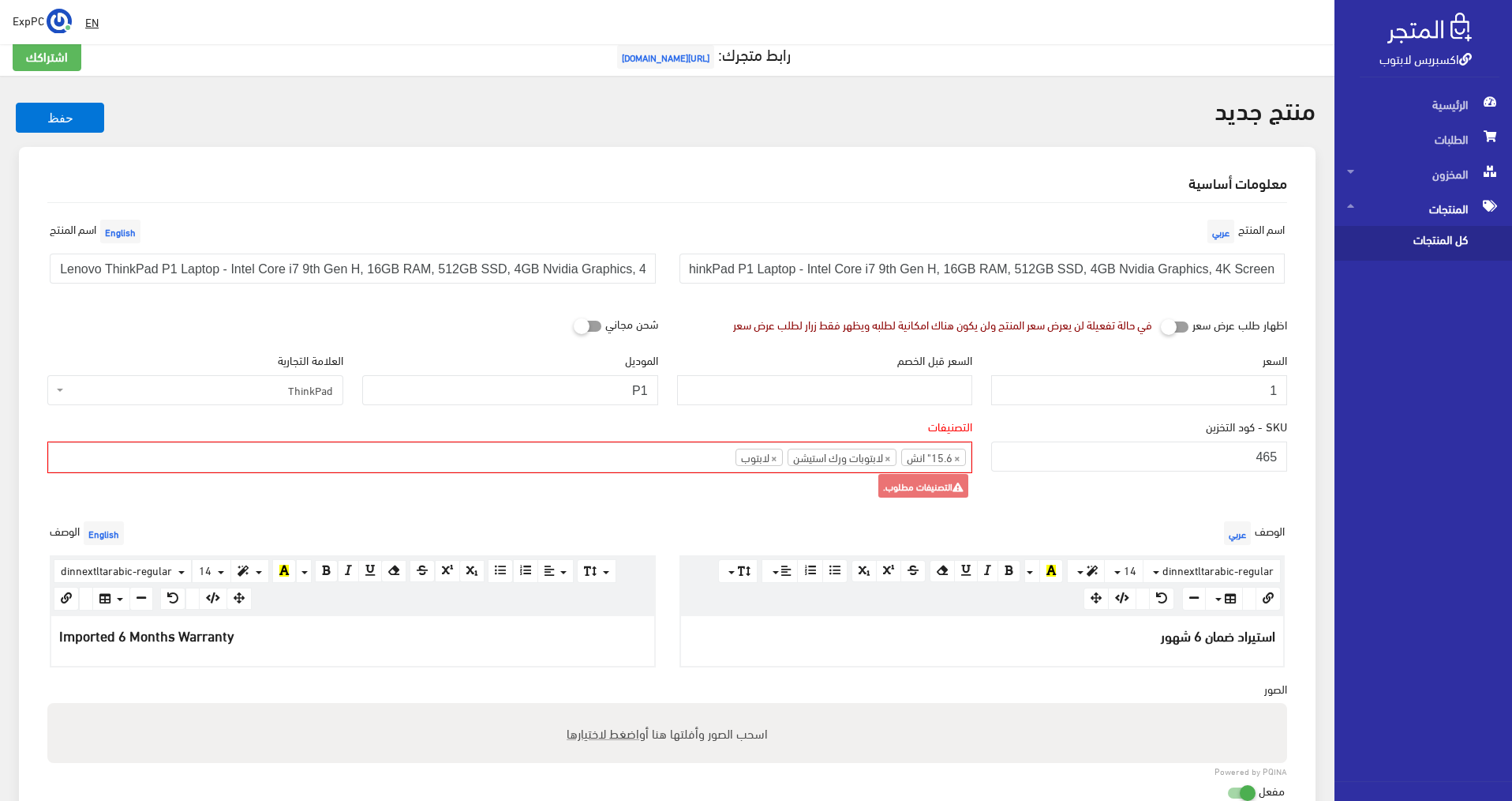
scroll to position [0, 0]
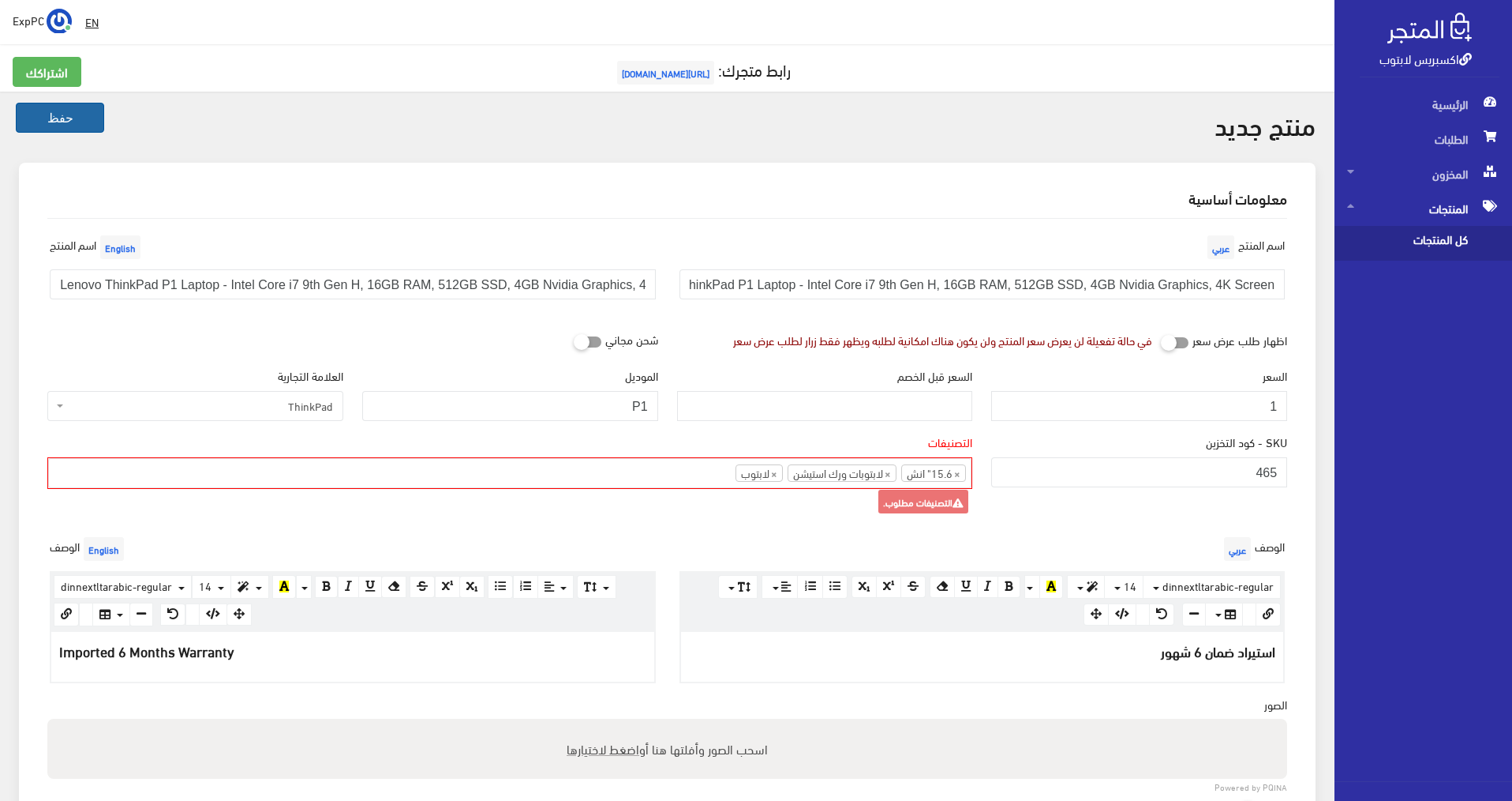
click at [62, 119] on button "حفظ" at bounding box center [60, 117] width 88 height 30
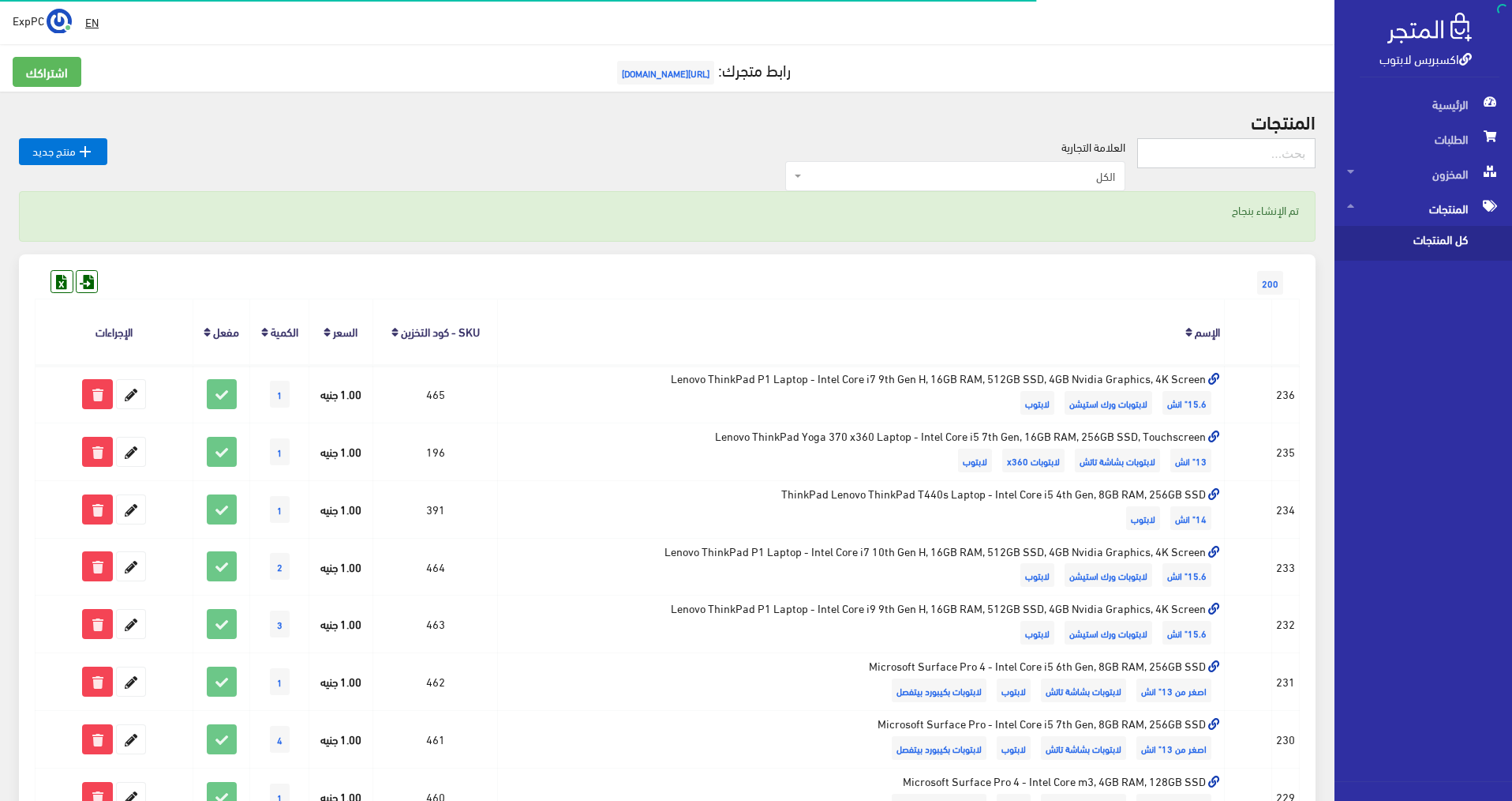
click at [1220, 157] on input "text" at bounding box center [1227, 153] width 179 height 30
type input "p1"
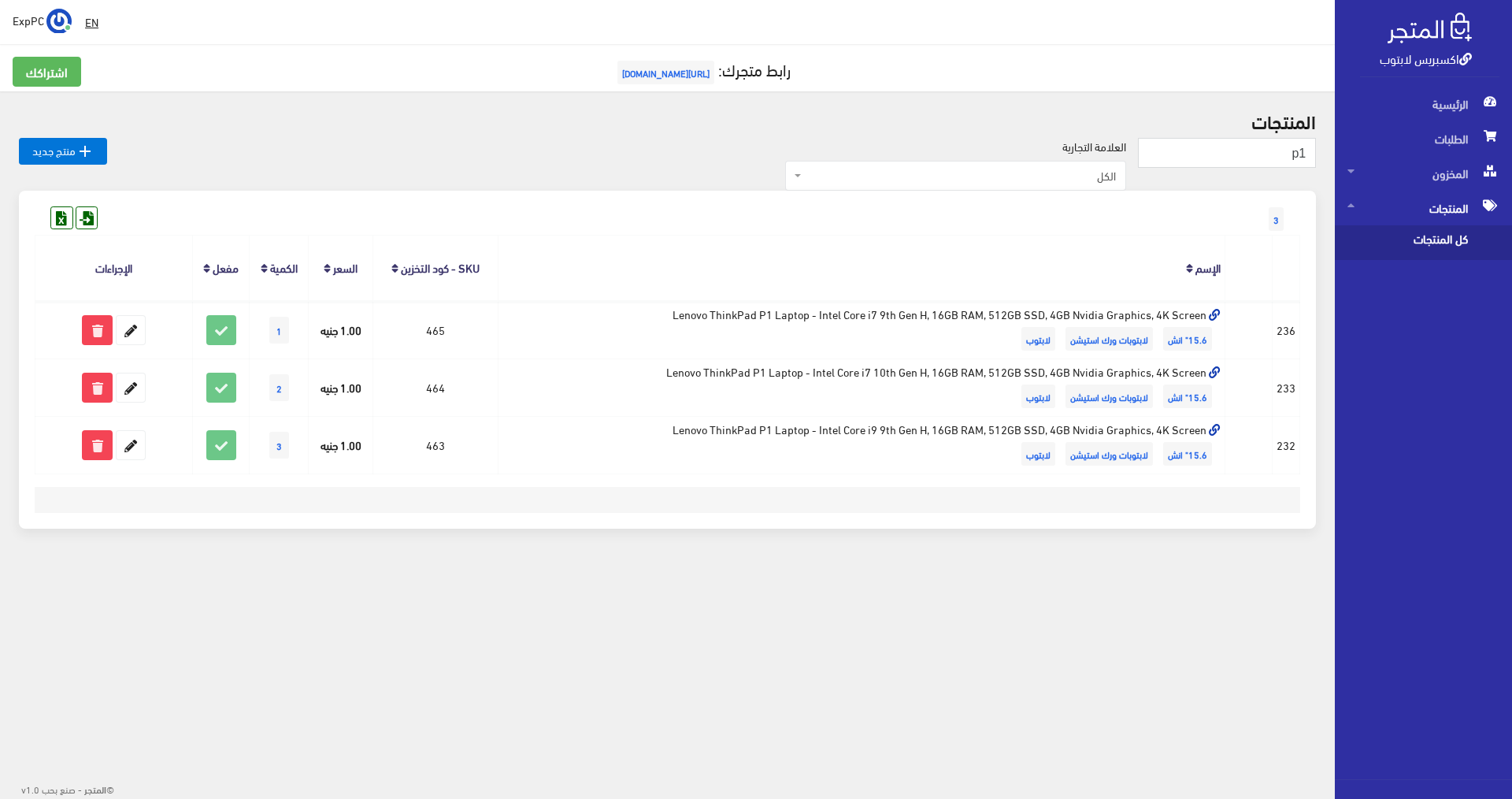
click at [1431, 200] on span "المنتجات" at bounding box center [1423, 208] width 152 height 35
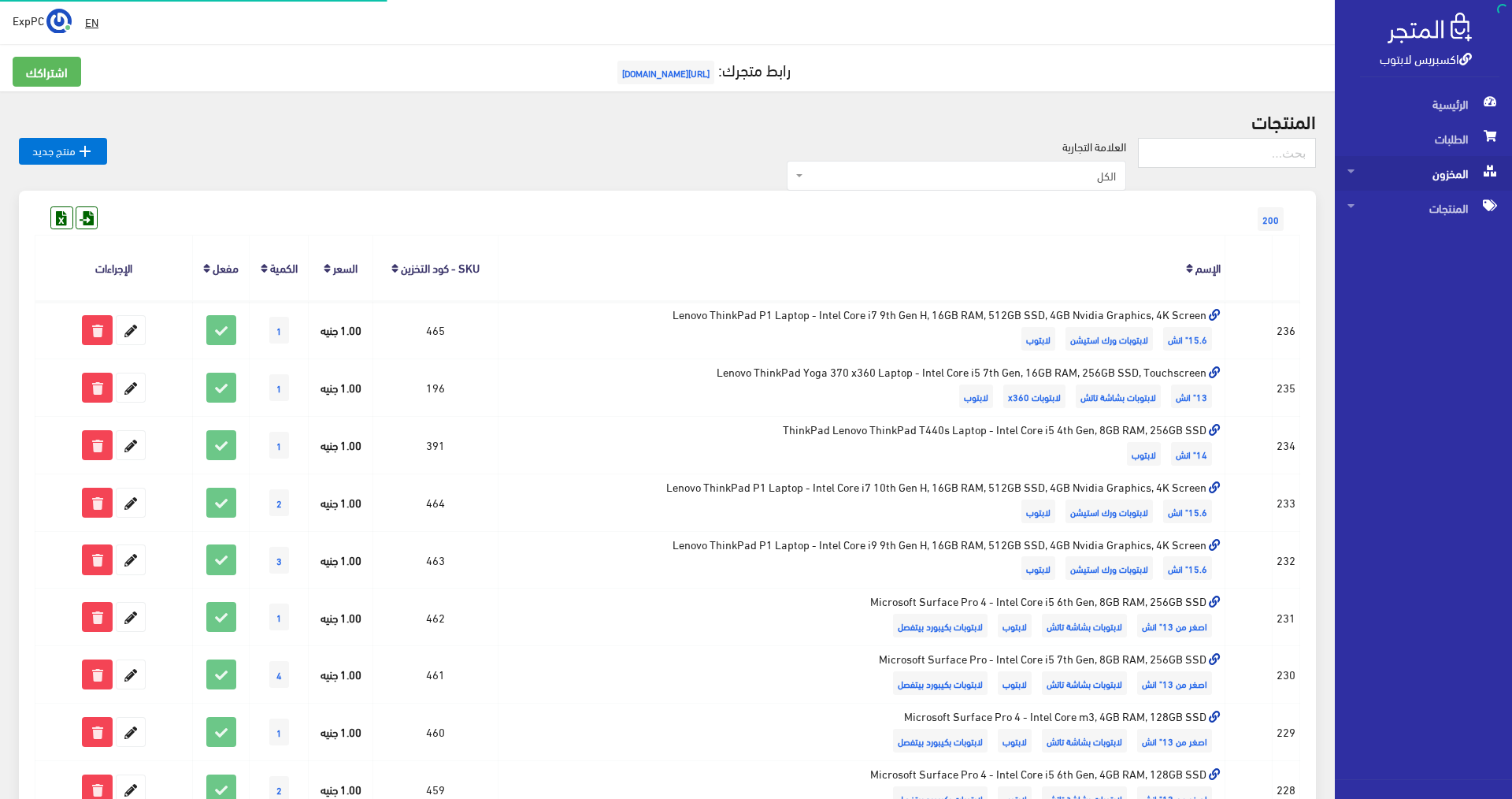
click at [1440, 172] on span "المخزون" at bounding box center [1423, 174] width 152 height 35
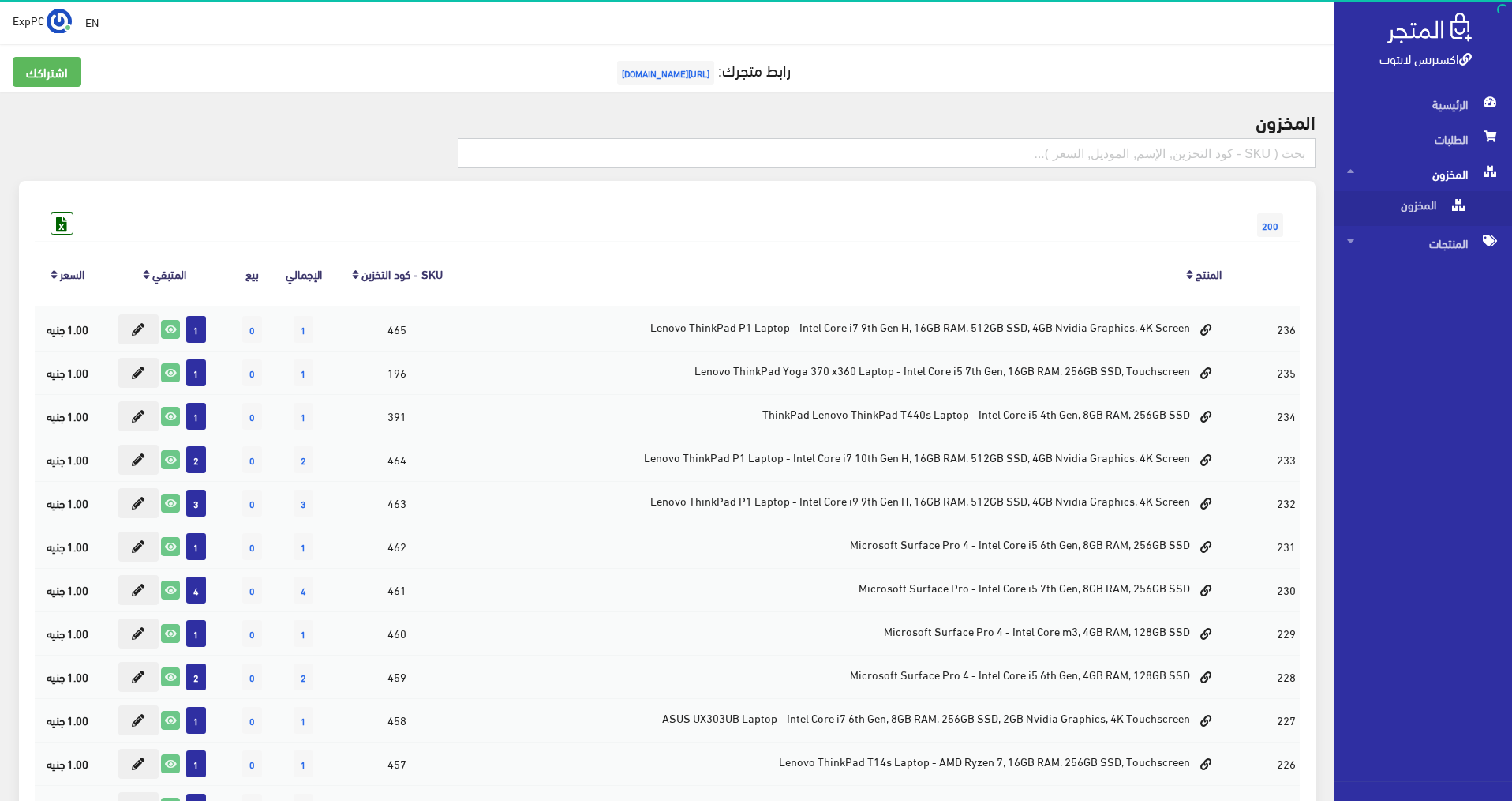
click at [1267, 147] on input "text" at bounding box center [886, 153] width 858 height 30
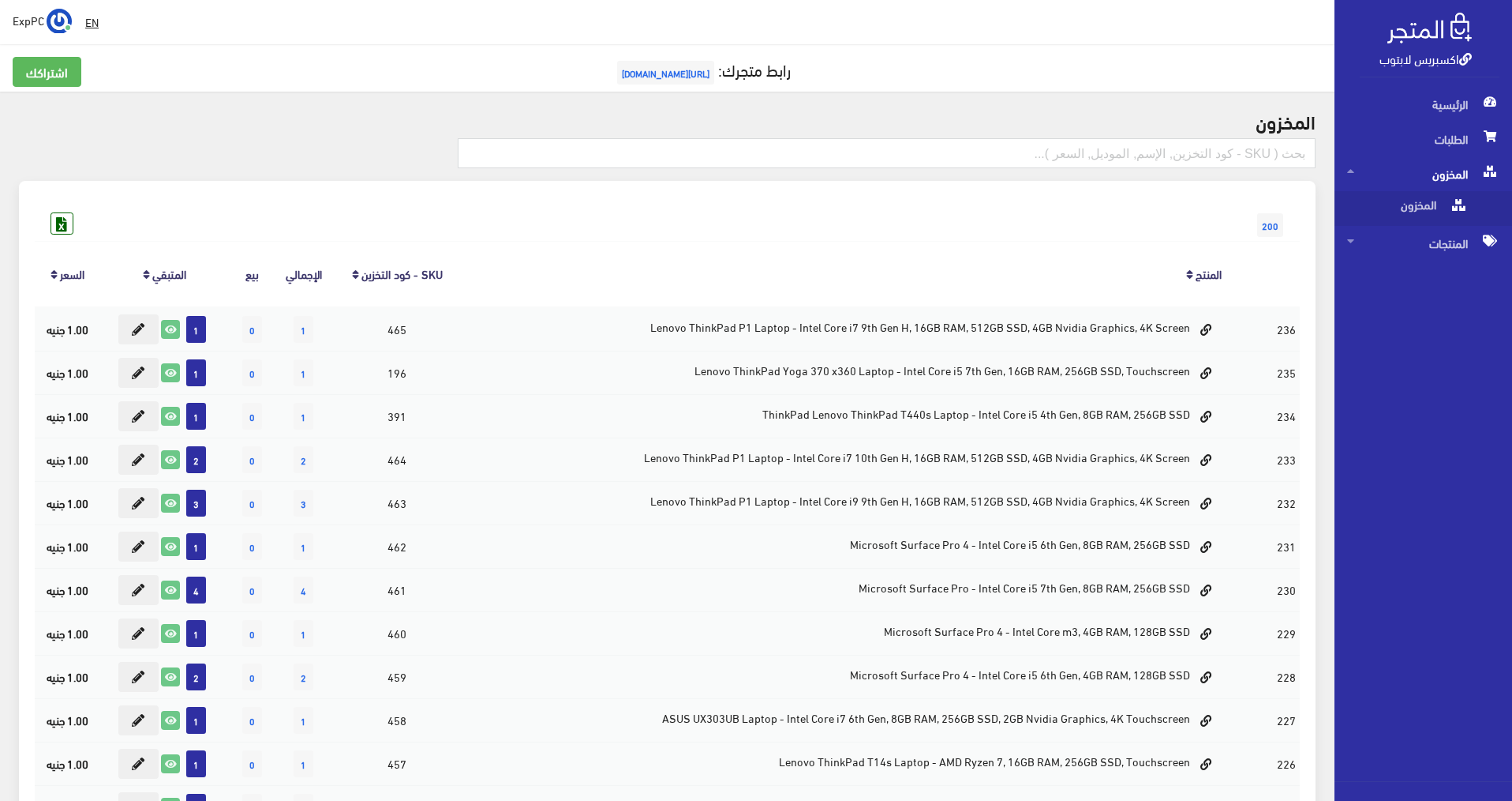
click at [408, 276] on link "SKU - كود التخزين" at bounding box center [402, 273] width 81 height 22
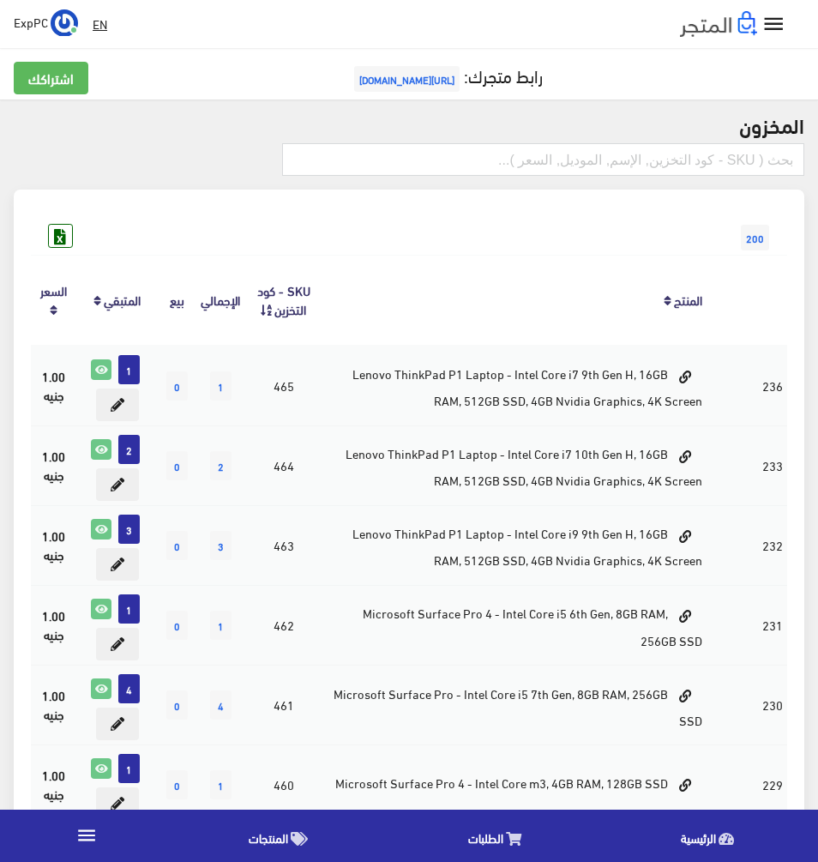
click at [0, 304] on html "اكسبريس لابتوب الرئيسية الطلبات " at bounding box center [409, 431] width 818 height 862
